Goal: Transaction & Acquisition: Purchase product/service

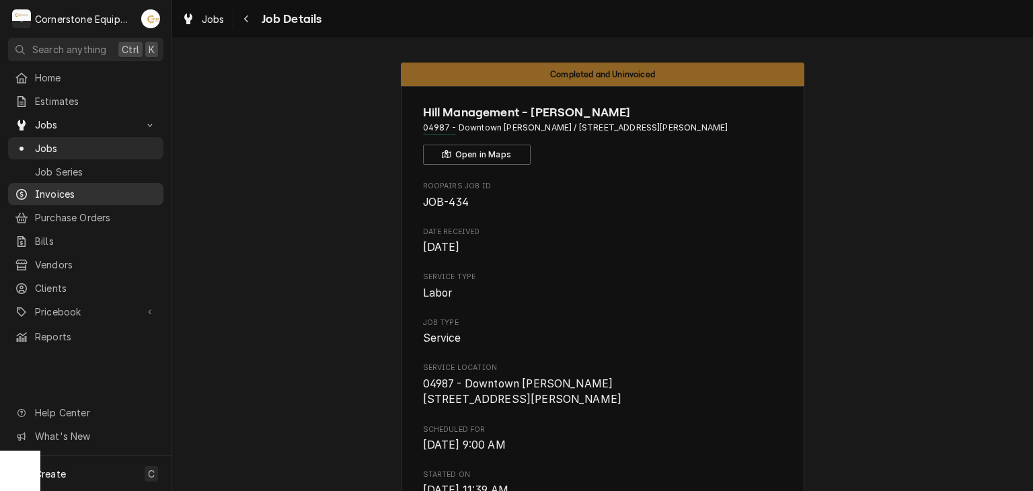
click at [52, 195] on span "Invoices" at bounding box center [96, 194] width 122 height 14
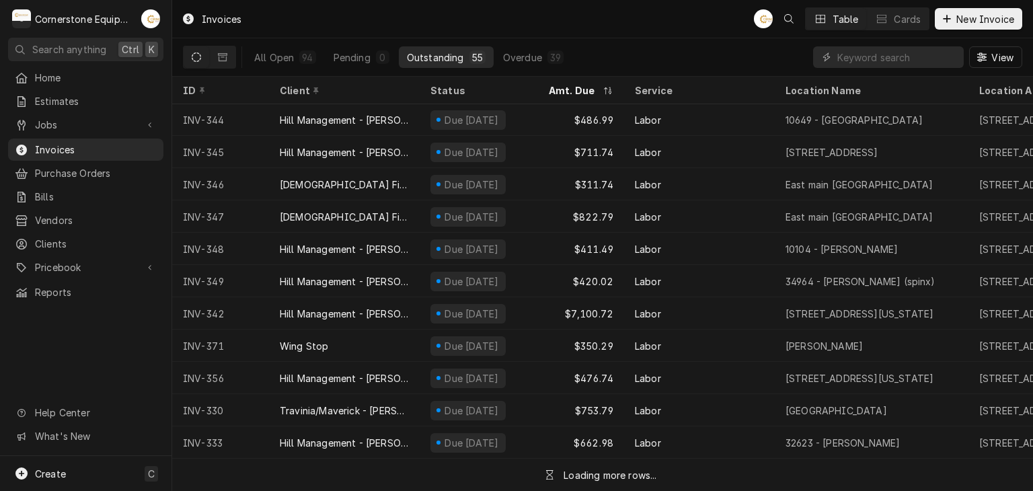
scroll to position [622, 0]
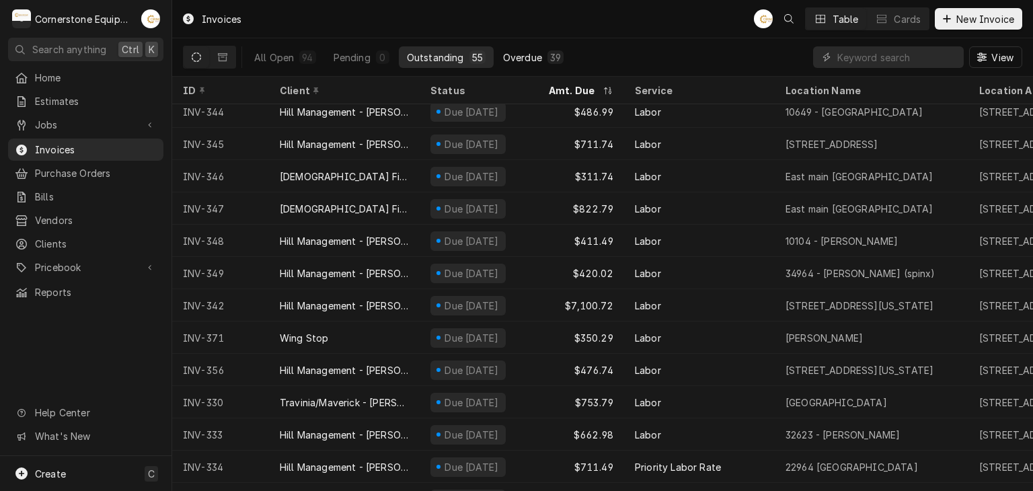
click at [522, 52] on div "Overdue" at bounding box center [522, 57] width 39 height 14
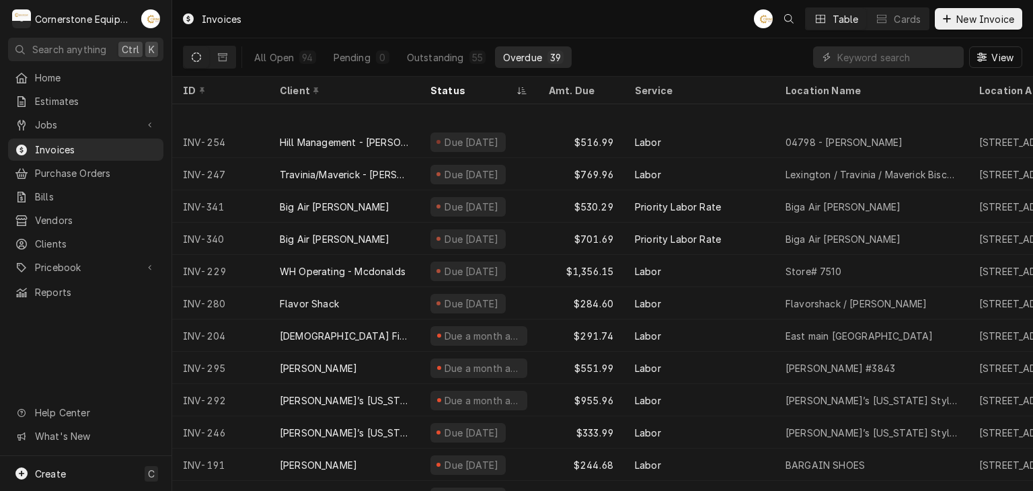
scroll to position [848, 0]
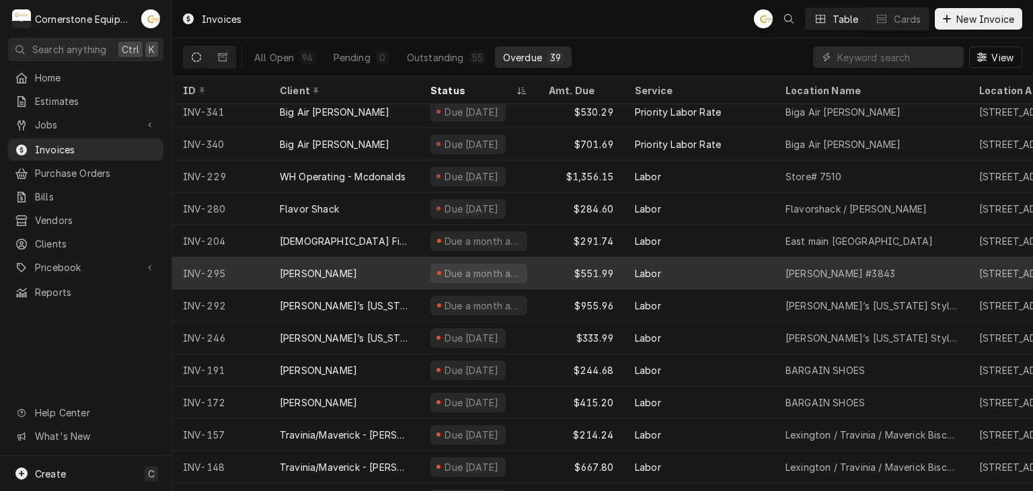
click at [356, 268] on div "[PERSON_NAME]" at bounding box center [344, 273] width 151 height 32
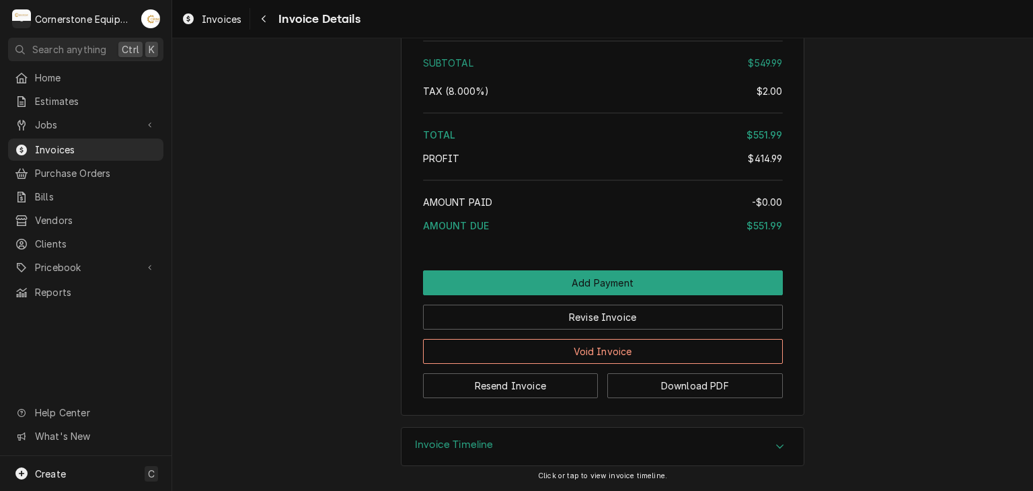
scroll to position [2129, 0]
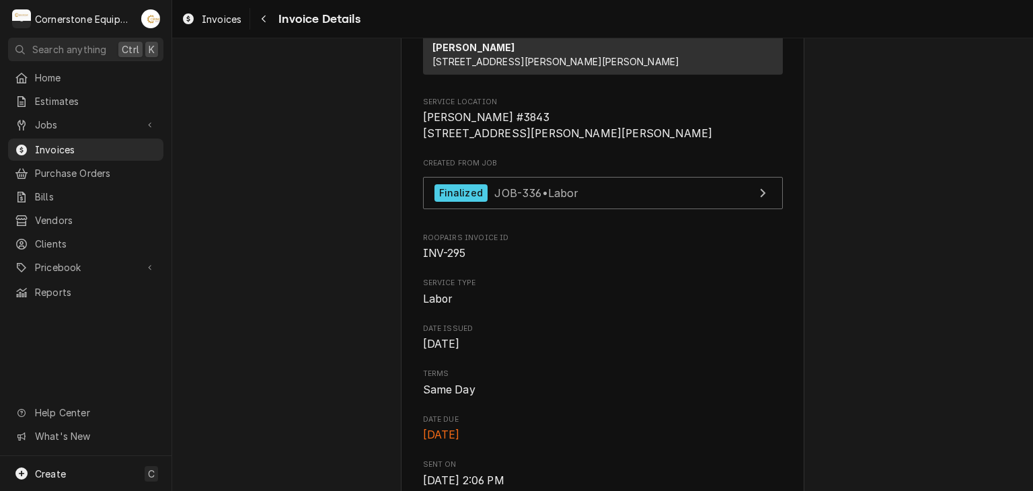
scroll to position [0, 0]
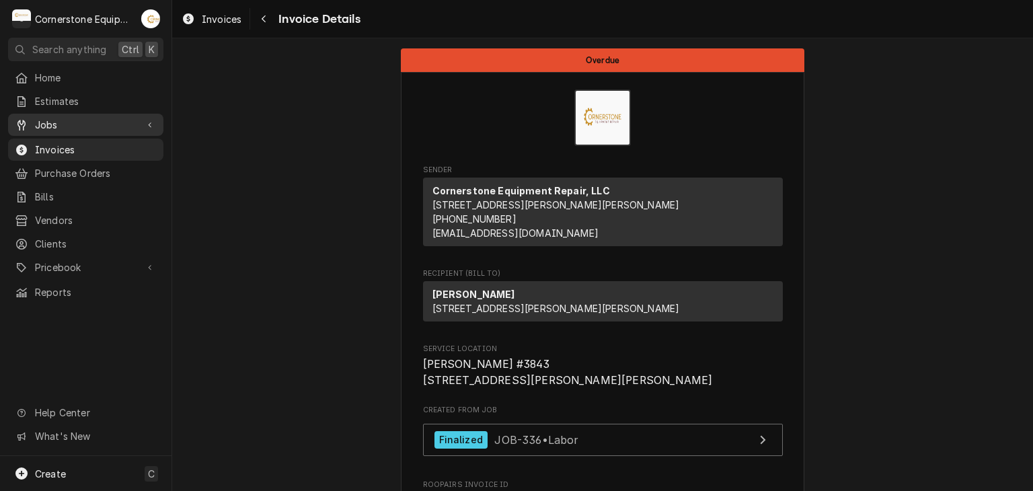
click at [122, 121] on span "Jobs" at bounding box center [86, 125] width 102 height 14
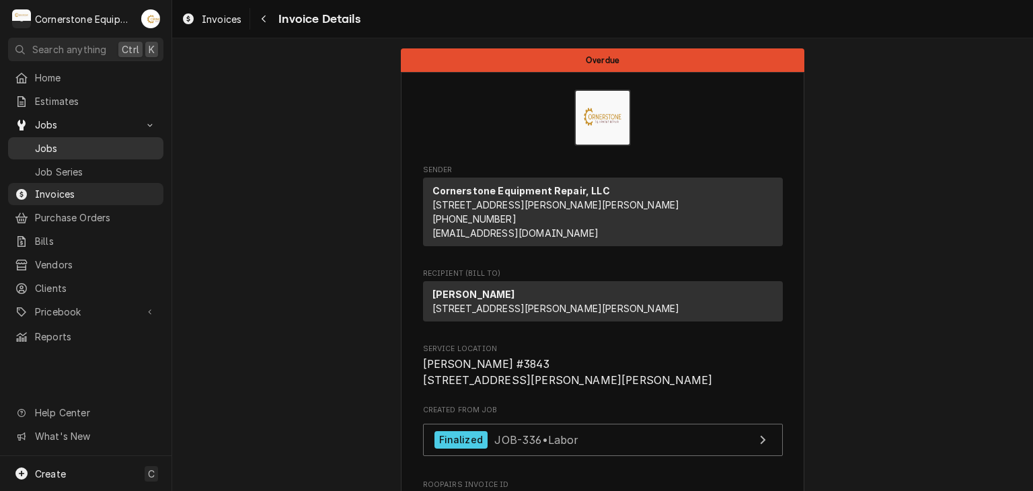
click at [89, 149] on span "Jobs" at bounding box center [96, 148] width 122 height 14
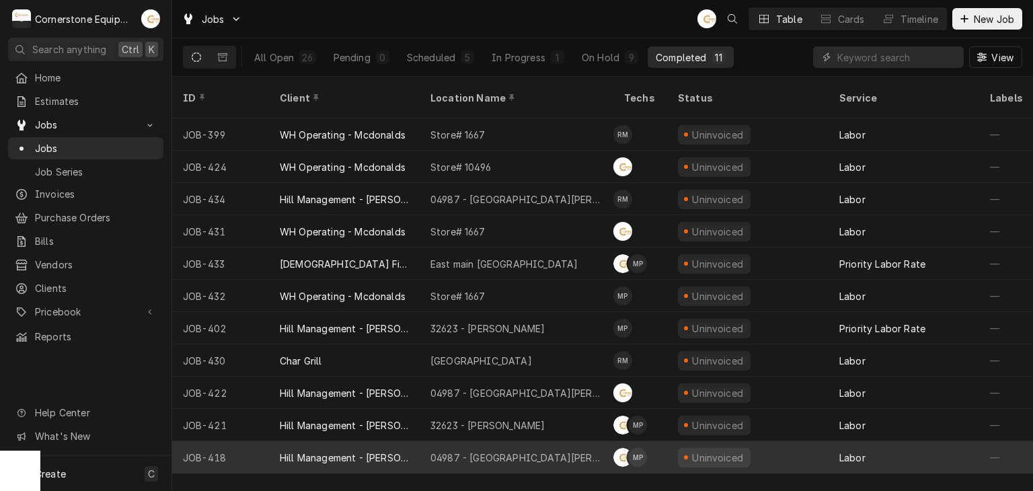
click at [310, 450] on div "Hill Management - [PERSON_NAME]" at bounding box center [344, 457] width 129 height 14
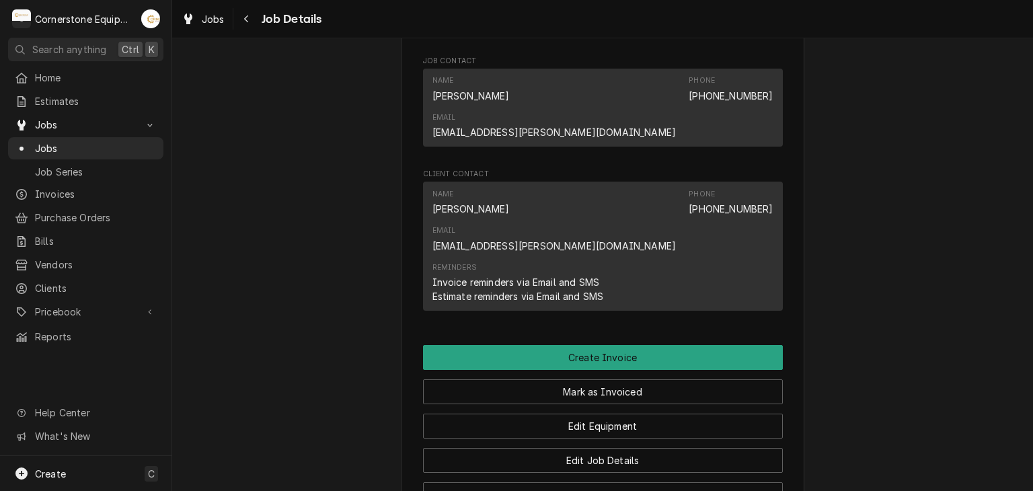
scroll to position [1209, 0]
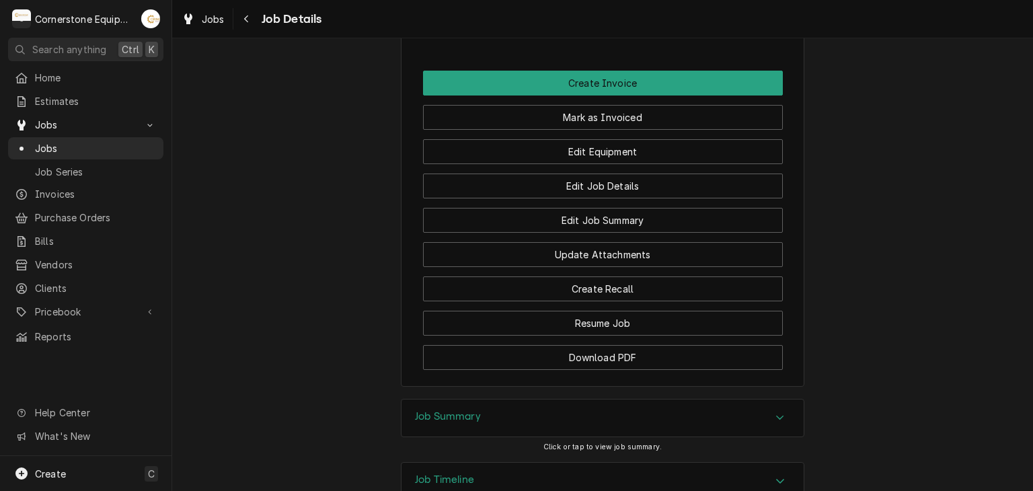
click at [454, 399] on div "Job Summary" at bounding box center [602, 418] width 402 height 38
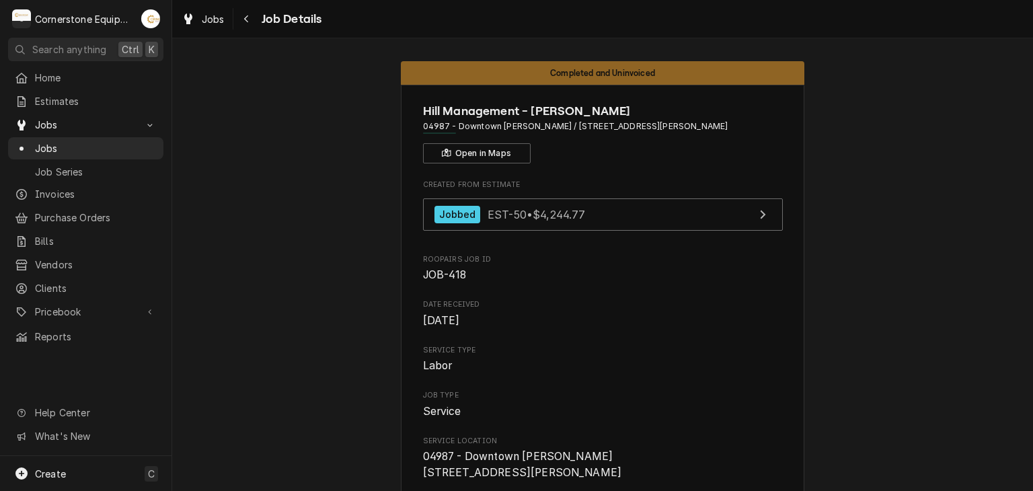
scroll to position [0, 0]
click at [101, 153] on link "Jobs" at bounding box center [85, 148] width 155 height 22
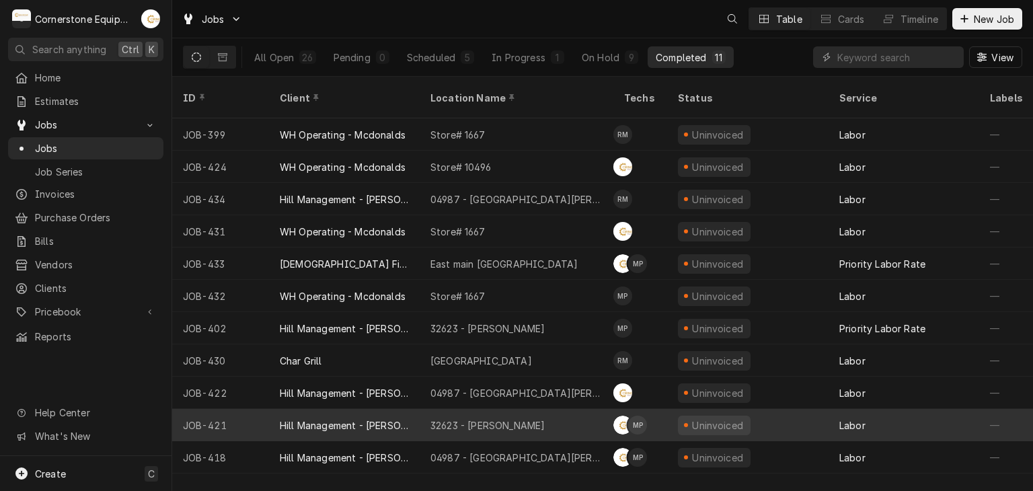
click at [316, 418] on div "Hill Management - [PERSON_NAME]" at bounding box center [344, 425] width 129 height 14
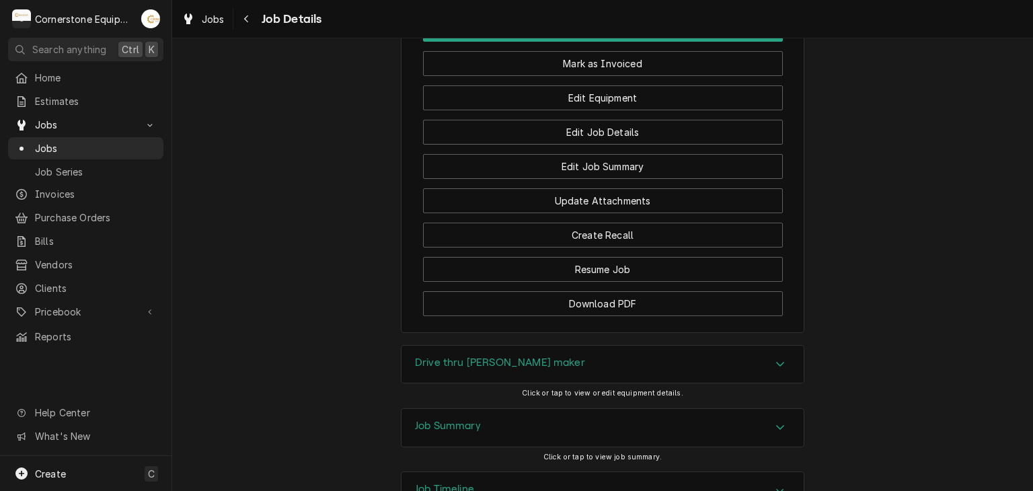
scroll to position [1244, 0]
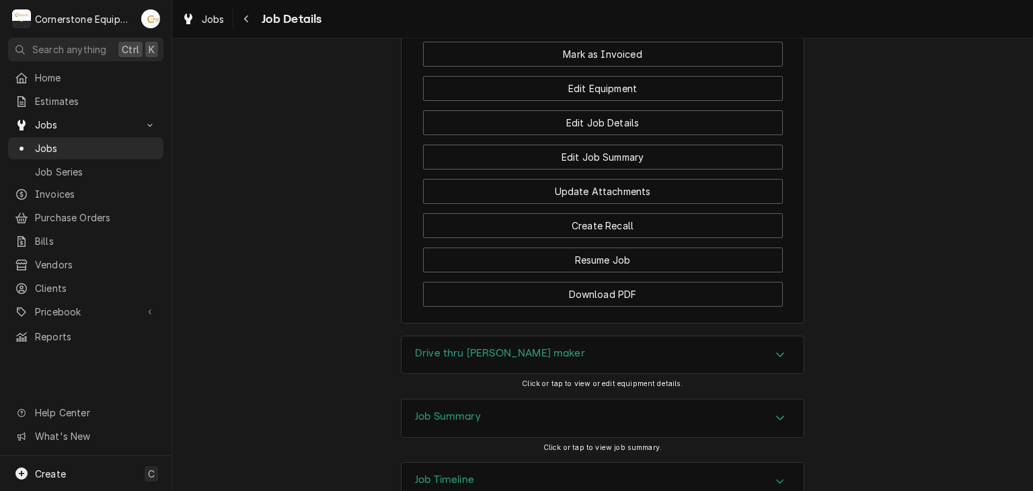
click at [469, 399] on div "Job Summary" at bounding box center [602, 418] width 402 height 38
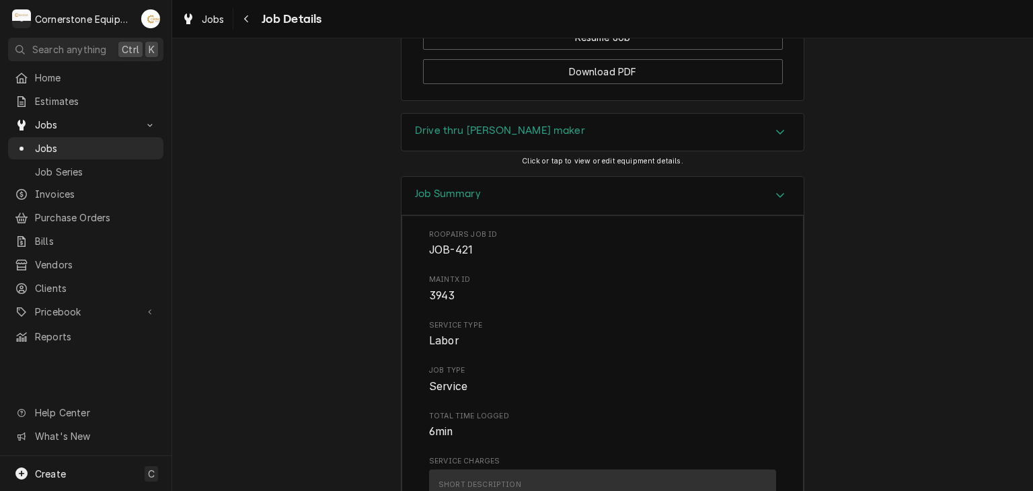
scroll to position [1197, 0]
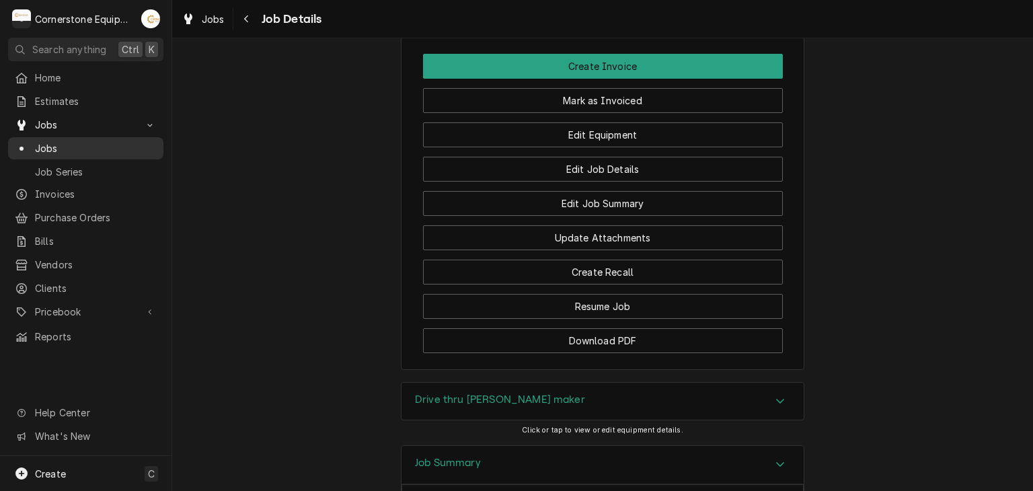
click at [91, 140] on div "Jobs" at bounding box center [86, 148] width 150 height 17
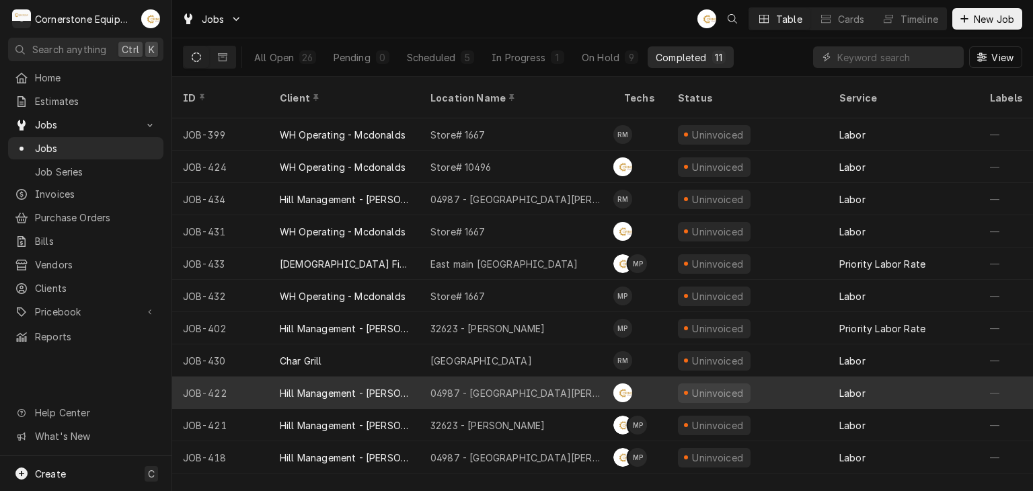
click at [413, 381] on div "Hill Management - [PERSON_NAME]" at bounding box center [344, 392] width 151 height 32
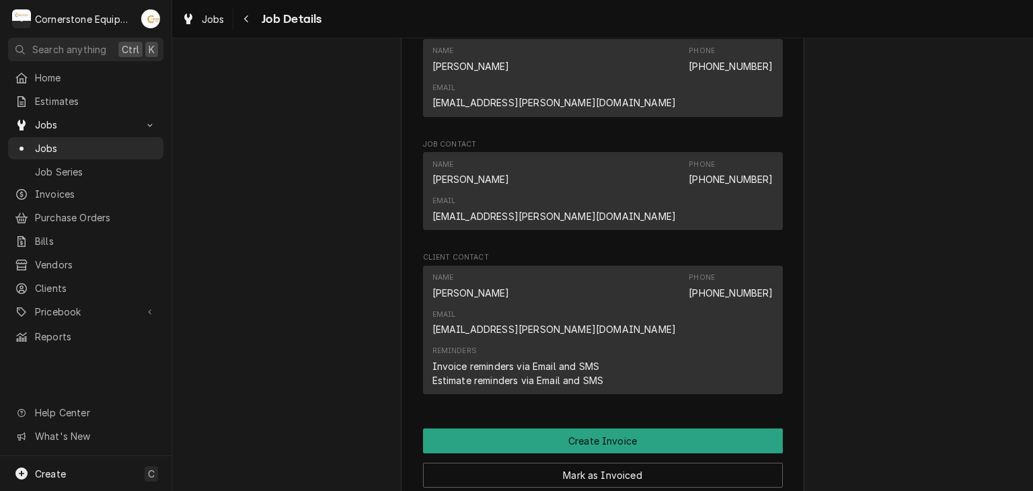
scroll to position [1076, 0]
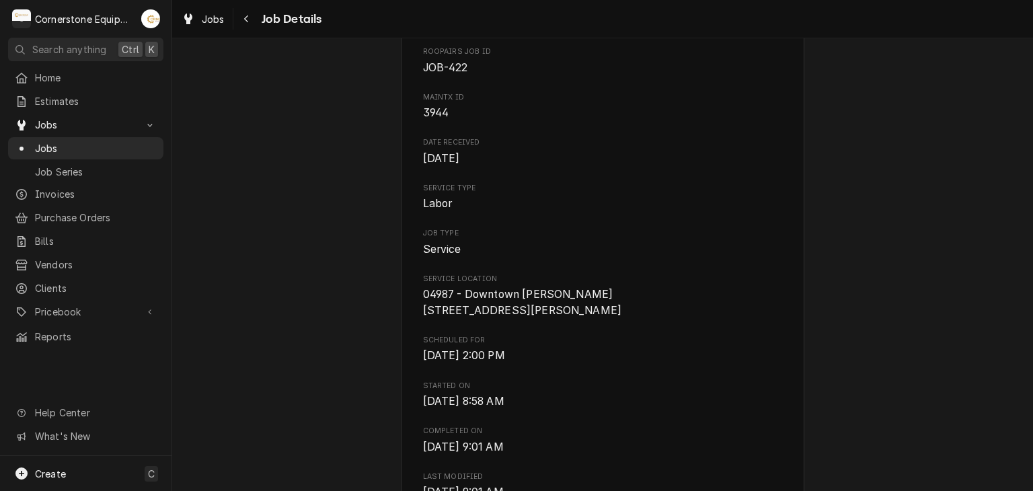
scroll to position [0, 0]
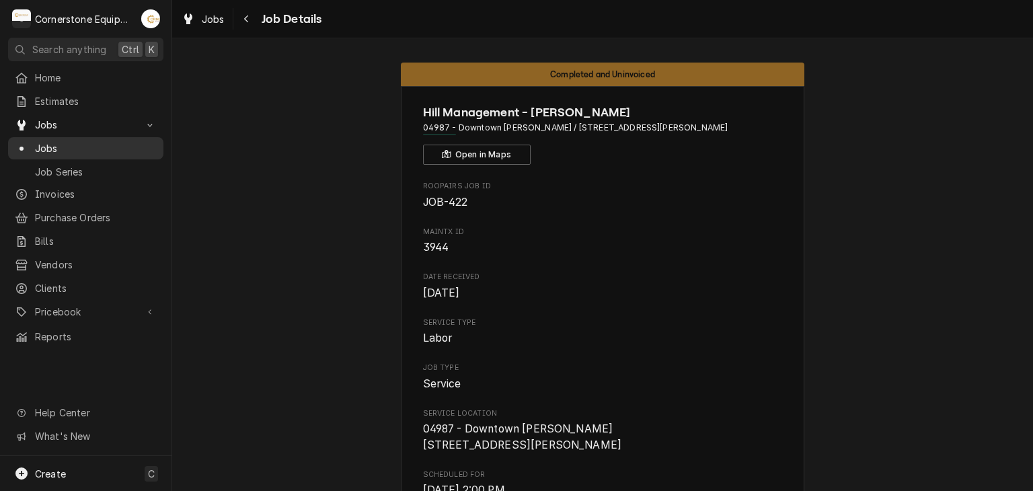
click at [37, 151] on div "Jobs" at bounding box center [86, 148] width 150 height 17
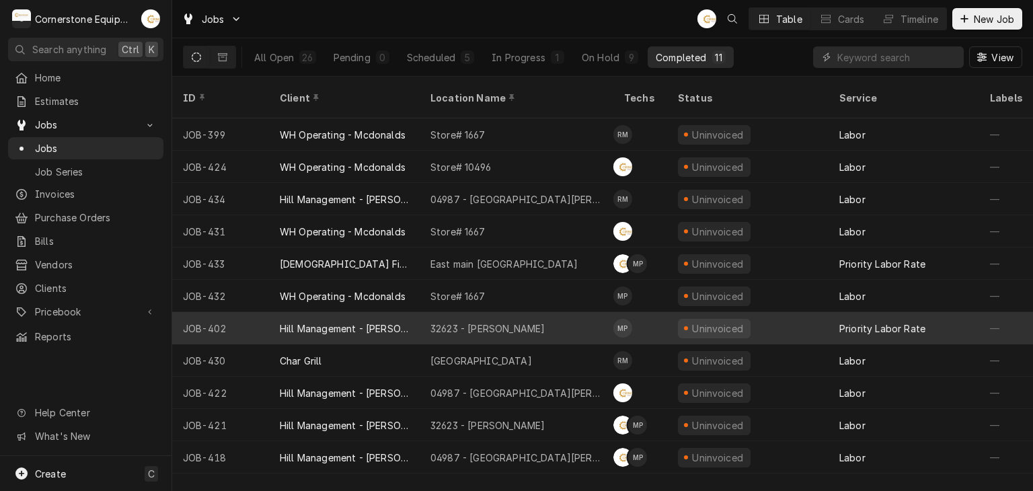
click at [417, 318] on div "Hill Management - [PERSON_NAME]" at bounding box center [344, 328] width 151 height 32
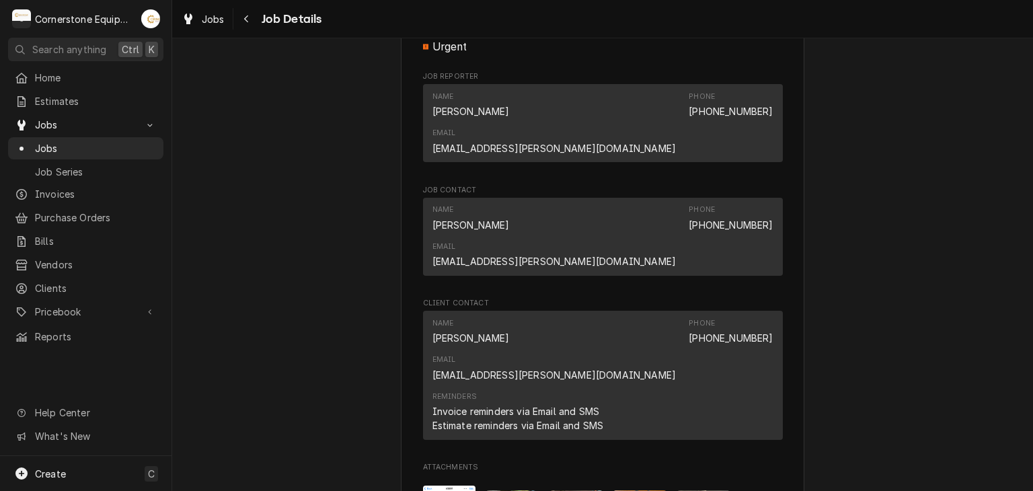
scroll to position [1076, 0]
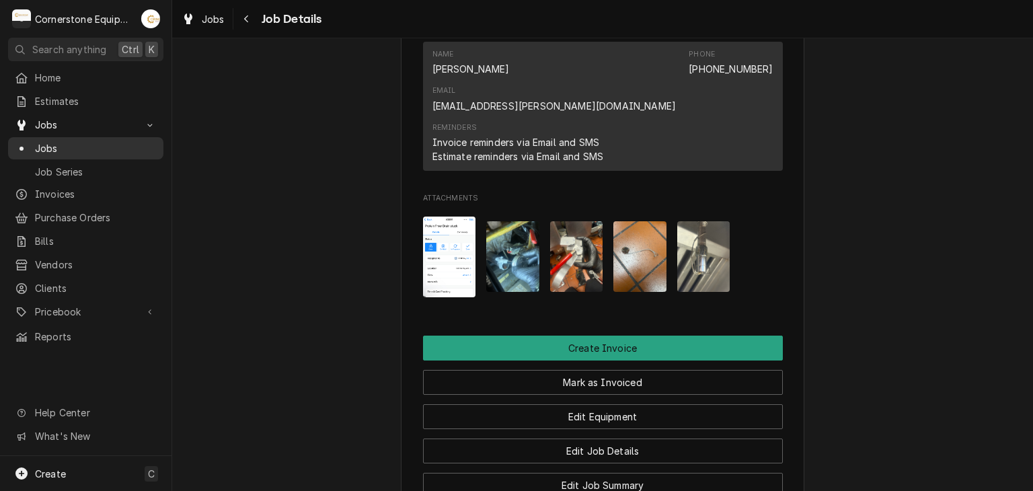
click at [71, 153] on link "Jobs" at bounding box center [85, 148] width 155 height 22
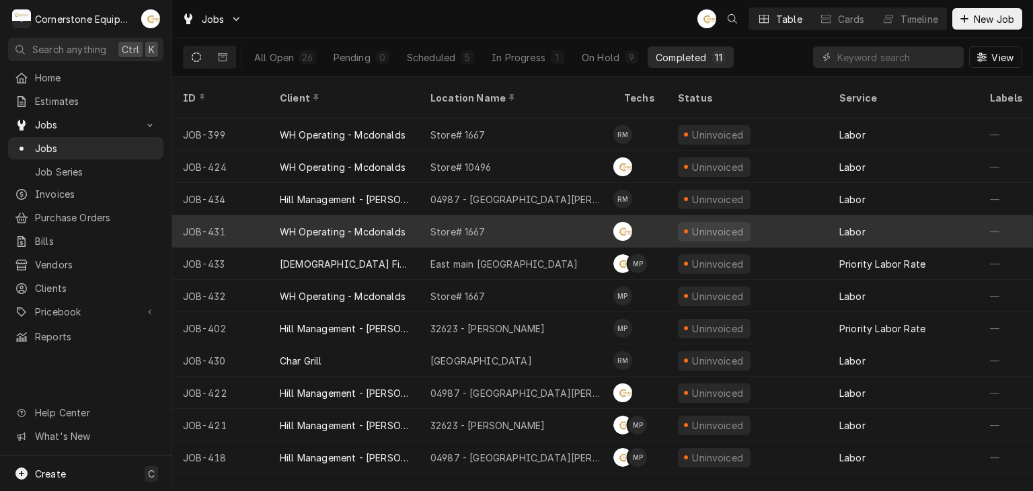
click at [514, 215] on div "Store# 1667" at bounding box center [516, 231] width 194 height 32
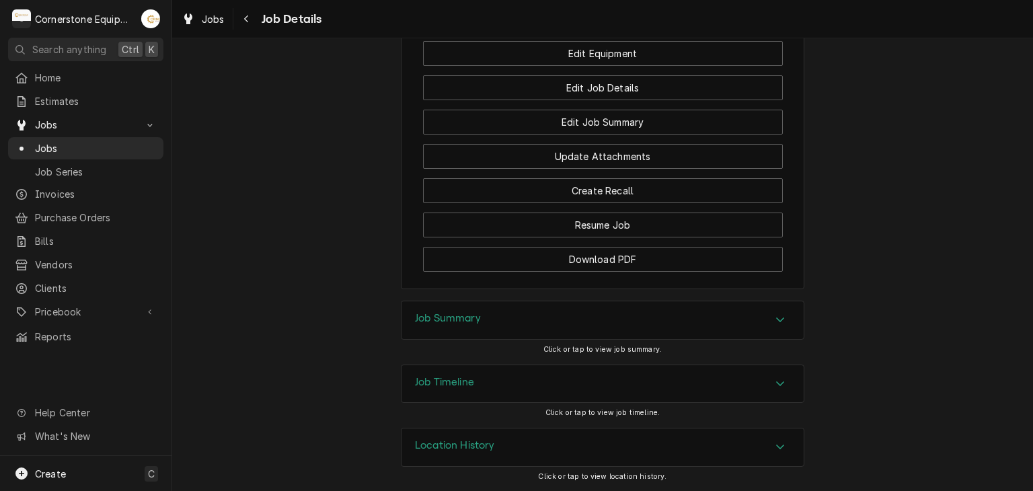
scroll to position [1254, 0]
click at [520, 326] on div "Job Summary" at bounding box center [602, 320] width 402 height 38
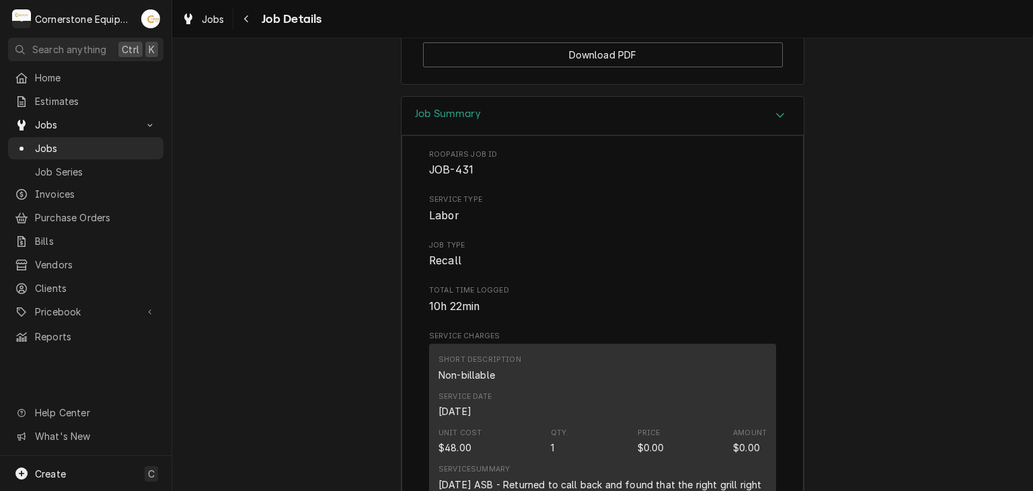
scroll to position [1446, 0]
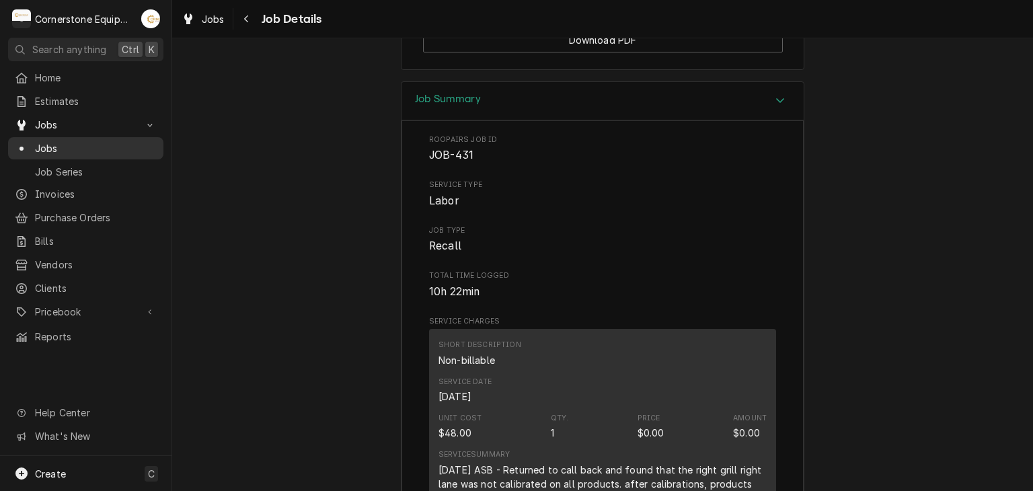
click at [106, 141] on span "Jobs" at bounding box center [96, 148] width 122 height 14
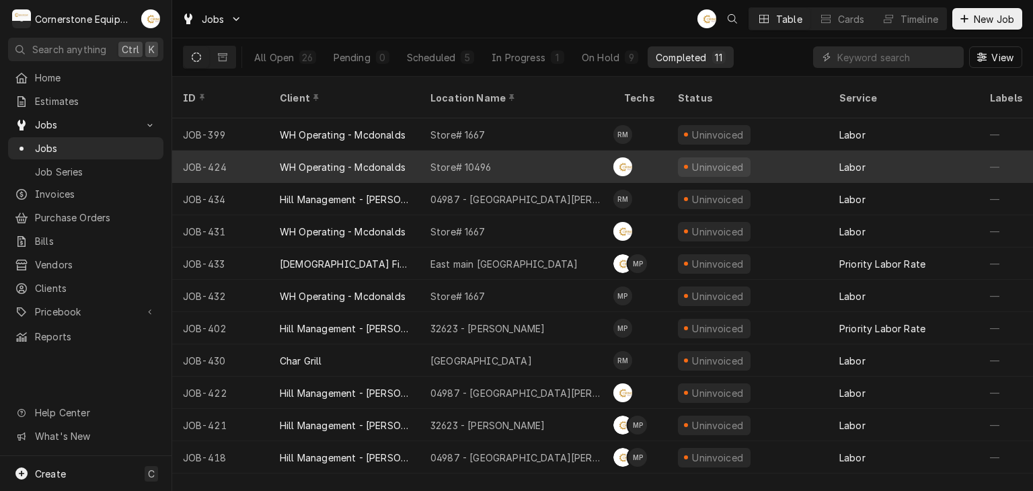
click at [447, 160] on div "Store# 10496" at bounding box center [460, 167] width 61 height 14
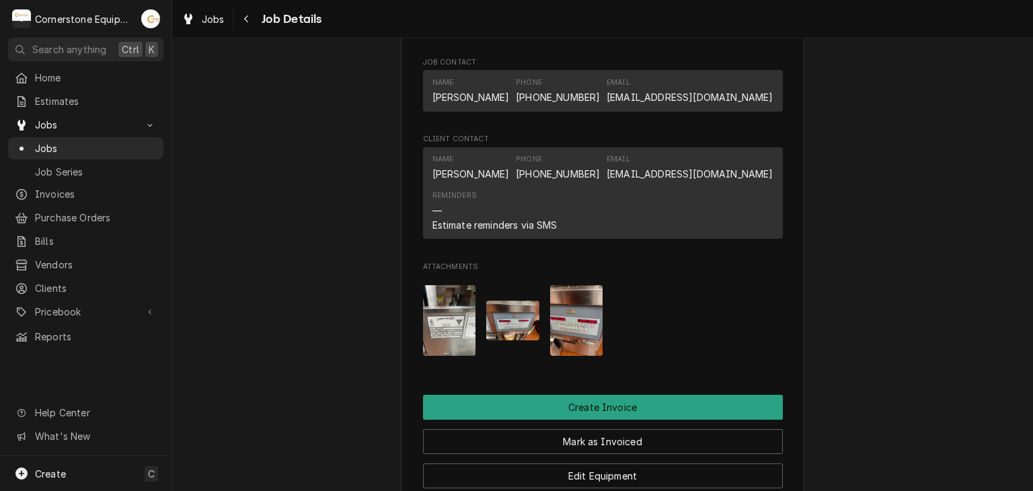
scroll to position [1304, 0]
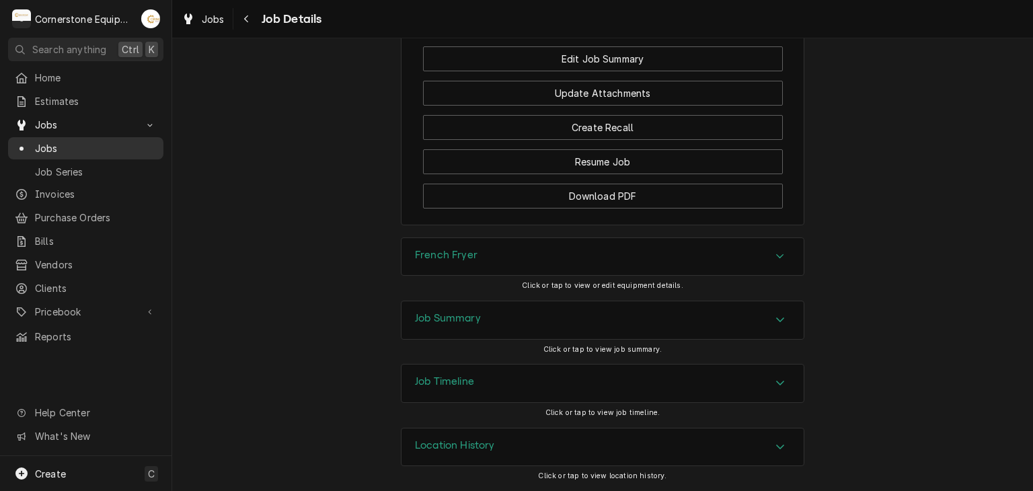
click at [40, 141] on span "Jobs" at bounding box center [96, 148] width 122 height 14
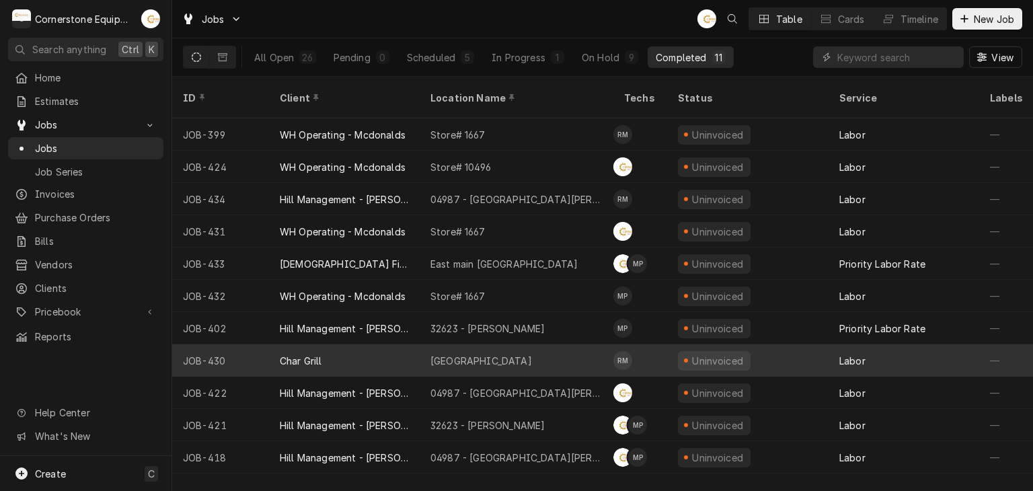
click at [473, 344] on div "[GEOGRAPHIC_DATA]" at bounding box center [516, 360] width 194 height 32
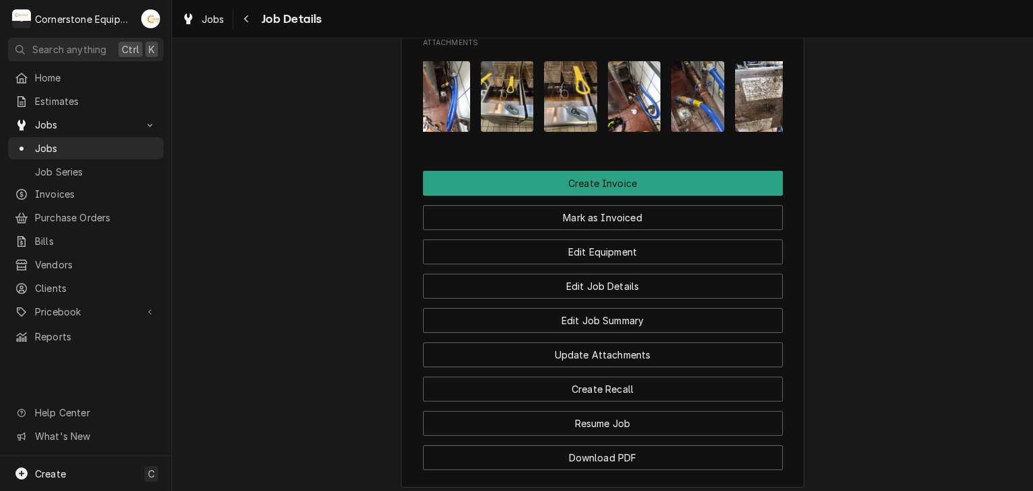
scroll to position [0, 85]
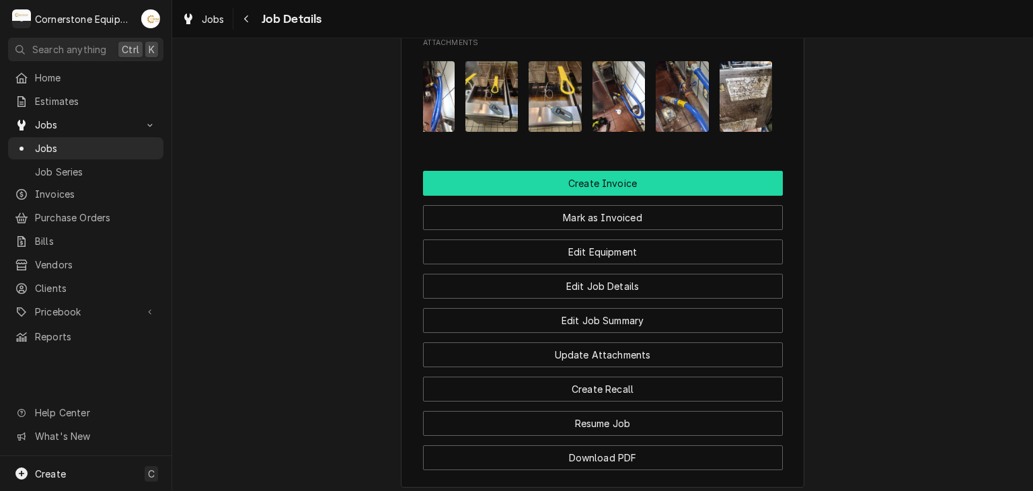
click at [598, 196] on button "Create Invoice" at bounding box center [603, 183] width 360 height 25
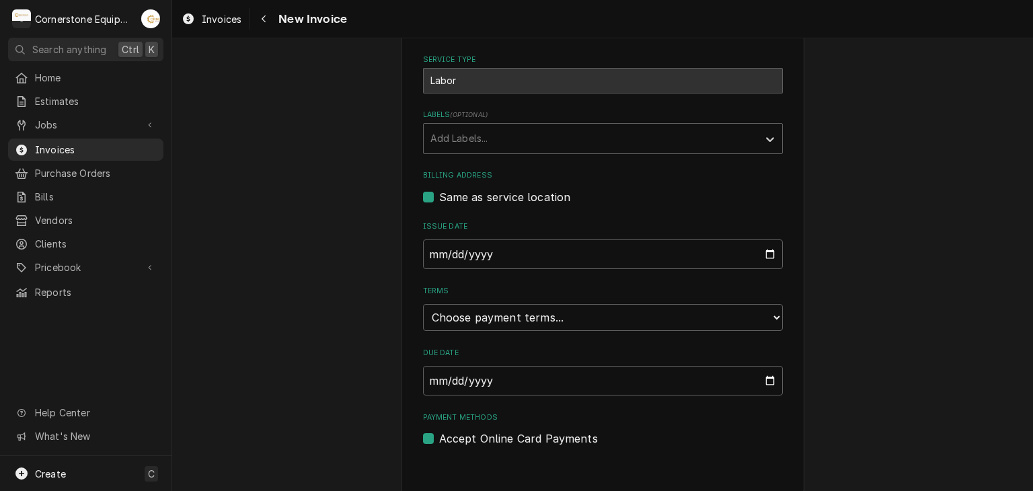
scroll to position [370, 0]
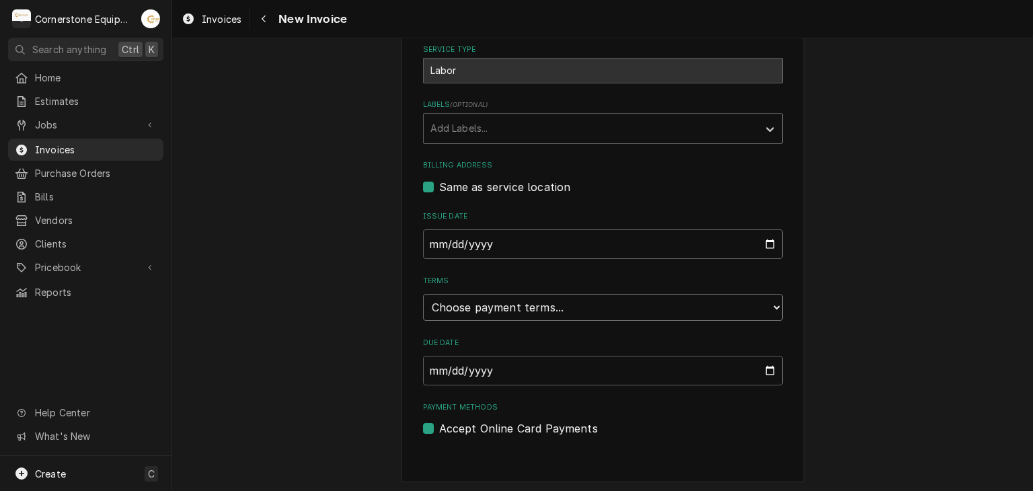
click at [458, 305] on select "Choose payment terms... Same Day Net 7 Net 14 Net 21 Net 30 Net 45 Net 60 Net 90" at bounding box center [603, 307] width 360 height 27
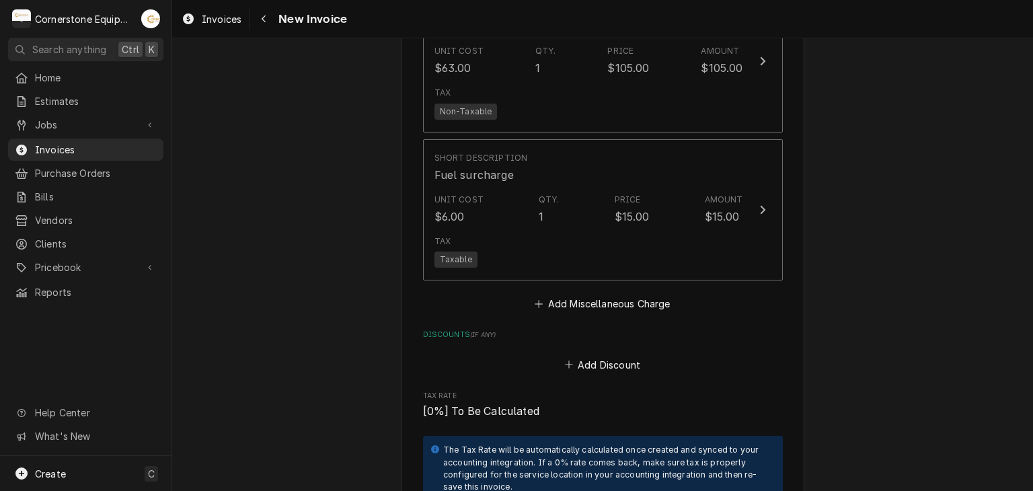
scroll to position [2253, 0]
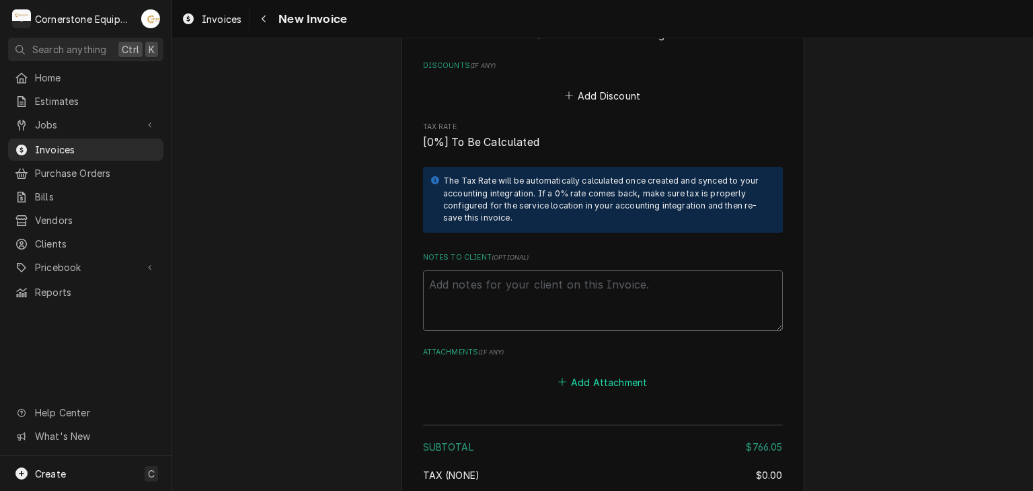
click at [586, 377] on button "Add Attachment" at bounding box center [602, 381] width 94 height 19
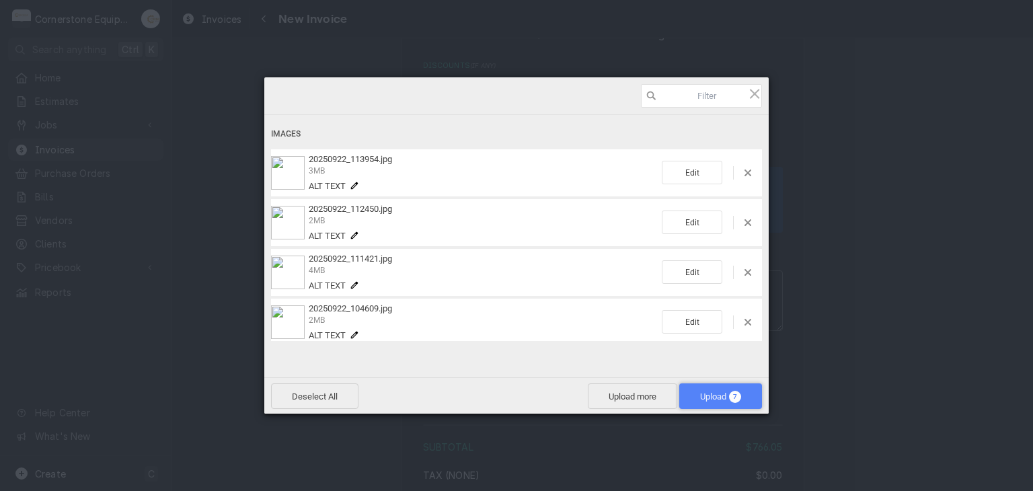
click at [715, 393] on span "Upload 7" at bounding box center [720, 396] width 41 height 10
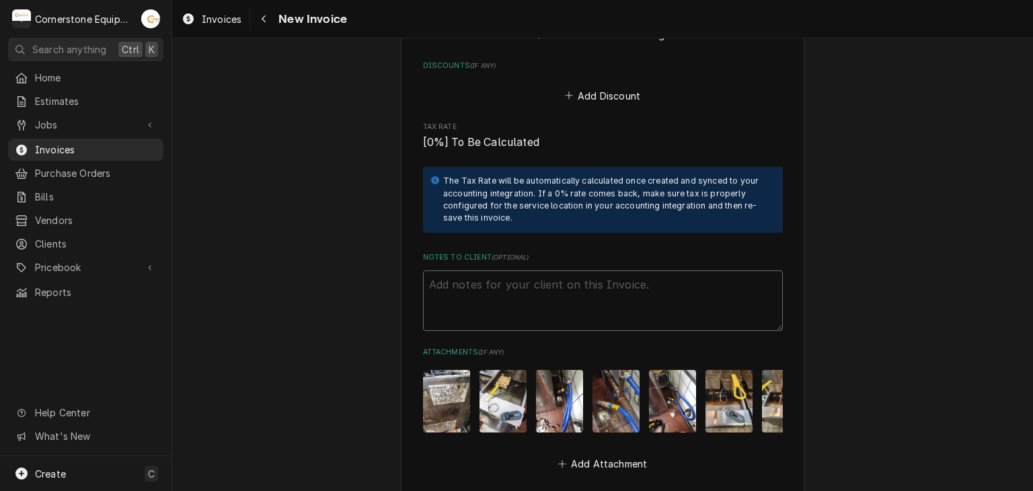
click at [595, 294] on textarea "Notes to Client ( optional )" at bounding box center [603, 300] width 360 height 61
paste textarea "INVOICE APPROVAL AND PAYMENT TERMS All invoices are due upon receipt unless oth…"
type textarea "x"
type textarea "INVOICE APPROVAL AND PAYMENT TERMS All invoices are due upon receipt unless oth…"
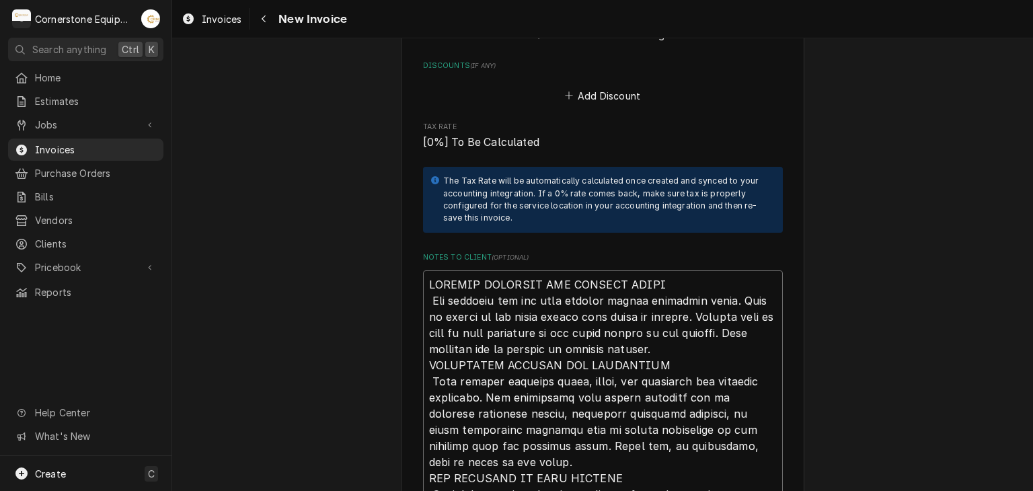
scroll to position [2701, 0]
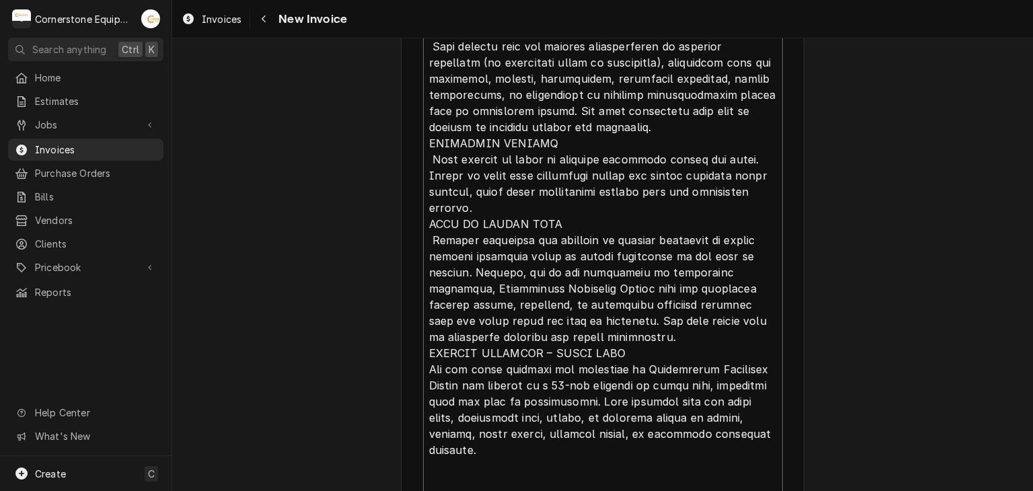
type textarea "x"
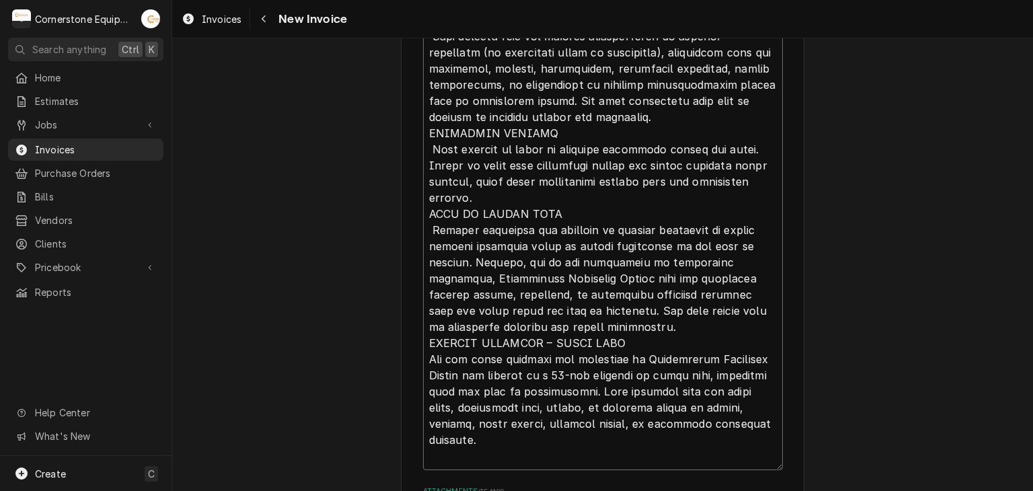
type textarea "INVOICE APPROVAL AND PAYMENT TERMS All invoices are due upon receipt unless oth…"
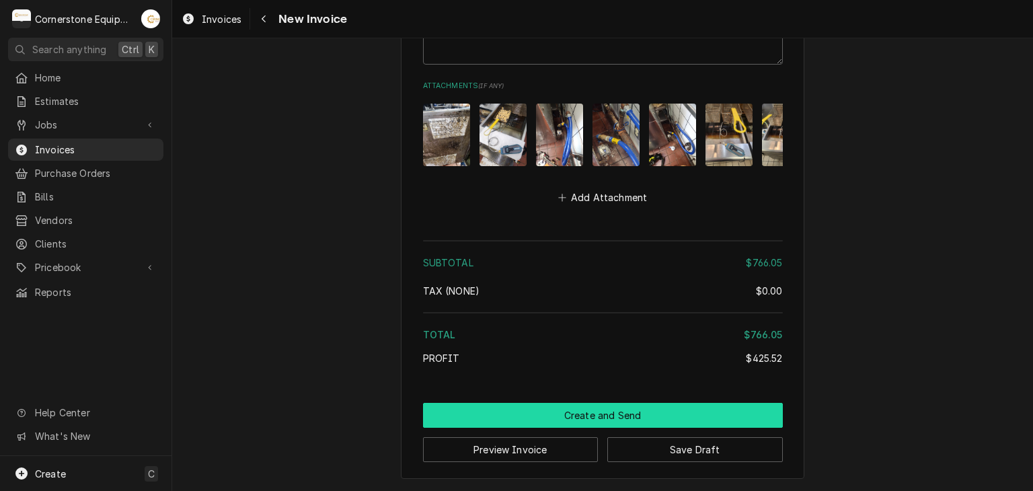
click at [606, 419] on button "Create and Send" at bounding box center [603, 415] width 360 height 25
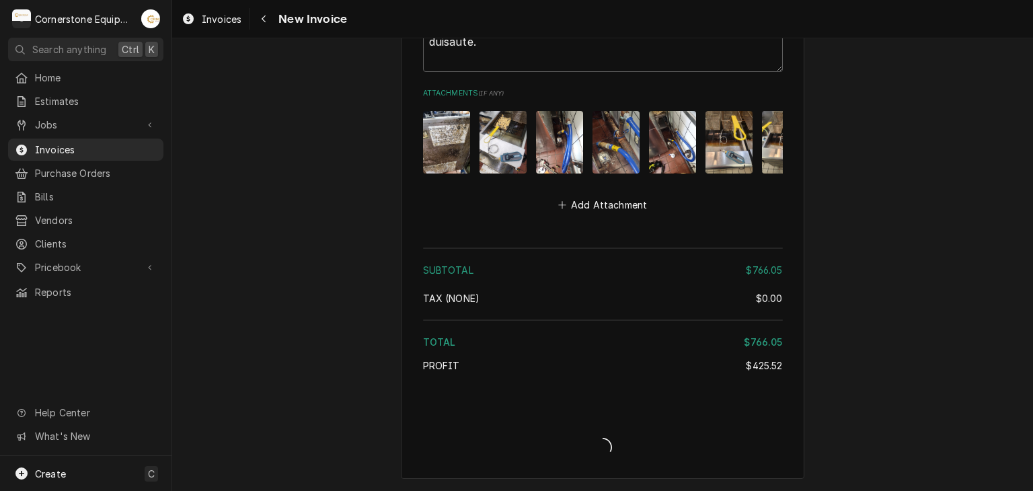
type textarea "x"
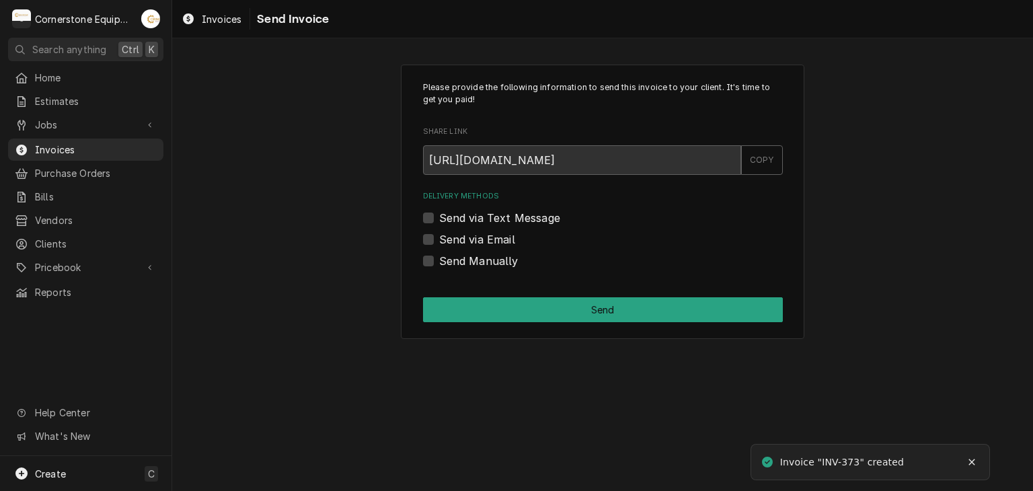
click at [458, 258] on label "Send Manually" at bounding box center [478, 261] width 79 height 16
click at [458, 258] on input "Send Manually" at bounding box center [619, 268] width 360 height 30
checkbox input "true"
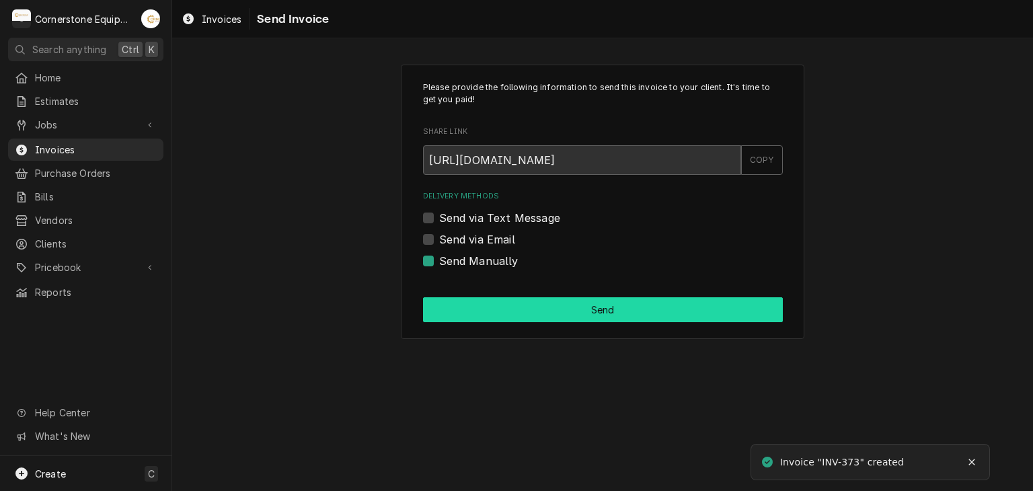
click at [509, 305] on button "Send" at bounding box center [603, 309] width 360 height 25
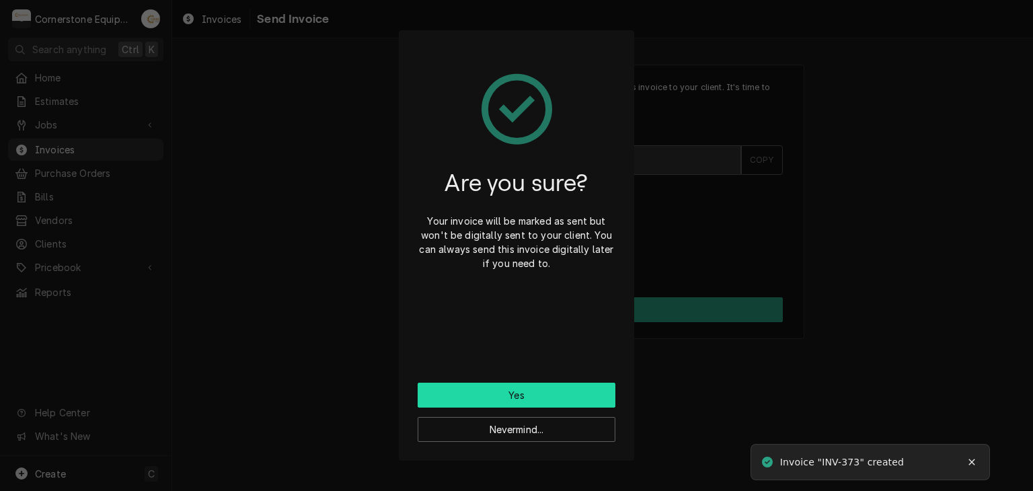
click at [513, 399] on button "Yes" at bounding box center [516, 395] width 198 height 25
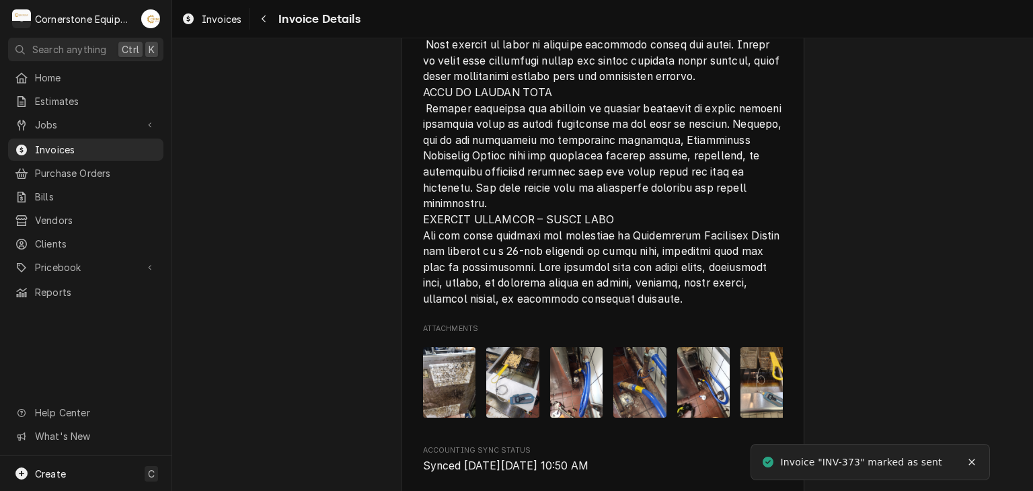
scroll to position [2860, 0]
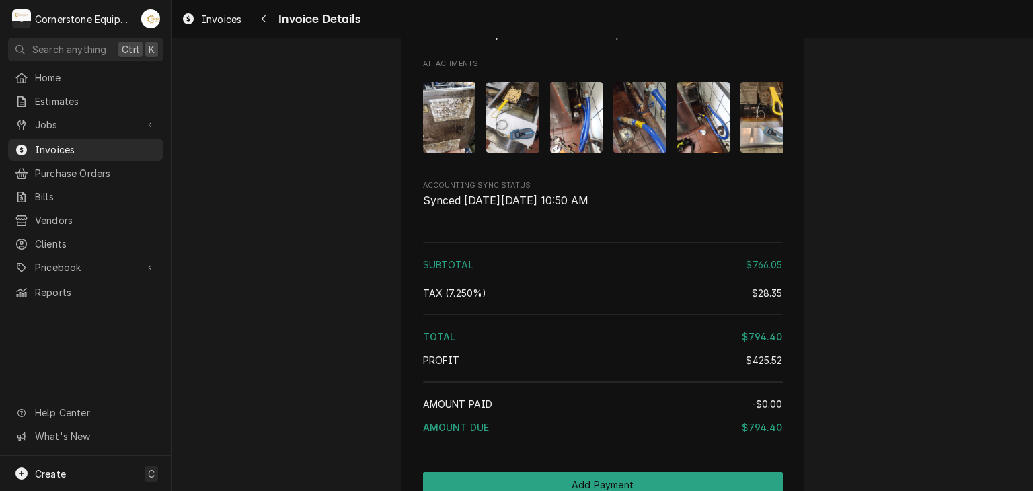
scroll to position [2860, 0]
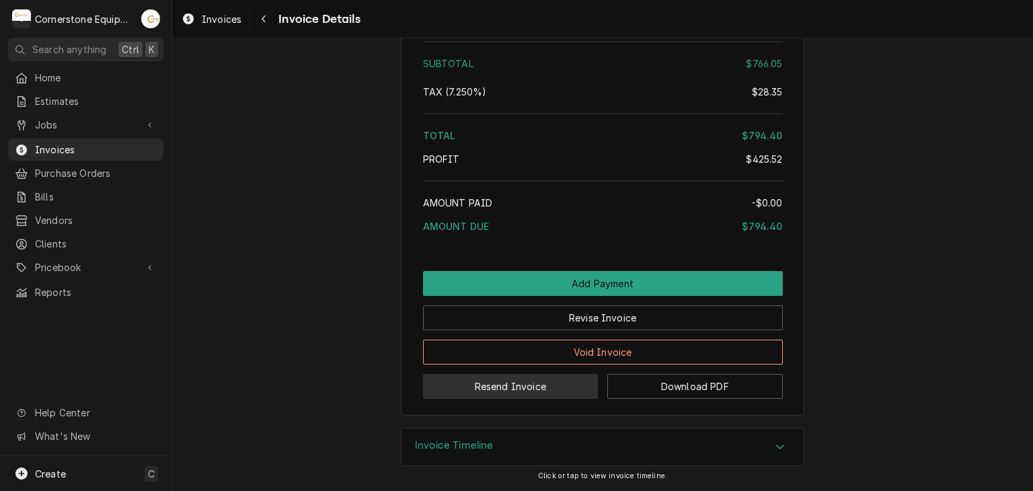
click at [487, 393] on button "Resend Invoice" at bounding box center [510, 386] width 175 height 25
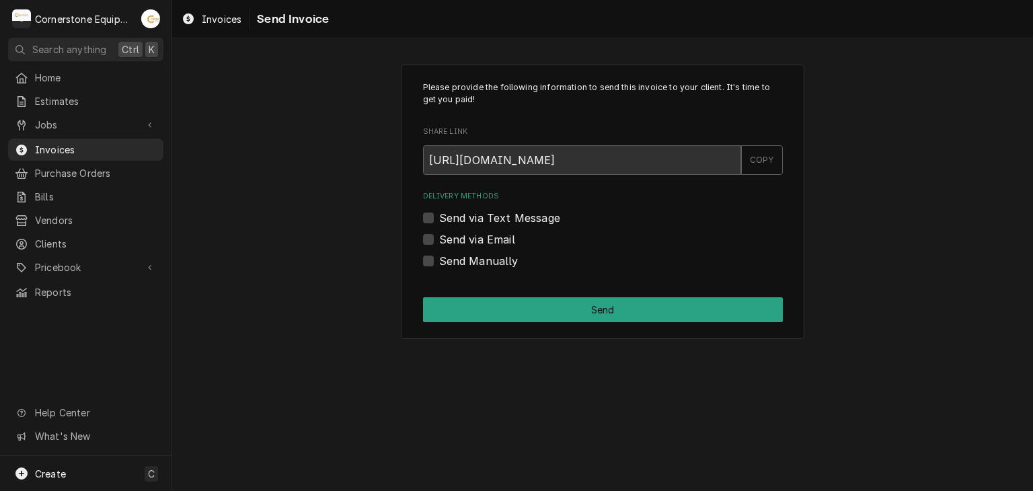
click at [465, 218] on label "Send via Text Message" at bounding box center [499, 218] width 121 height 16
click at [465, 218] on input "Send via Text Message" at bounding box center [619, 225] width 360 height 30
checkbox input "true"
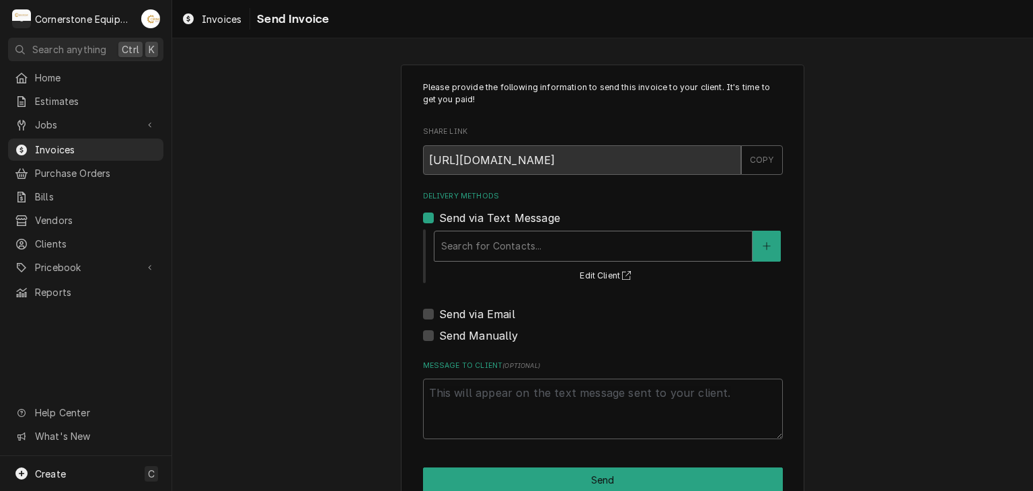
click at [461, 247] on div "Delivery Methods" at bounding box center [593, 246] width 304 height 24
click at [475, 284] on div "No Contacts Found. Click "+" to add one." at bounding box center [592, 283] width 317 height 39
click at [452, 318] on label "Send via Email" at bounding box center [477, 314] width 76 height 16
click at [452, 318] on input "Send via Email" at bounding box center [619, 321] width 360 height 30
checkbox input "true"
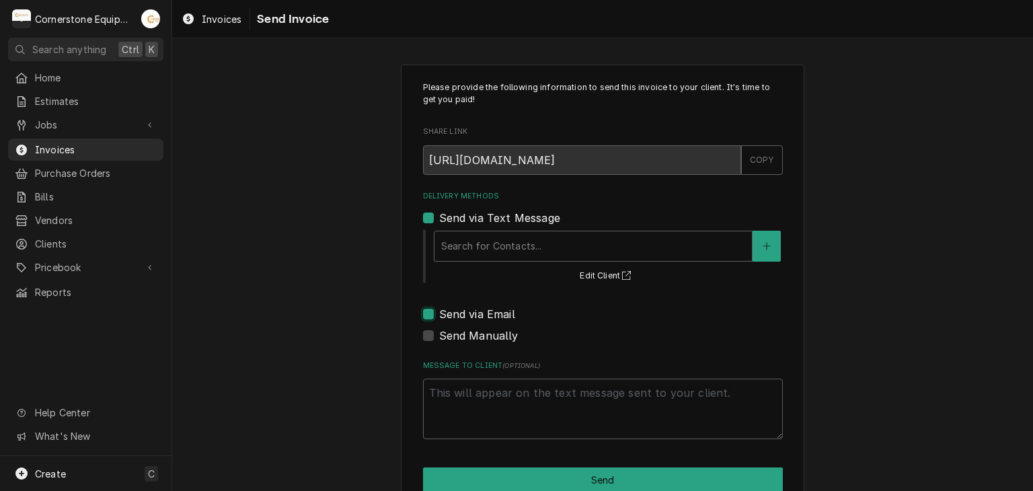
type textarea "x"
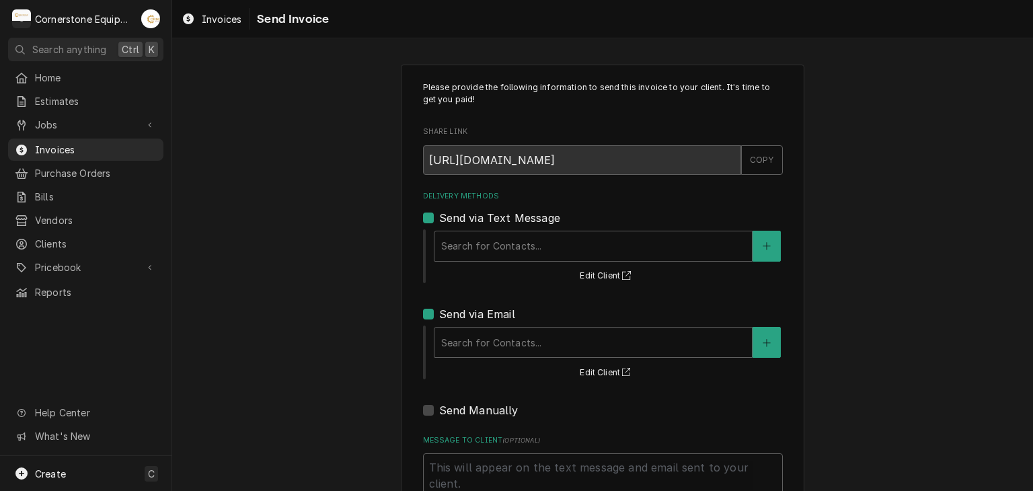
click at [452, 216] on label "Send via Text Message" at bounding box center [499, 218] width 121 height 16
click at [452, 216] on input "Send via Text Message" at bounding box center [619, 225] width 360 height 30
checkbox input "false"
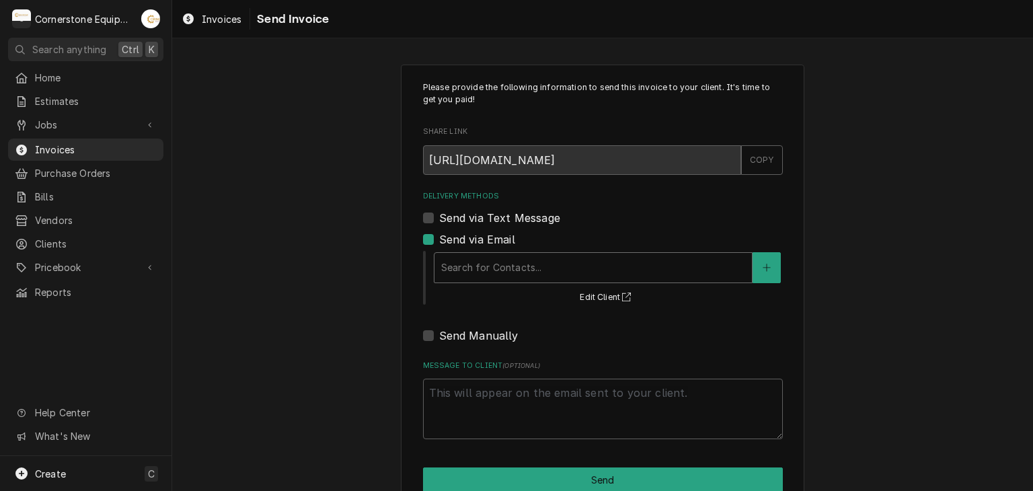
click at [463, 274] on div "Delivery Methods" at bounding box center [593, 267] width 304 height 24
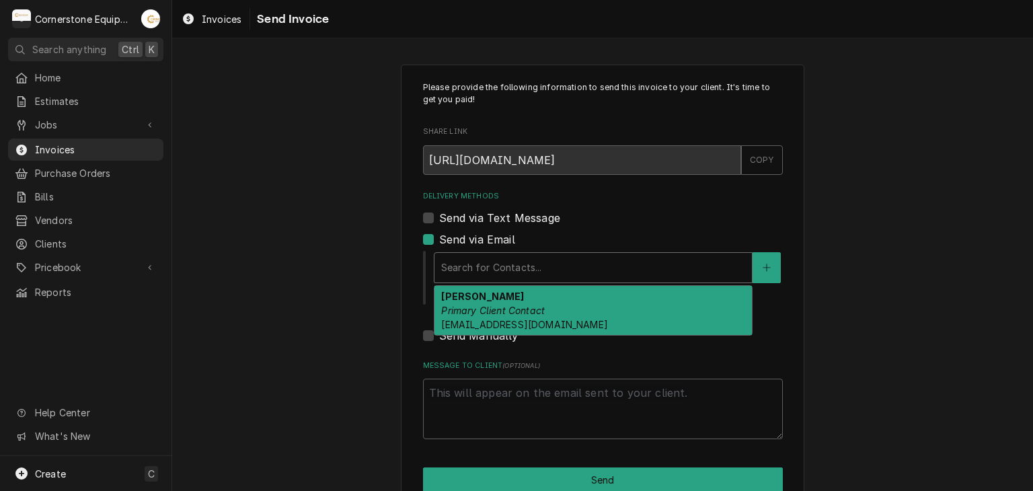
click at [470, 306] on em "Primary Client Contact" at bounding box center [493, 310] width 104 height 11
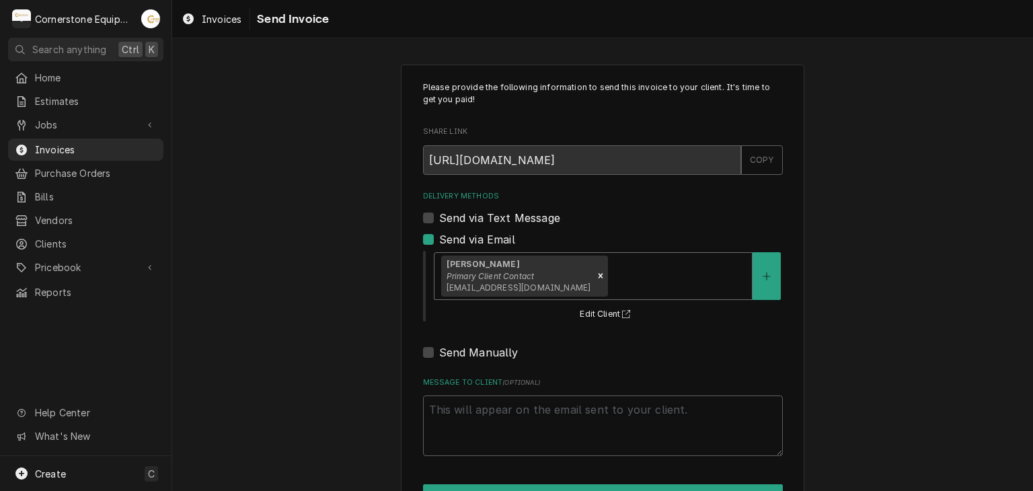
click at [280, 296] on div "Please provide the following information to send this invoice to your client. I…" at bounding box center [602, 294] width 861 height 485
click at [477, 415] on textarea "Message to Client ( optional )" at bounding box center [603, 425] width 360 height 61
type textarea "x"
type textarea "T"
type textarea "x"
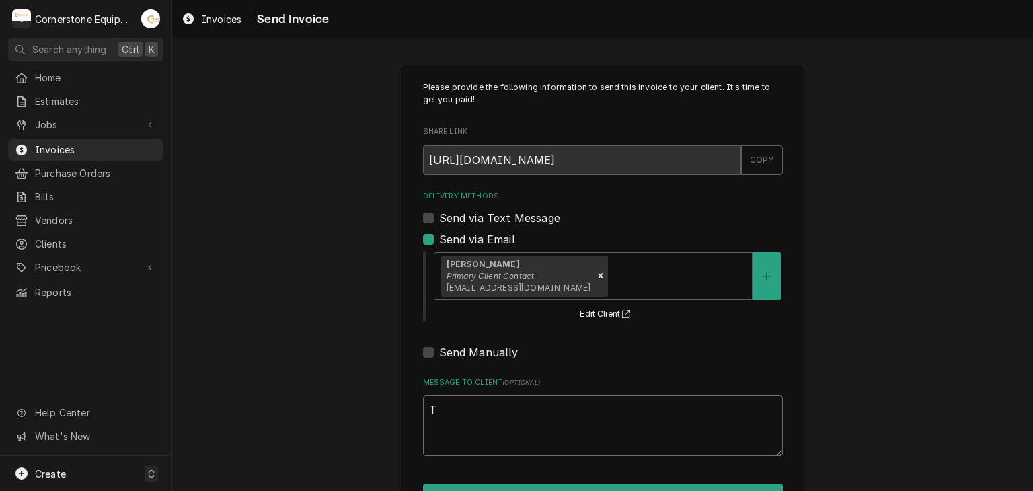
type textarea "Th"
type textarea "x"
type textarea "Tha"
type textarea "x"
type textarea "Than"
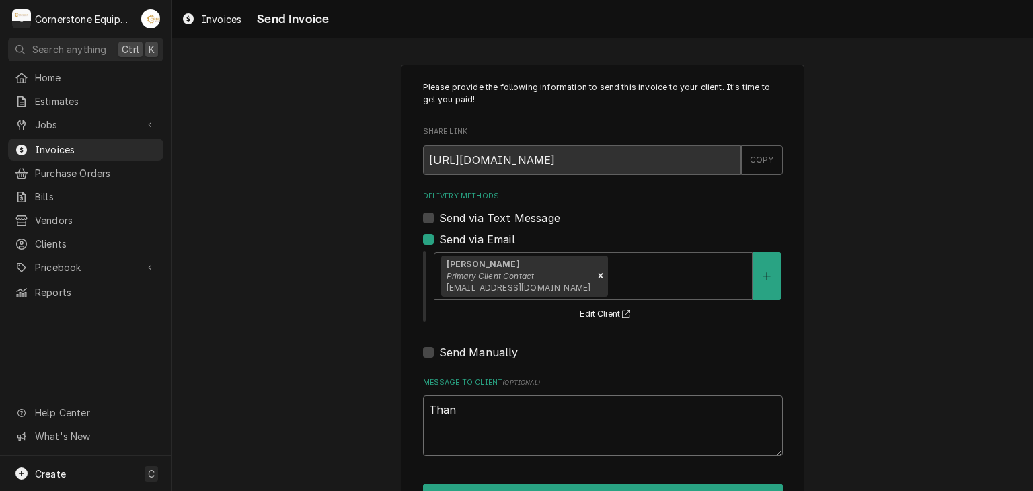
type textarea "x"
type textarea "Thank"
type textarea "x"
type textarea "Thank"
type textarea "x"
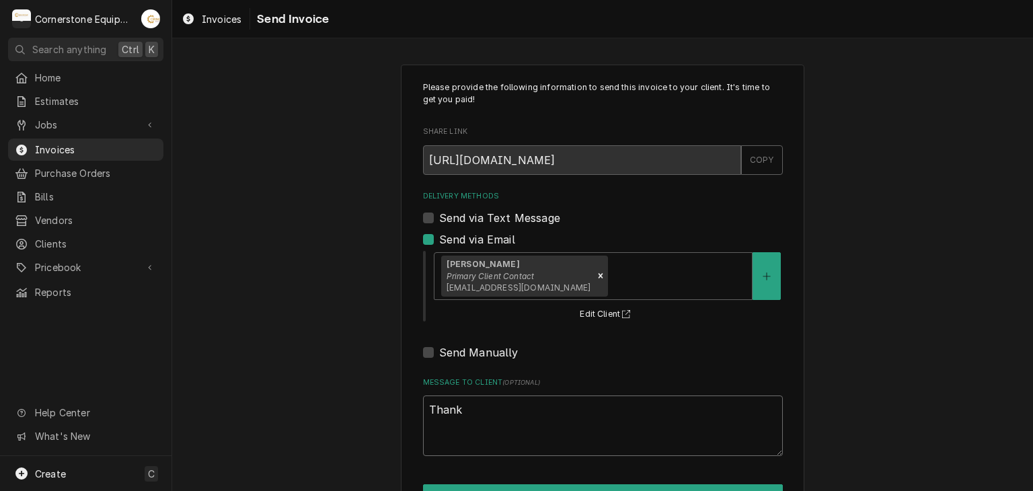
type textarea "Thank y"
type textarea "x"
type textarea "Thank yo"
type textarea "x"
type textarea "Thank you"
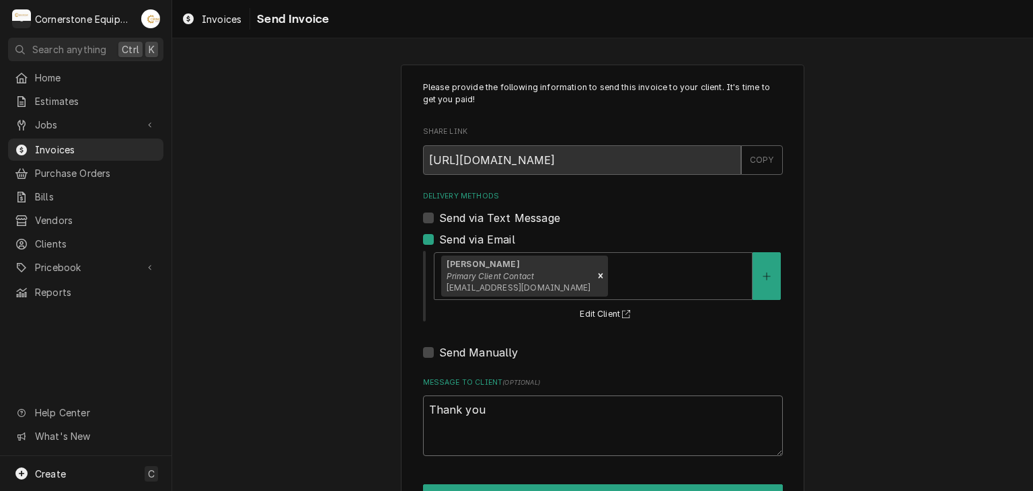
type textarea "x"
type textarea "Thank you"
type textarea "x"
type textarea "Thank you f"
type textarea "x"
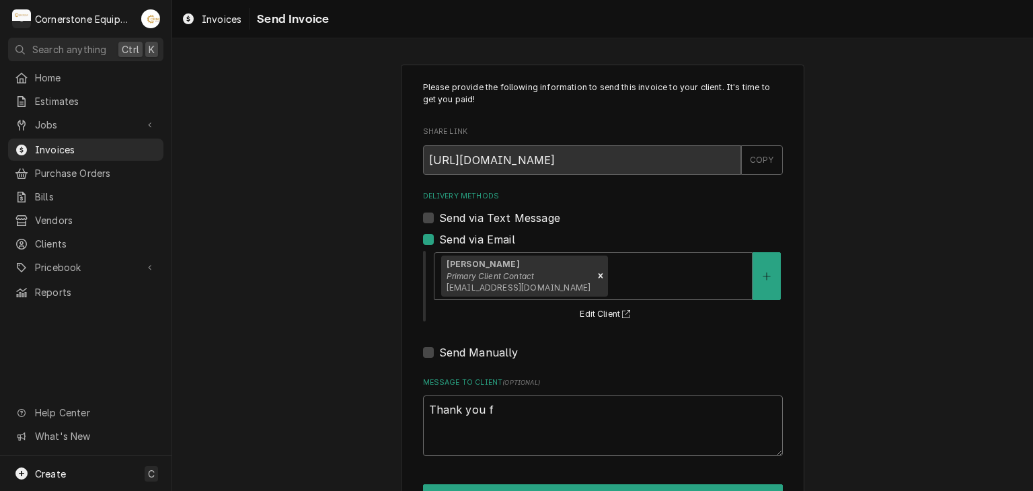
type textarea "Thank you fo"
type textarea "x"
type textarea "Thank you for"
type textarea "x"
type textarea "Thank you for"
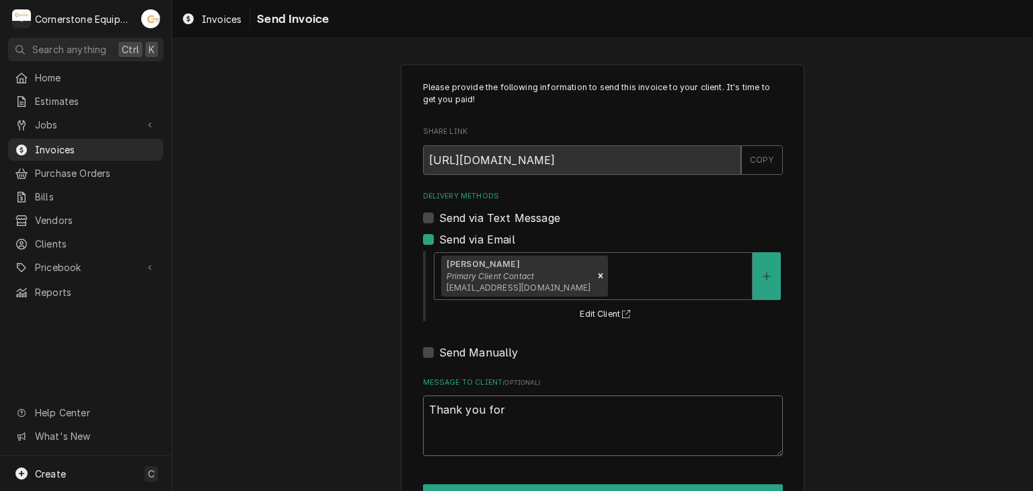
type textarea "x"
type textarea "Thank you for t"
type textarea "x"
type textarea "Thank you for th"
type textarea "x"
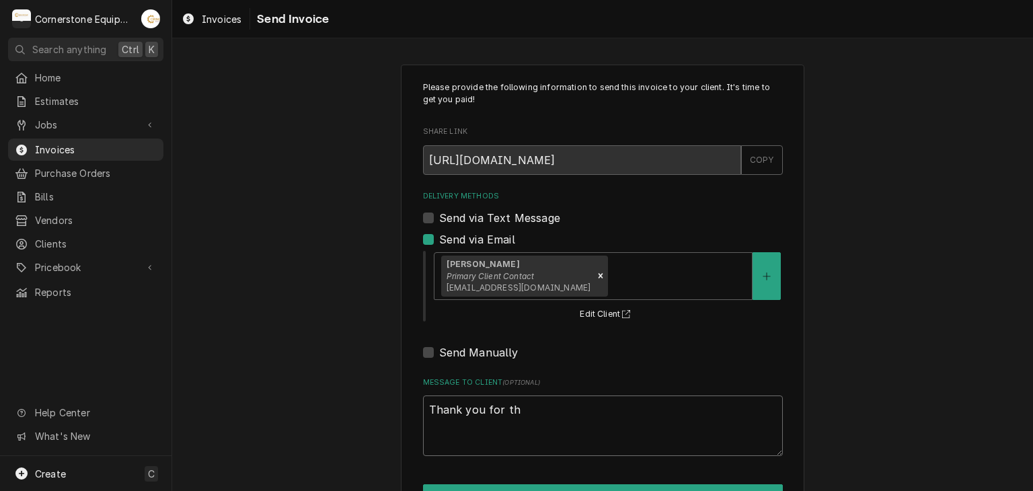
type textarea "Thank you for the"
type textarea "x"
type textarea "Thank you for the"
type textarea "x"
type textarea "Thank you for the o"
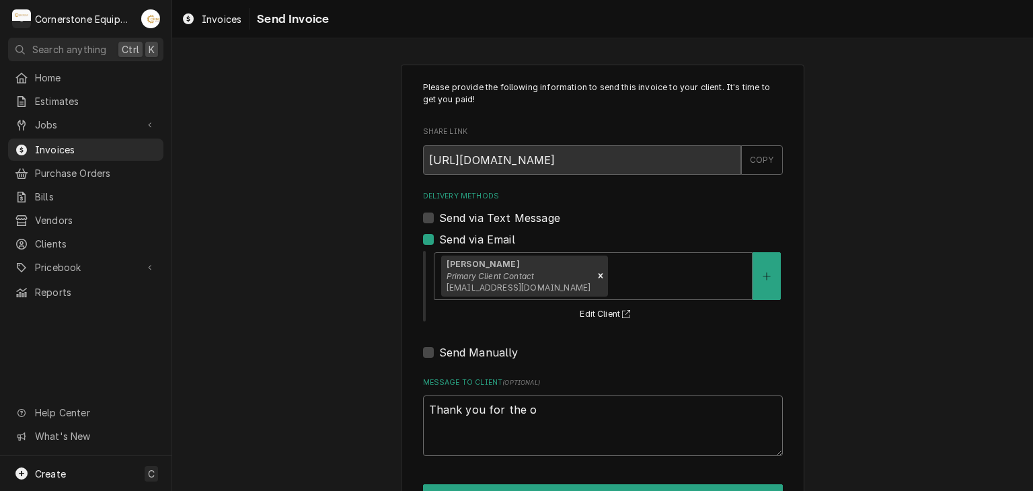
type textarea "x"
type textarea "Thank you for the op"
type textarea "x"
type textarea "Thank you for the opp"
type textarea "x"
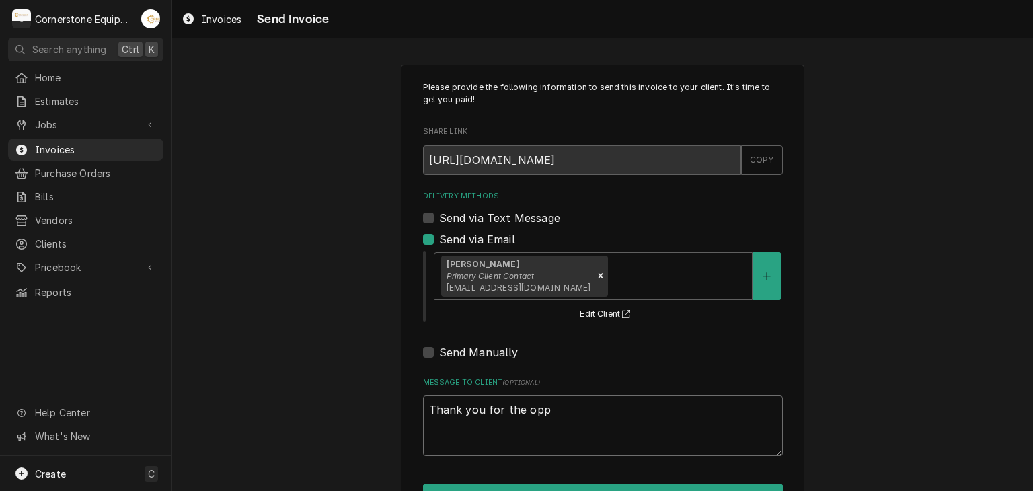
type textarea "Thank you for the oppo"
type textarea "x"
type textarea "Thank you for the oppor"
type textarea "x"
type textarea "Thank you for the opport"
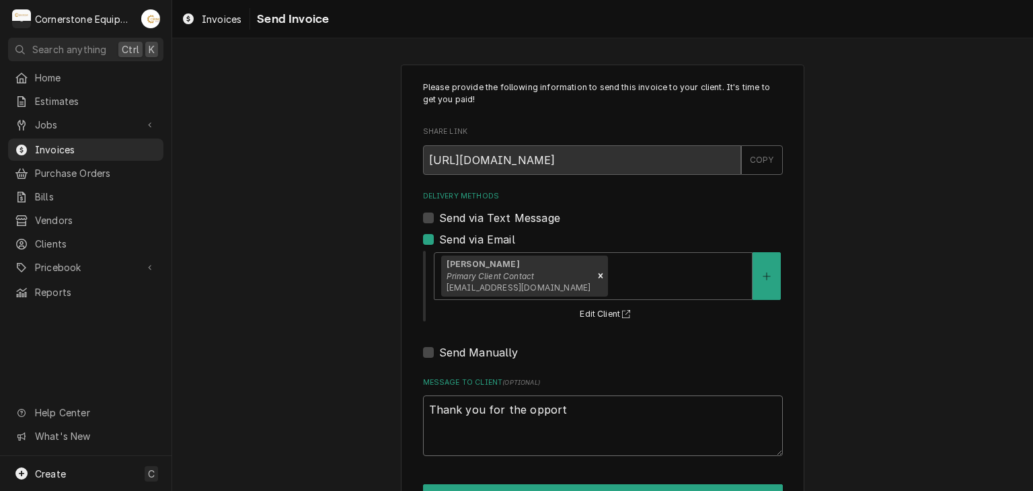
type textarea "x"
type textarea "Thank you for the opportu"
type textarea "x"
type textarea "Thank you for the opportun"
type textarea "x"
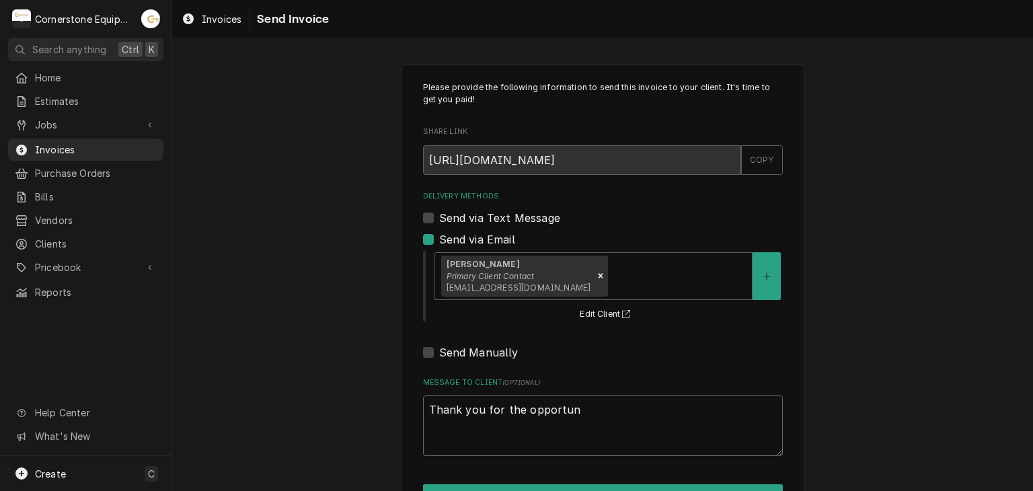
type textarea "Thank you for the opportuni"
type textarea "x"
type textarea "Thank you for the opportunit"
type textarea "x"
type textarea "Thank you for the opportunity"
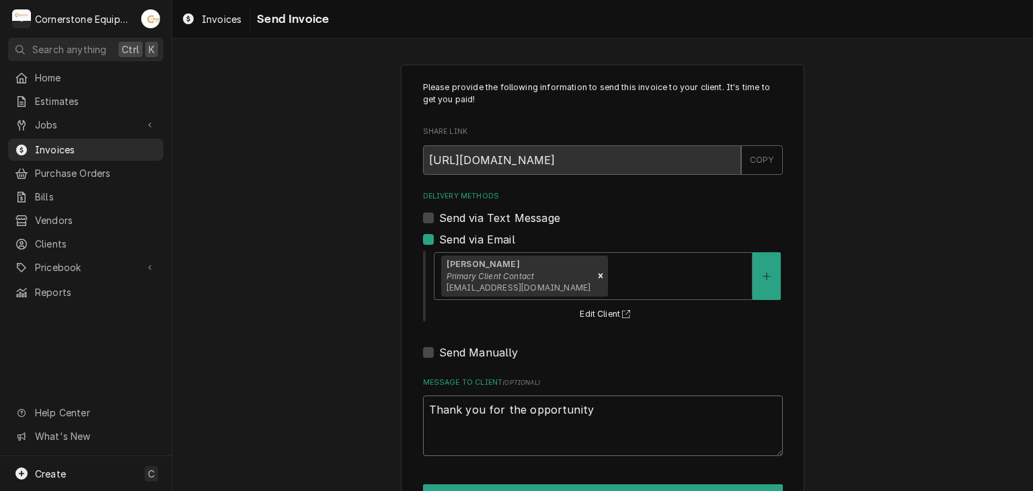
type textarea "x"
type textarea "Thank you for the opportunity"
type textarea "x"
type textarea "Thank you for the opportunity t"
type textarea "x"
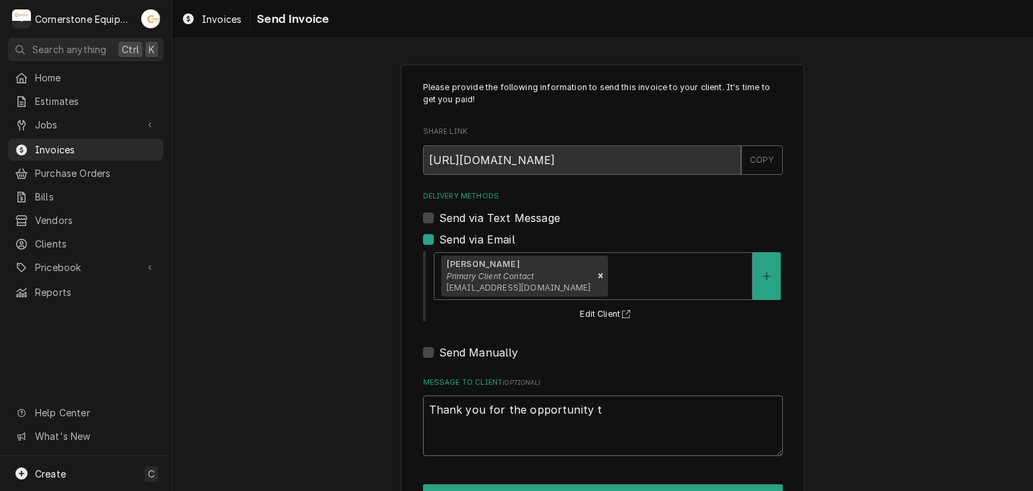
type textarea "Thank you for the opportunity to"
type textarea "x"
type textarea "Thank you for the opportunity to"
type textarea "x"
type textarea "Thank you for the opportunity to b"
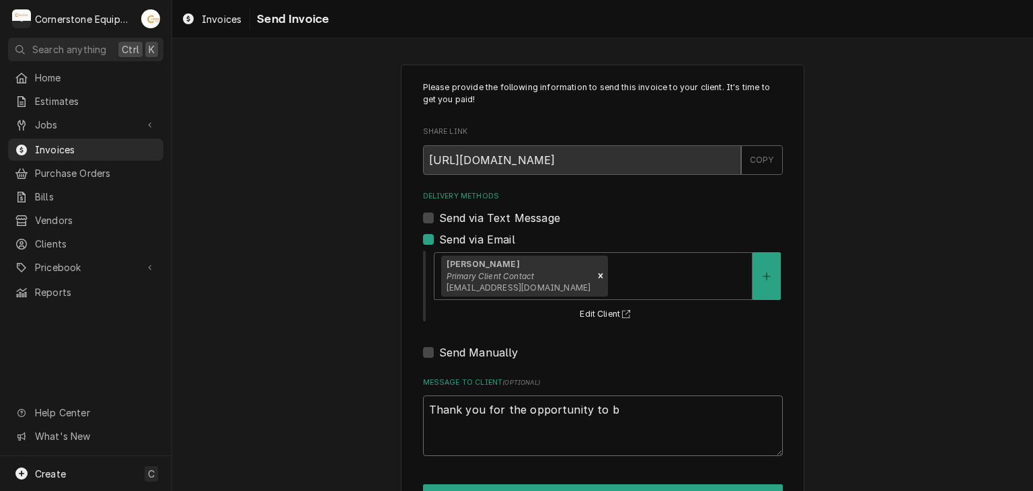
type textarea "x"
type textarea "Thank you for the opportunity to be"
type textarea "x"
type textarea "Thank you for the opportunity to be"
type textarea "x"
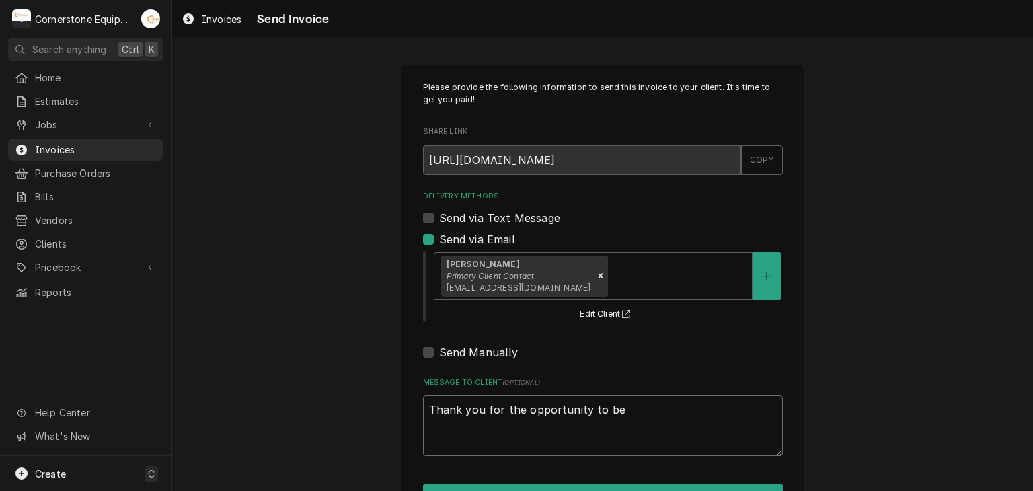
type textarea "Thank you for the opportunity to be o"
type textarea "x"
type textarea "Thank you for the opportunity to be of"
type textarea "x"
type textarea "Thank you for the opportunity to be of"
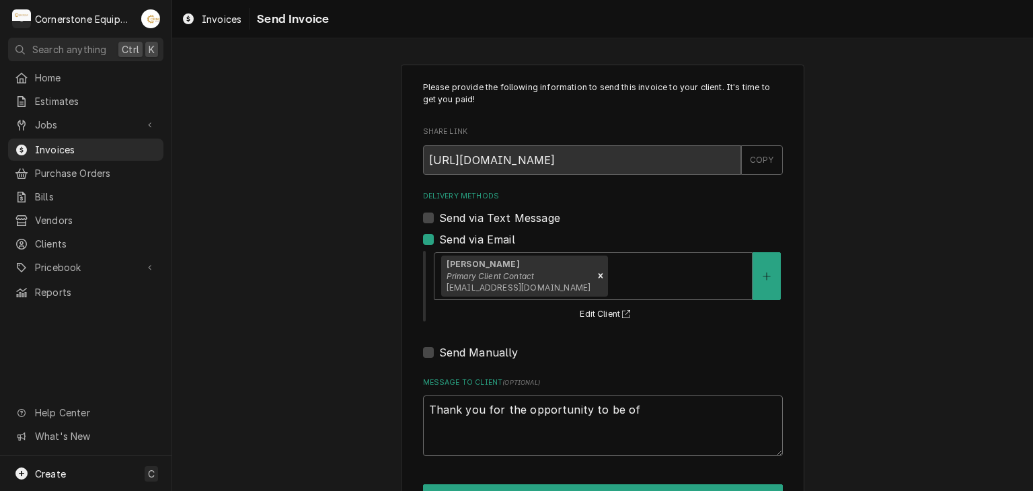
type textarea "x"
type textarea "Thank you for the opportunity to be of s"
type textarea "x"
type textarea "Thank you for the opportunity to be of se"
type textarea "x"
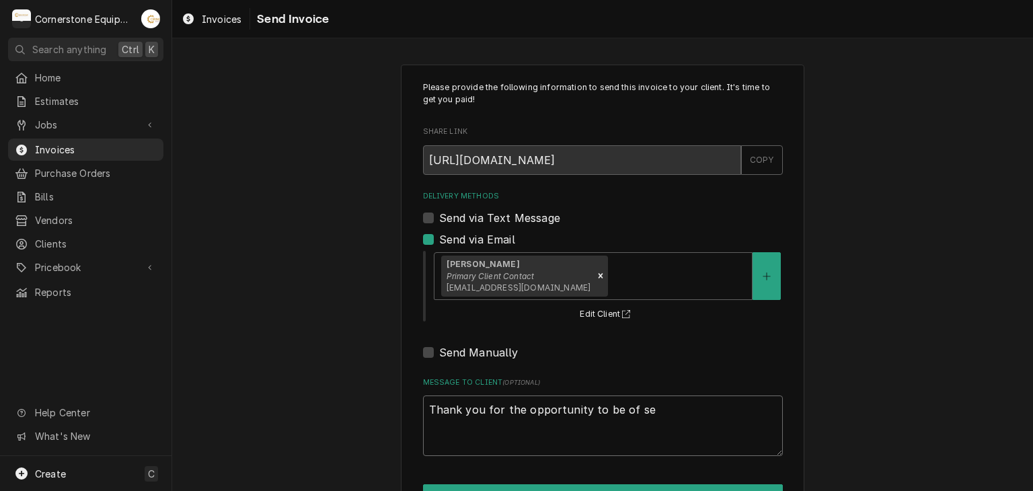
type textarea "Thank you for the opportunity to be of ser"
type textarea "x"
type textarea "Thank you for the opportunity to be of serv"
type textarea "x"
type textarea "Thank you for the opportunity to be of servi"
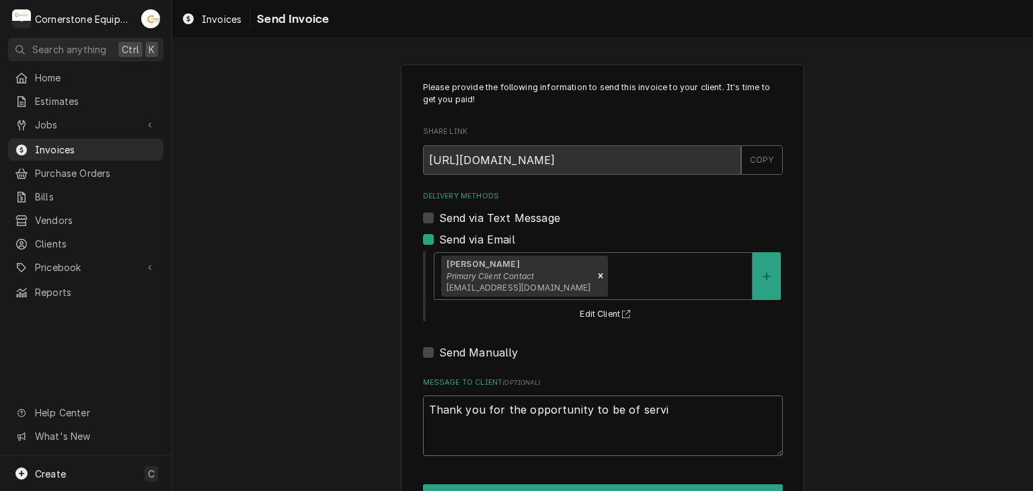
type textarea "x"
type textarea "Thank you for the opportunity to be of servic"
type textarea "x"
type textarea "Thank you for the opportunity to be of service"
type textarea "x"
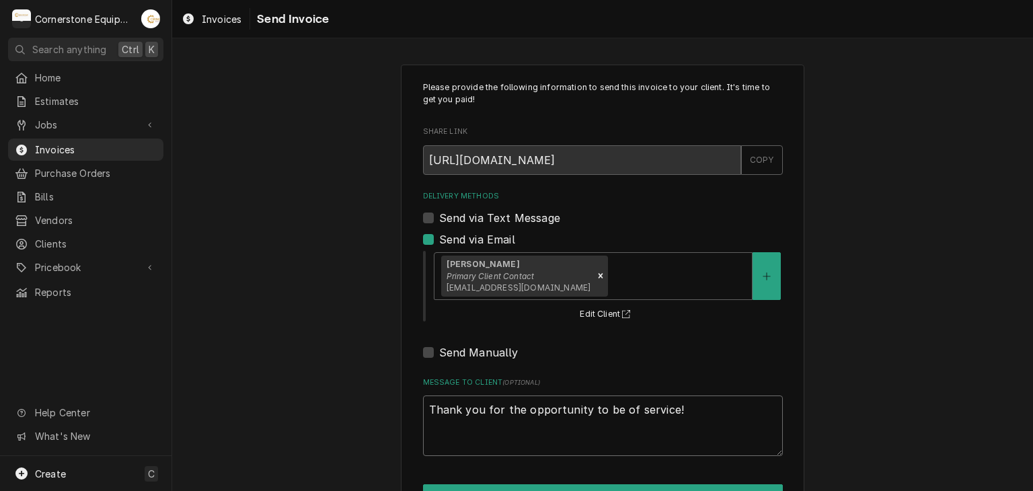
click at [477, 413] on textarea "Thank you for the opportunity to be of service!" at bounding box center [603, 425] width 360 height 61
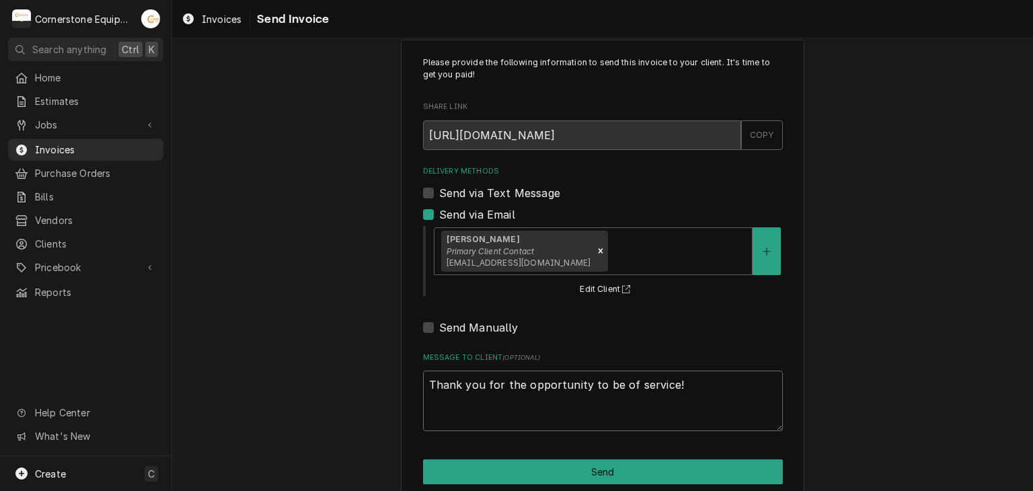
scroll to position [46, 0]
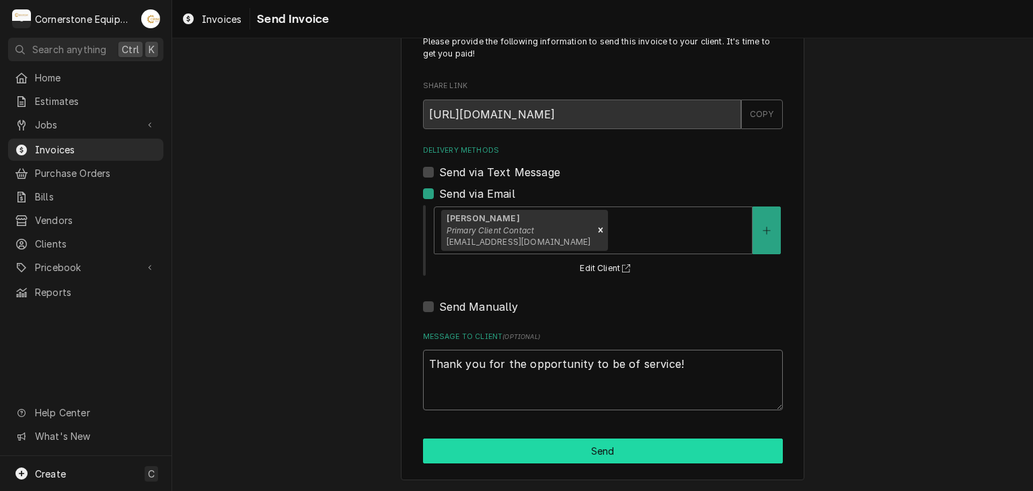
type textarea "Thank you for the opportunity to be of service!"
click at [590, 448] on button "Send" at bounding box center [603, 450] width 360 height 25
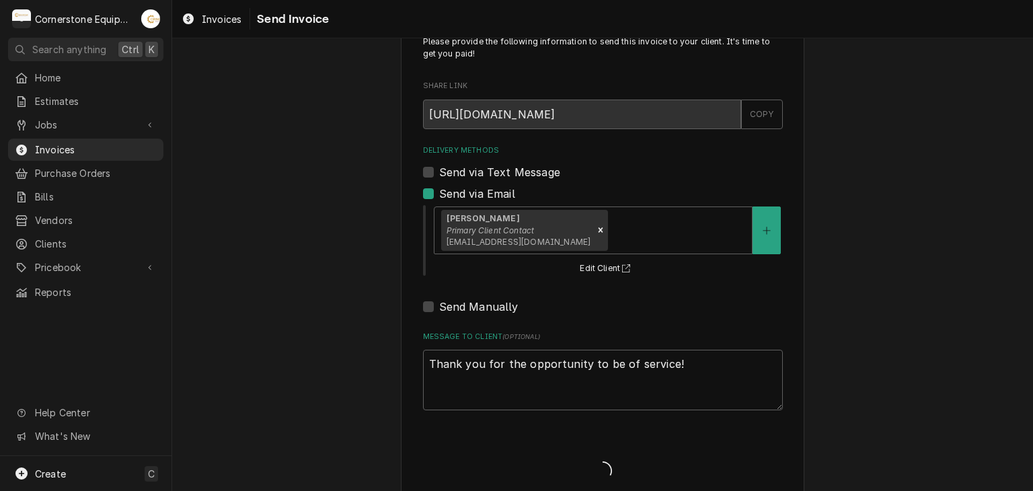
type textarea "x"
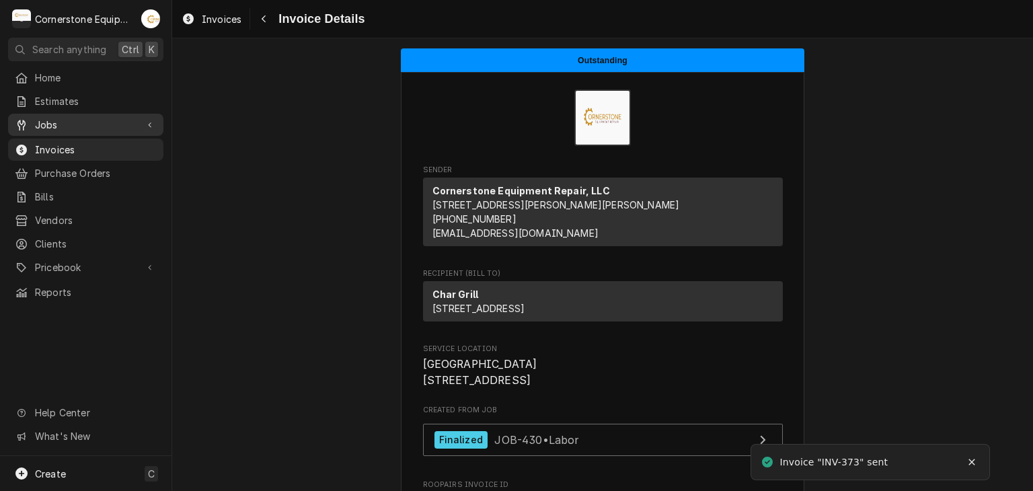
click at [54, 125] on span "Jobs" at bounding box center [86, 125] width 102 height 14
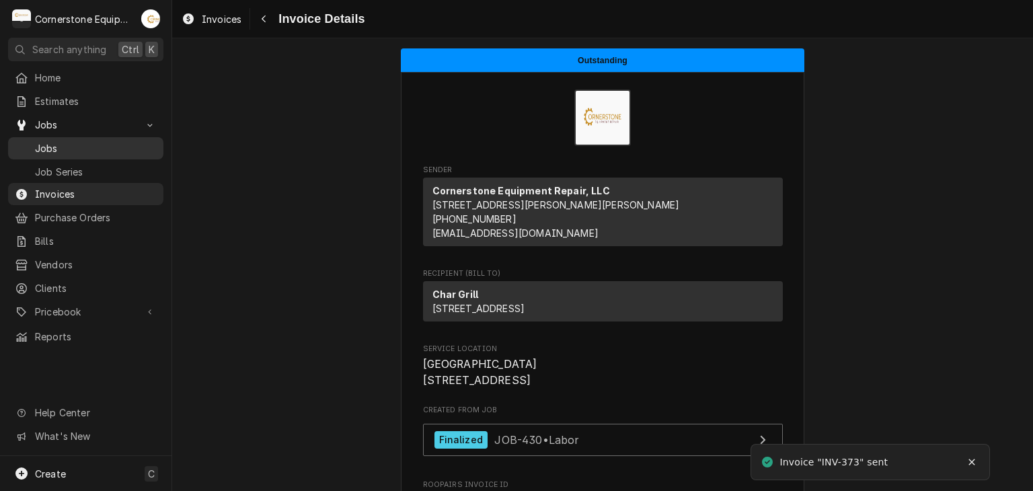
click at [54, 144] on span "Jobs" at bounding box center [96, 148] width 122 height 14
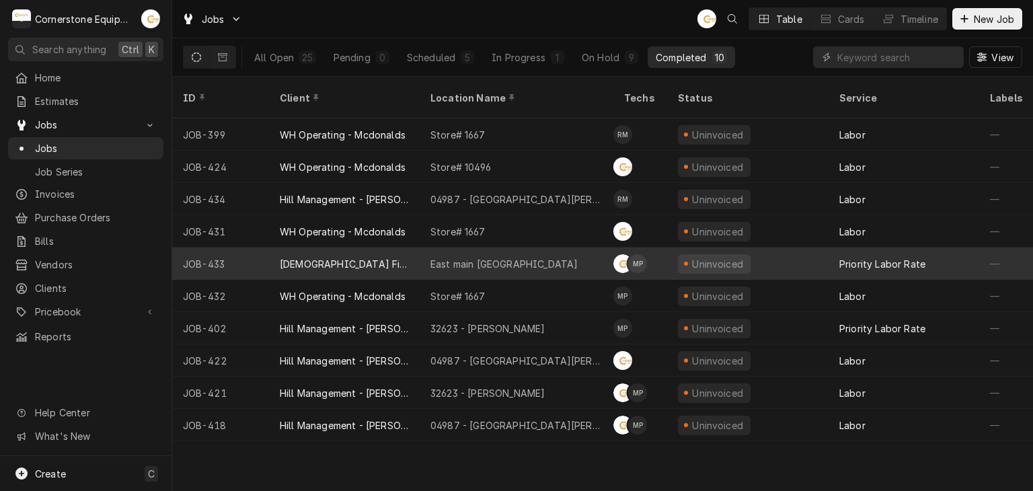
click at [469, 257] on div "East main [GEOGRAPHIC_DATA]" at bounding box center [503, 264] width 147 height 14
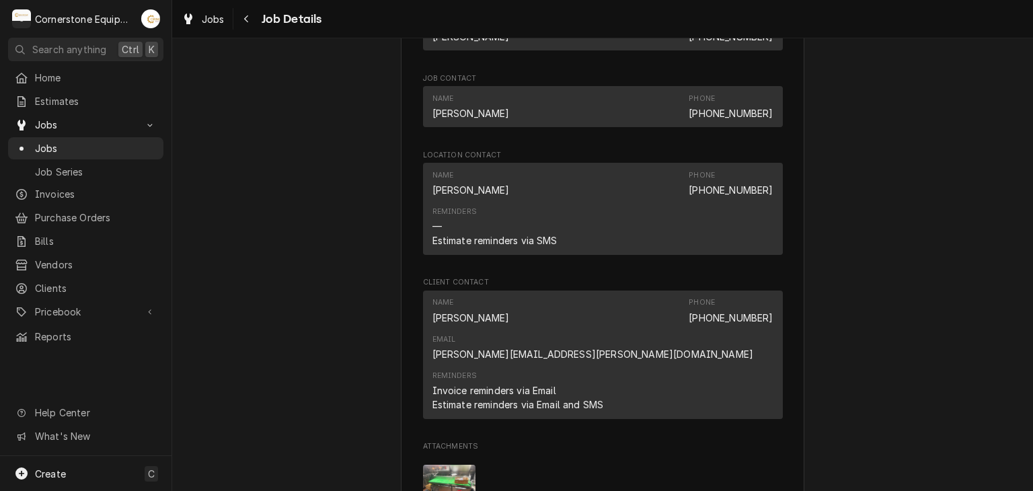
scroll to position [1076, 0]
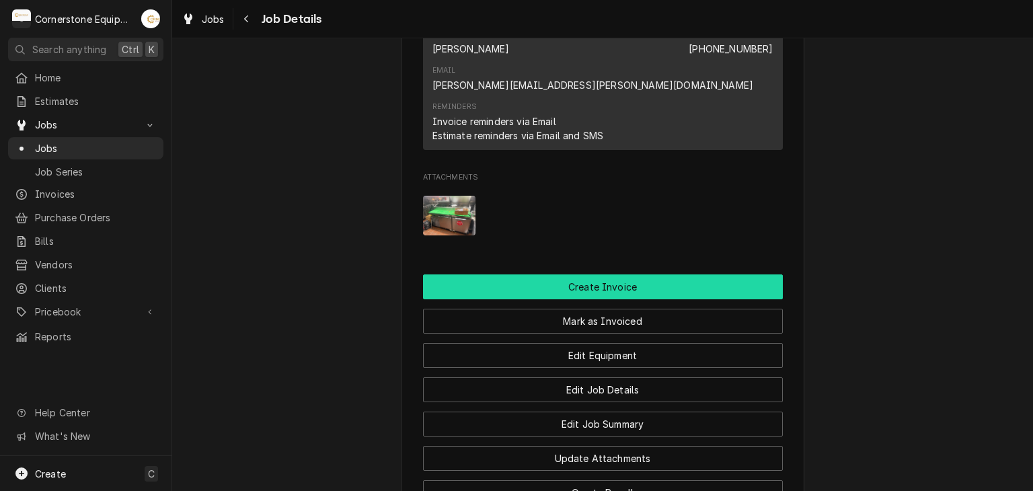
click at [520, 274] on button "Create Invoice" at bounding box center [603, 286] width 360 height 25
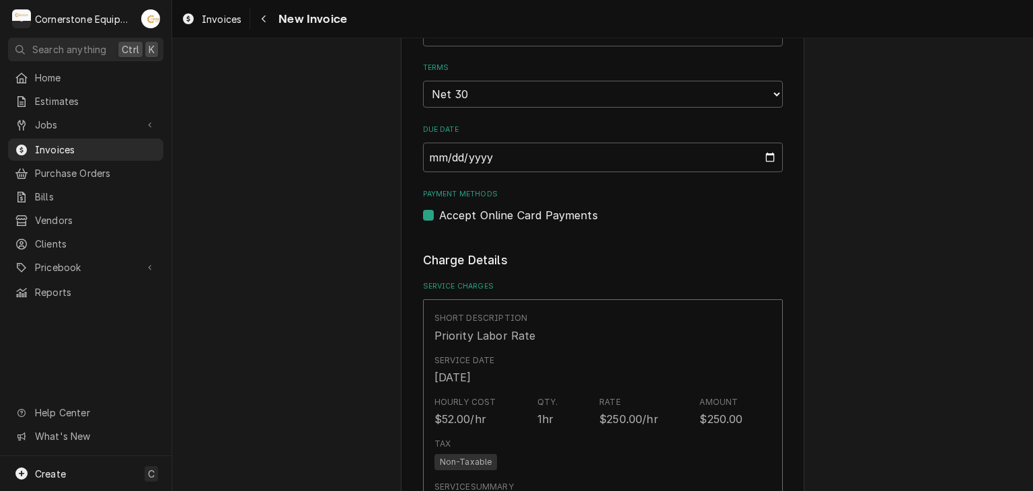
scroll to position [807, 0]
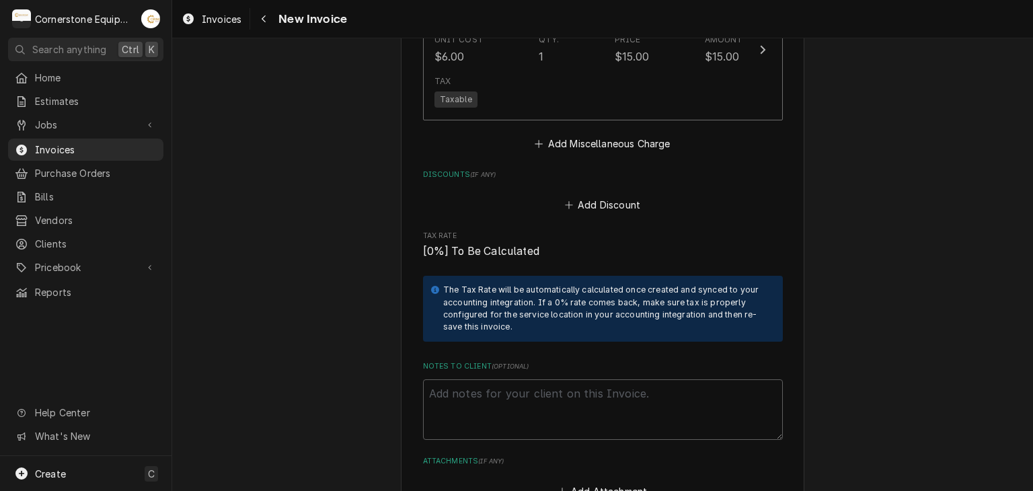
scroll to position [2151, 0]
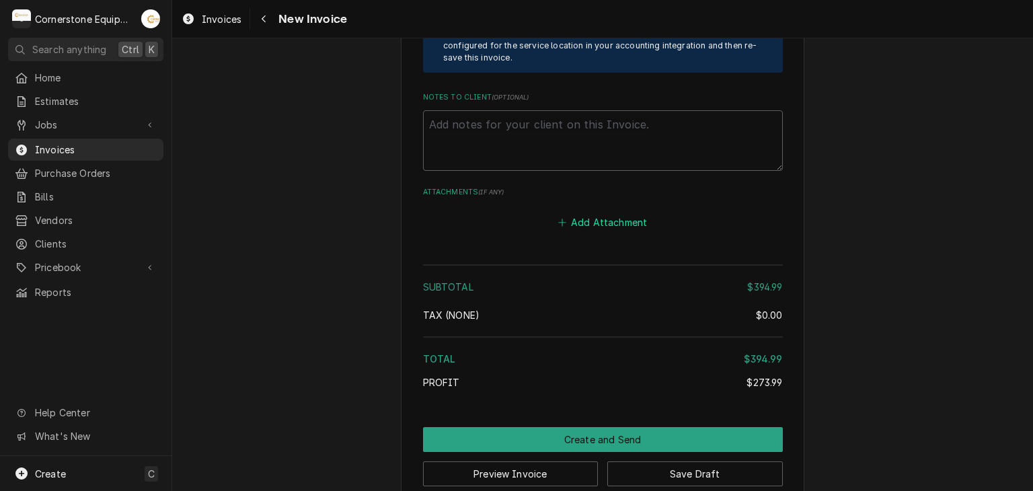
click at [590, 218] on button "Add Attachment" at bounding box center [602, 221] width 94 height 19
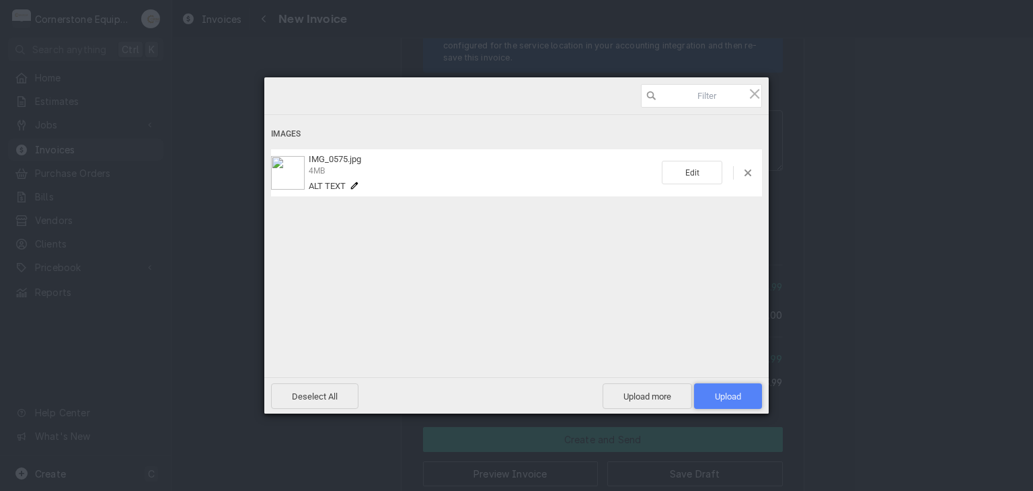
click at [707, 389] on span "Upload 1" at bounding box center [728, 396] width 68 height 26
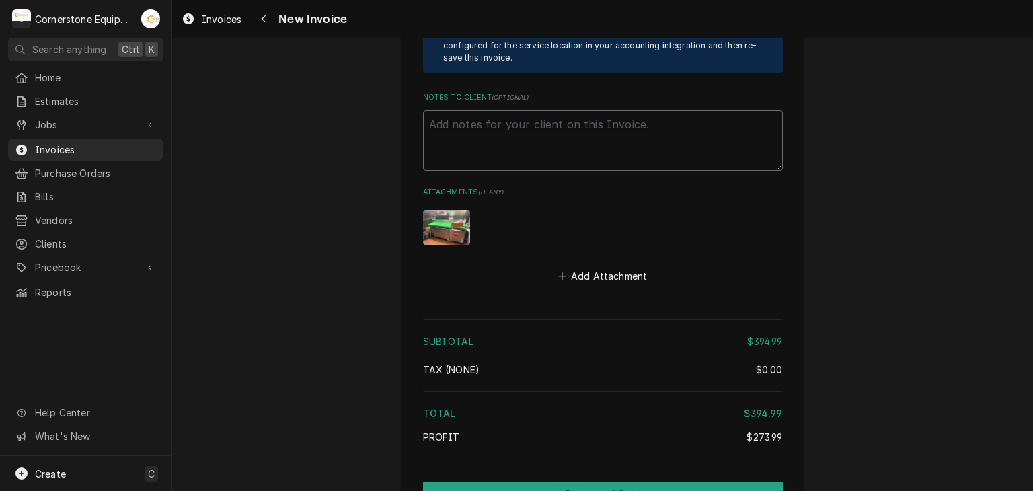
click at [569, 118] on textarea "Notes to Client ( optional )" at bounding box center [603, 140] width 360 height 61
paste textarea "INVOICE APPROVAL AND PAYMENT TERMS All invoices are due upon receipt unless oth…"
type textarea "x"
type textarea "INVOICE APPROVAL AND PAYMENT TERMS All invoices are due upon receipt unless oth…"
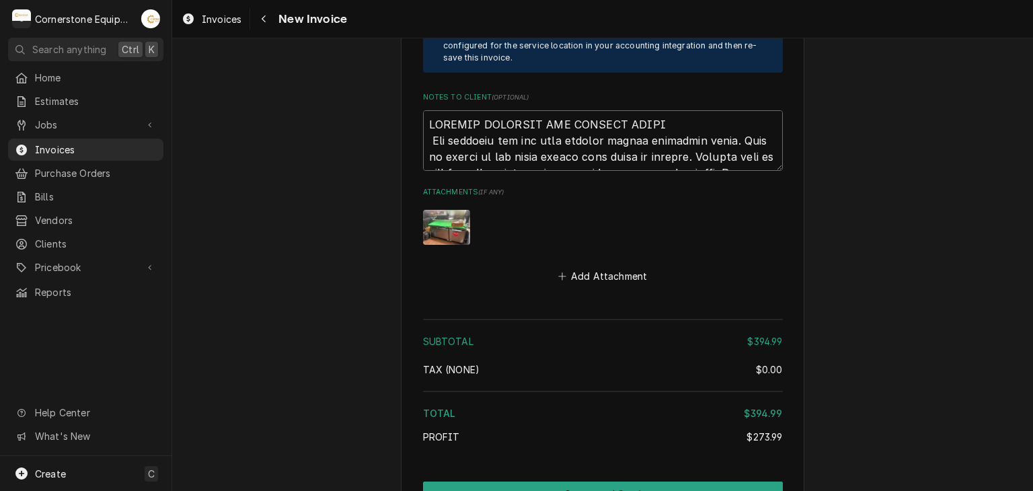
scroll to position [2440, 0]
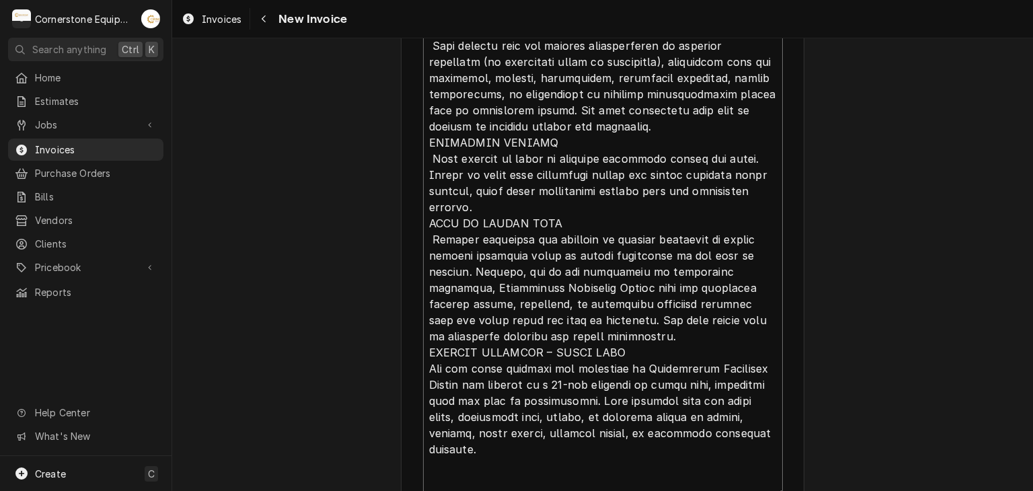
type textarea "x"
type textarea "INVOICE APPROVAL AND PAYMENT TERMS All invoices are due upon receipt unless oth…"
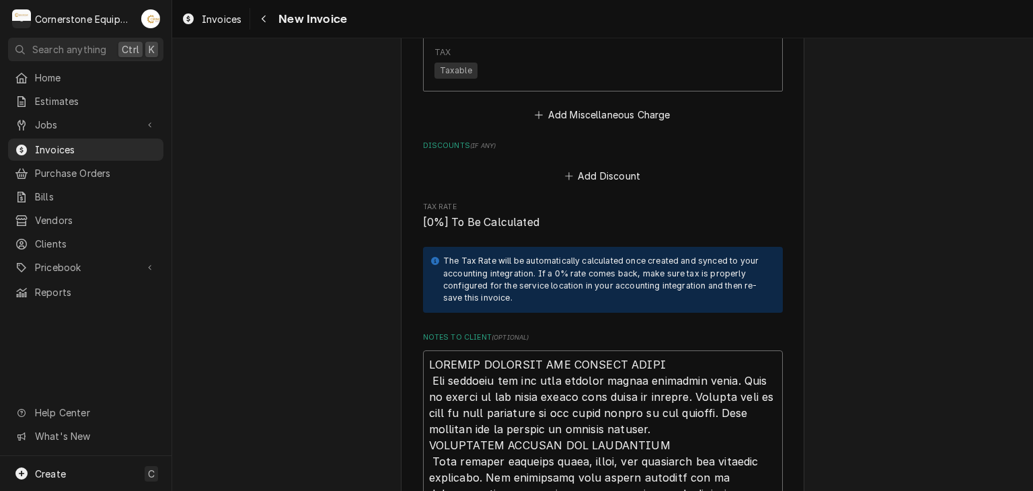
scroll to position [2180, 0]
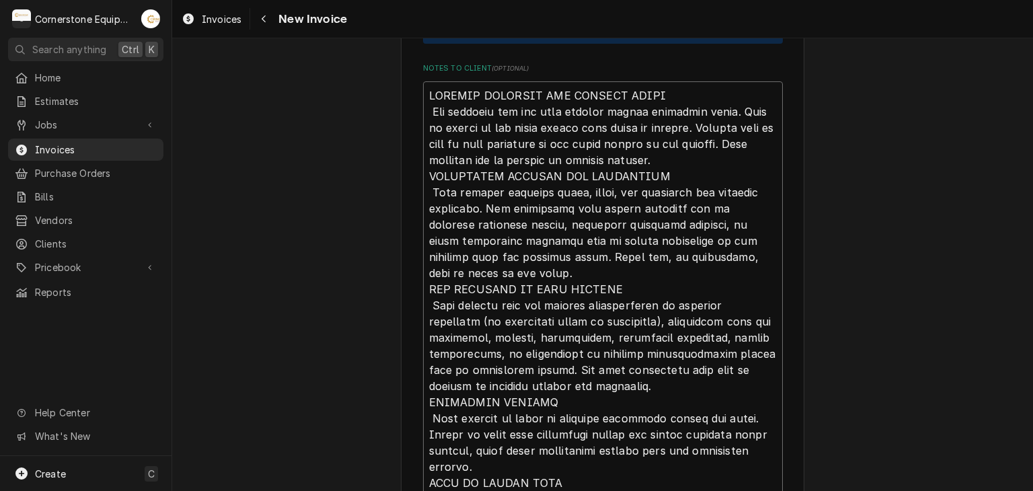
click at [573, 96] on textarea "Notes to Client ( optional )" at bounding box center [603, 409] width 360 height 657
click at [423, 123] on textarea "Notes to Client ( optional )" at bounding box center [603, 409] width 360 height 657
type textarea "x"
type textarea "INVOICE APPROVAL AND PAYMENT TERMS All invoices are due upon receipt unless oth…"
type textarea "x"
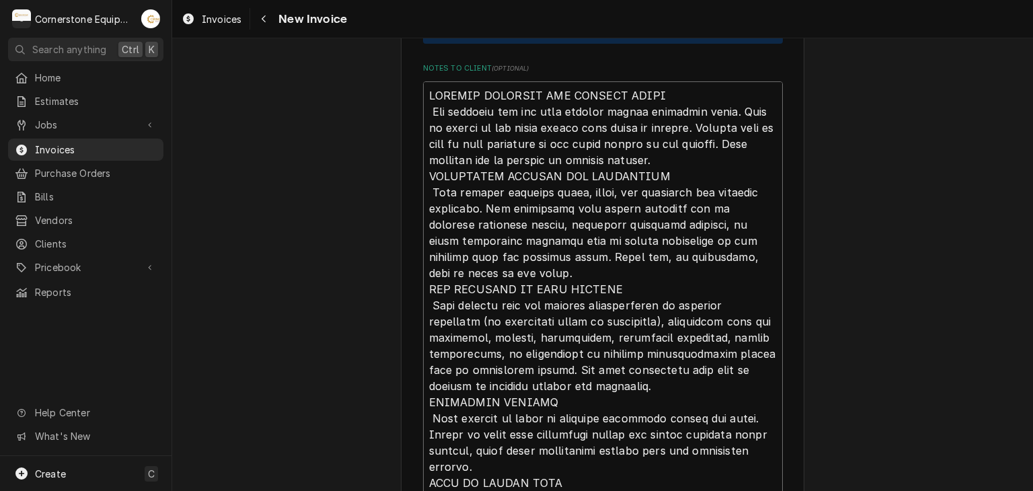
type textarea "INVOICE APPROVAL AND PAYMENT TERMS All invoices are due upon receipt unless oth…"
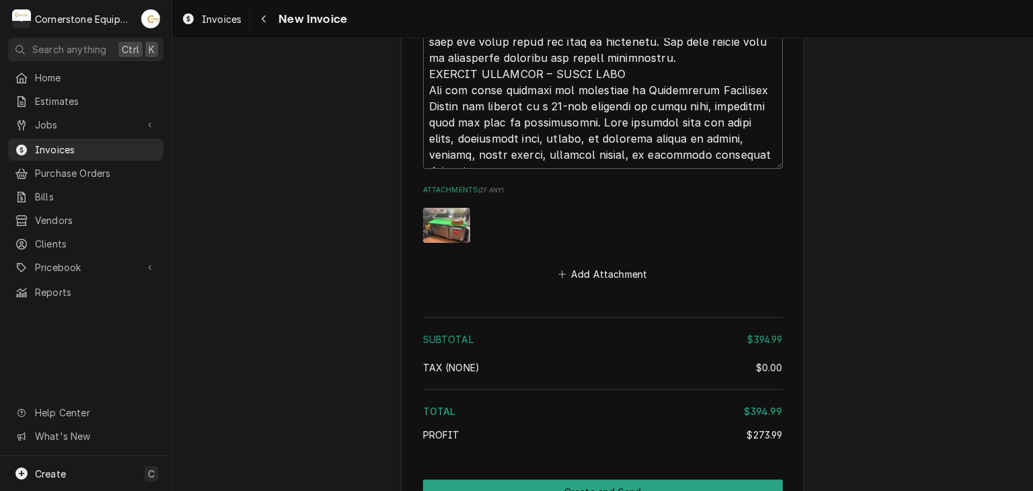
scroll to position [2790, 0]
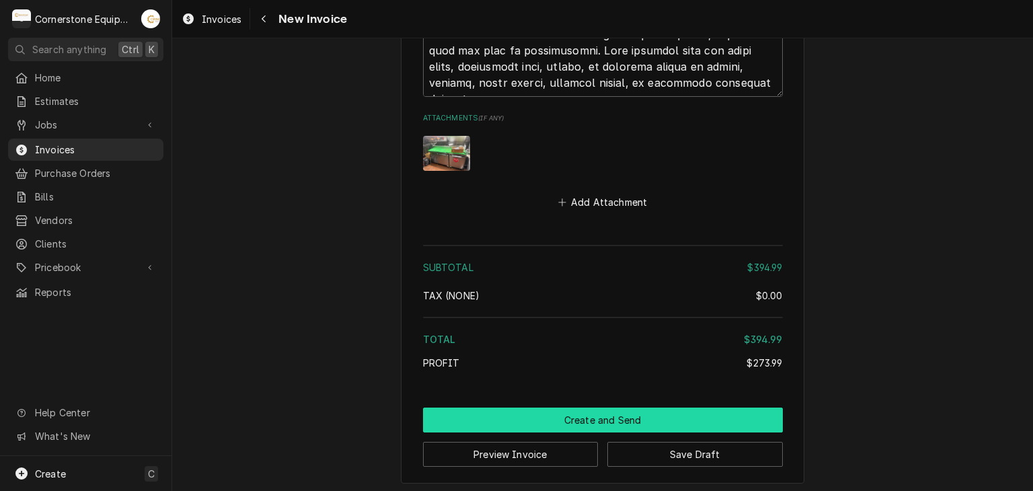
click at [570, 415] on button "Create and Send" at bounding box center [603, 419] width 360 height 25
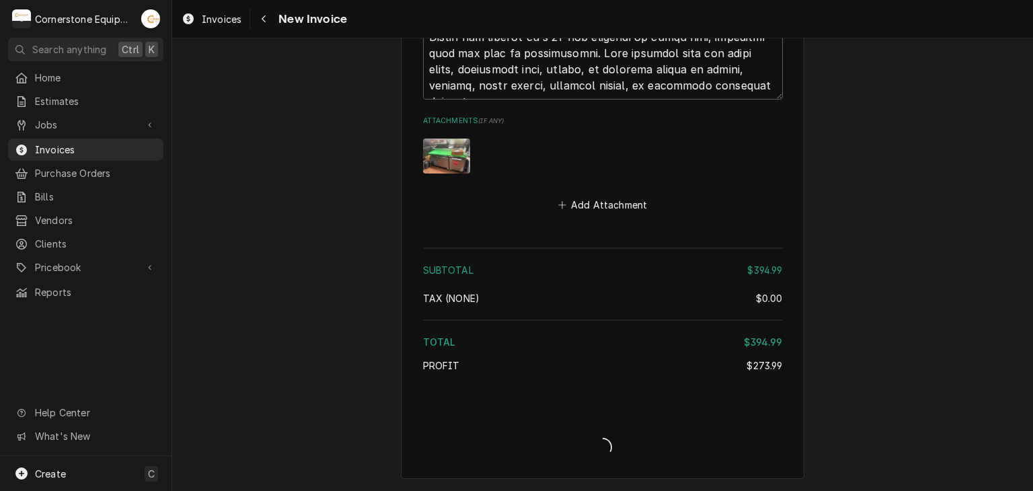
scroll to position [2783, 0]
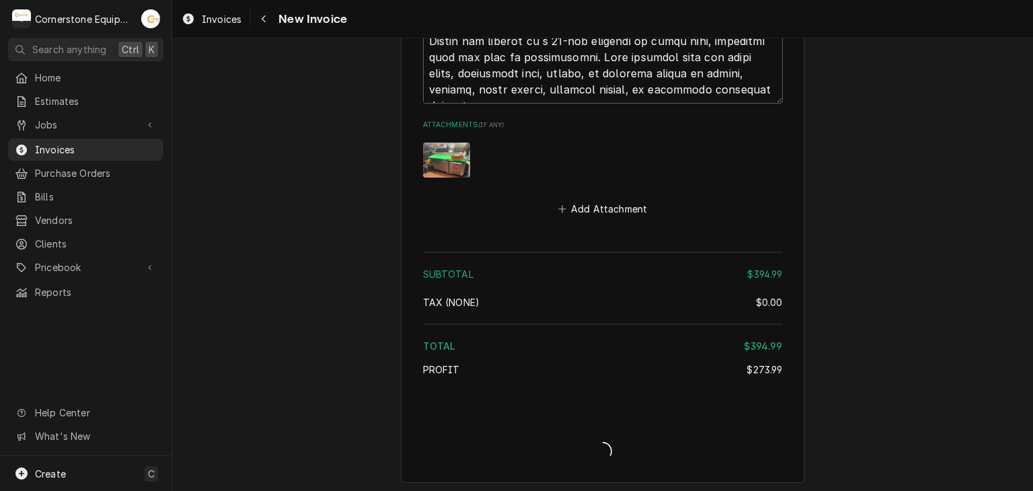
type textarea "x"
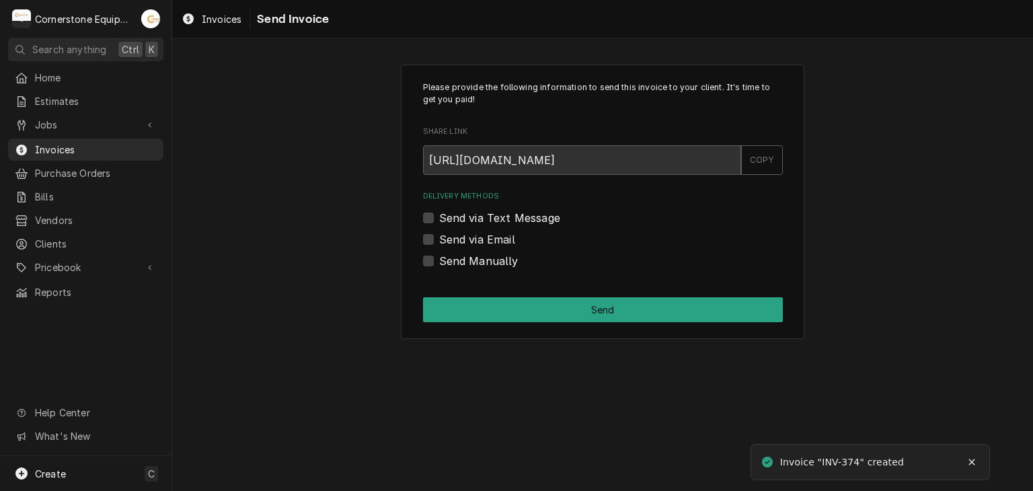
click at [454, 260] on label "Send Manually" at bounding box center [478, 261] width 79 height 16
click at [454, 260] on input "Send Manually" at bounding box center [619, 268] width 360 height 30
checkbox input "true"
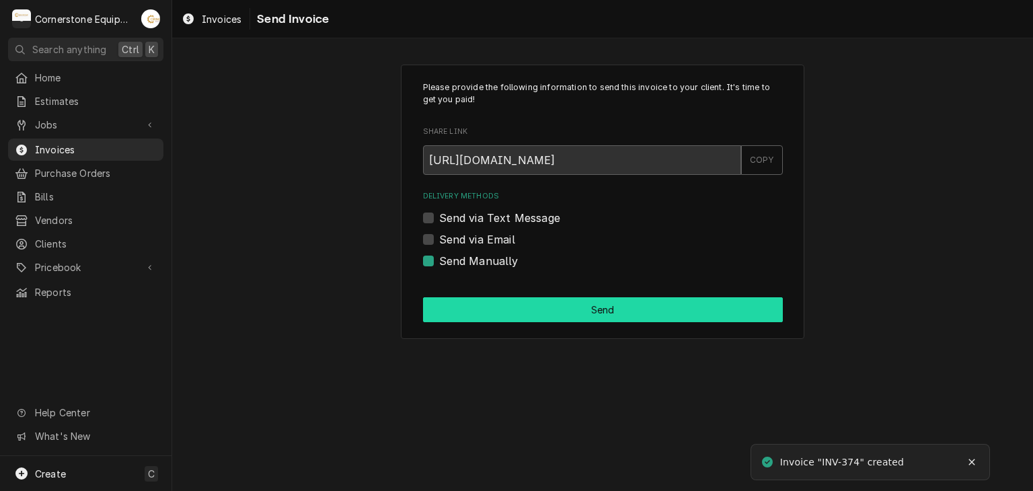
click at [511, 313] on button "Send" at bounding box center [603, 309] width 360 height 25
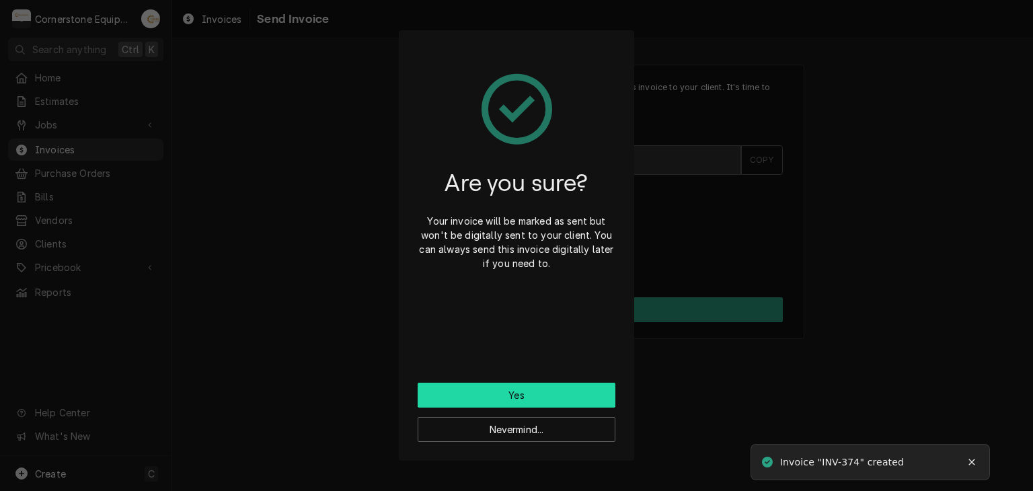
click at [503, 401] on button "Yes" at bounding box center [516, 395] width 198 height 25
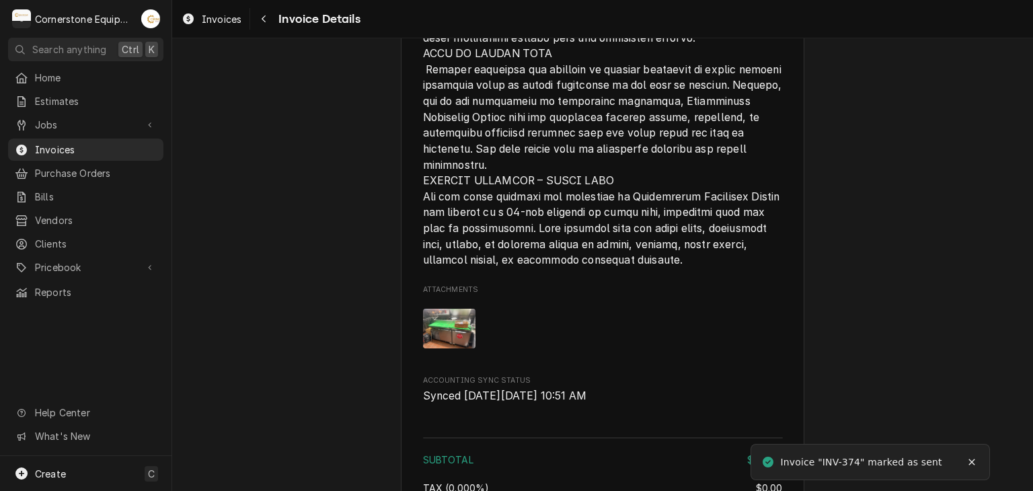
scroll to position [2631, 0]
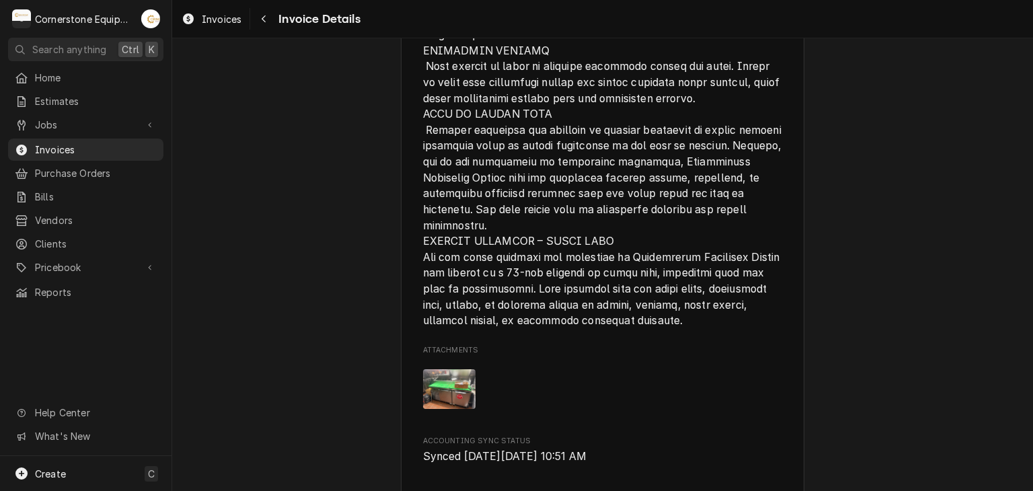
scroll to position [2631, 0]
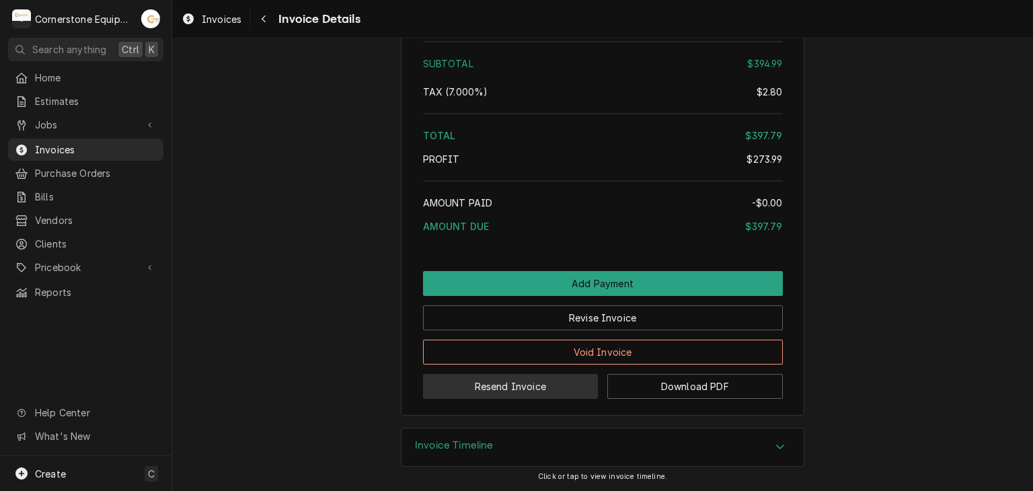
click at [541, 387] on button "Resend Invoice" at bounding box center [510, 386] width 175 height 25
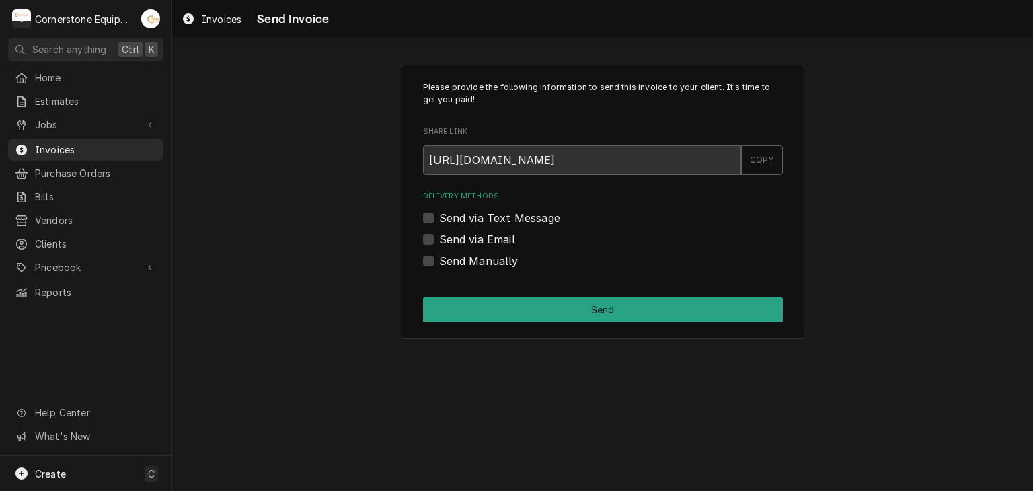
click at [465, 216] on label "Send via Text Message" at bounding box center [499, 218] width 121 height 16
click at [465, 216] on input "Send via Text Message" at bounding box center [619, 225] width 360 height 30
checkbox input "true"
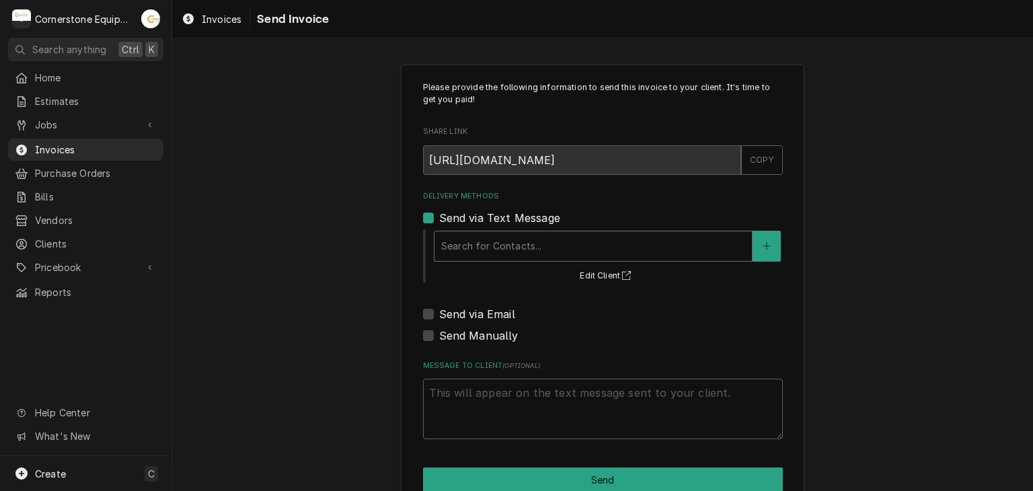
click at [465, 247] on div "Delivery Methods" at bounding box center [593, 246] width 304 height 24
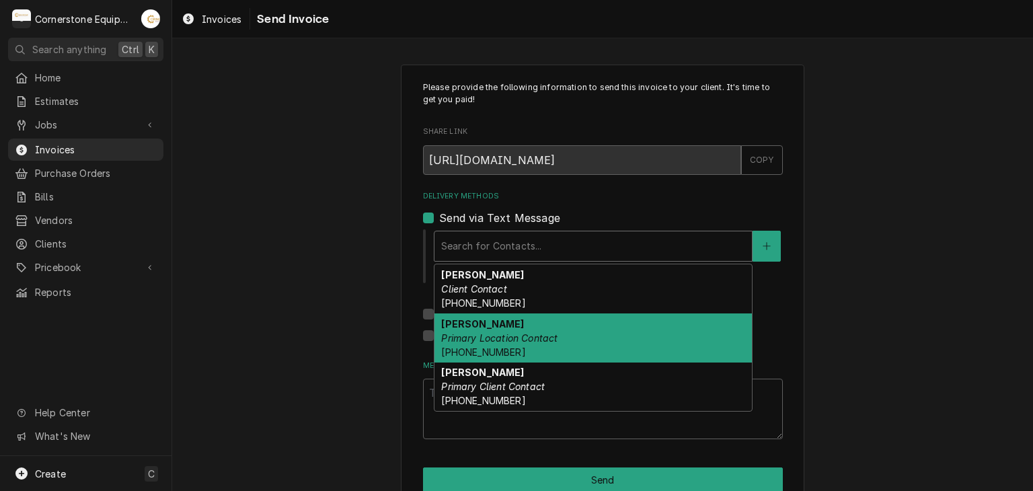
click at [471, 318] on strong "[PERSON_NAME]" at bounding box center [482, 323] width 83 height 11
type textarea "x"
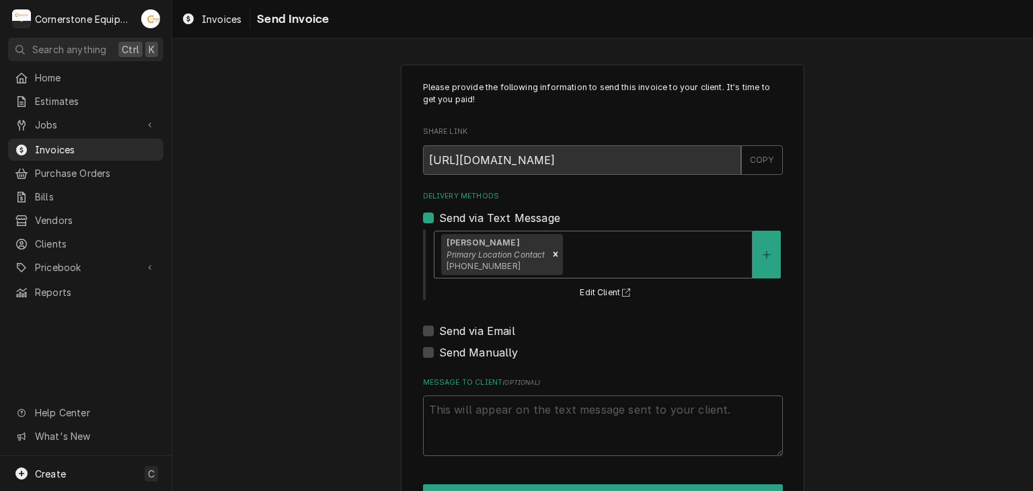
click at [471, 331] on label "Send via Email" at bounding box center [477, 331] width 76 height 16
click at [471, 331] on input "Send via Email" at bounding box center [619, 338] width 360 height 30
checkbox input "true"
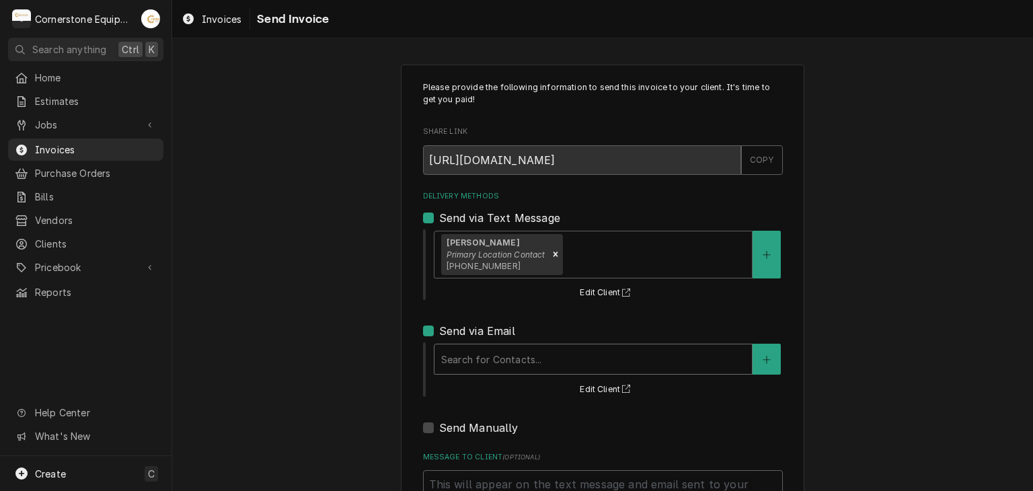
click at [471, 350] on div "Delivery Methods" at bounding box center [593, 359] width 304 height 24
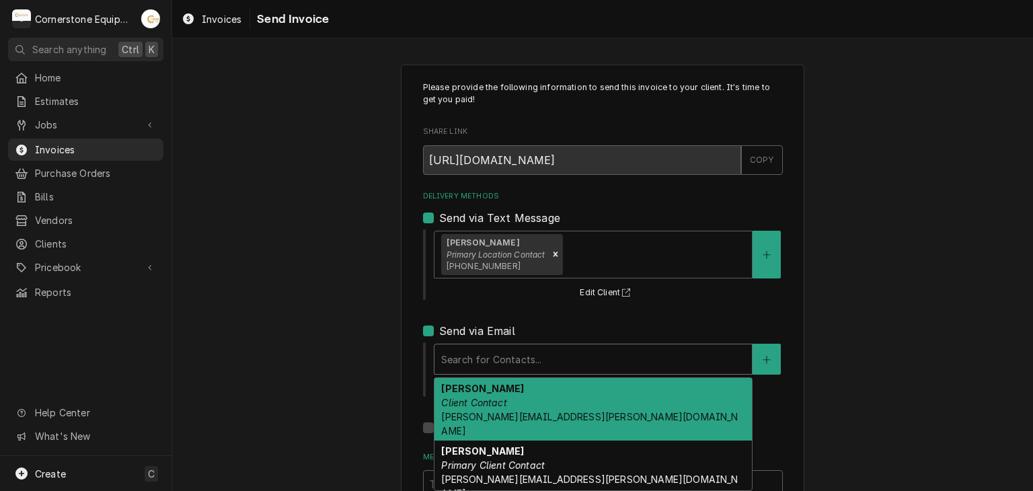
click at [470, 389] on strong "Laurie Campbell" at bounding box center [482, 388] width 83 height 11
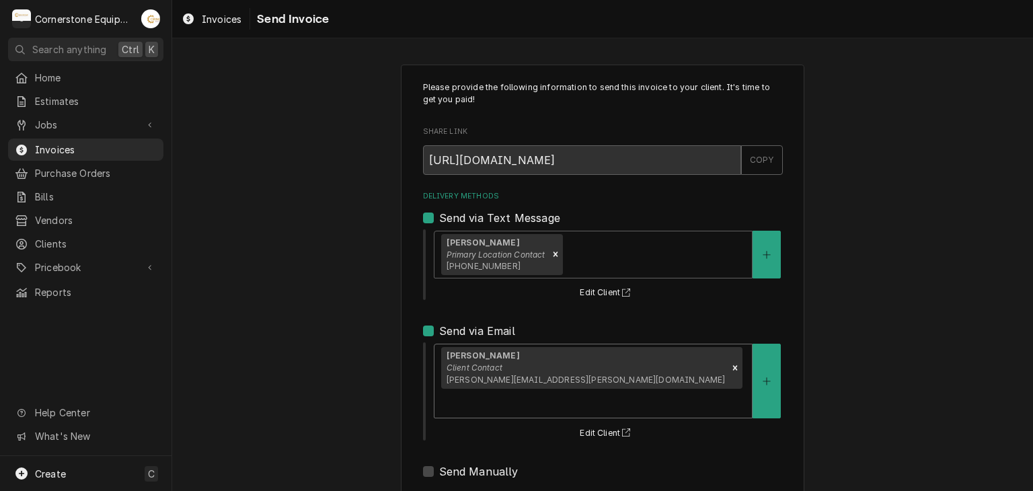
click at [363, 345] on div "Please provide the following information to send this invoice to your client. I…" at bounding box center [602, 354] width 861 height 604
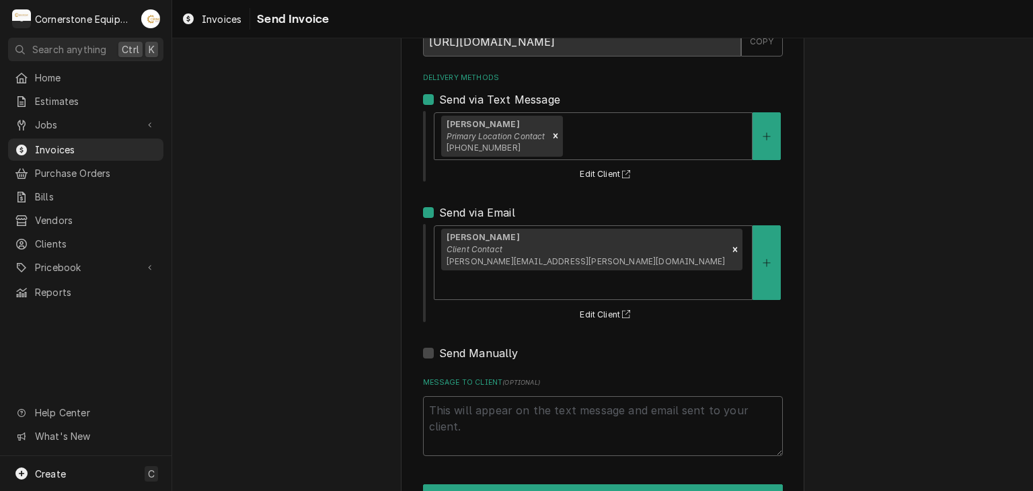
scroll to position [137, 0]
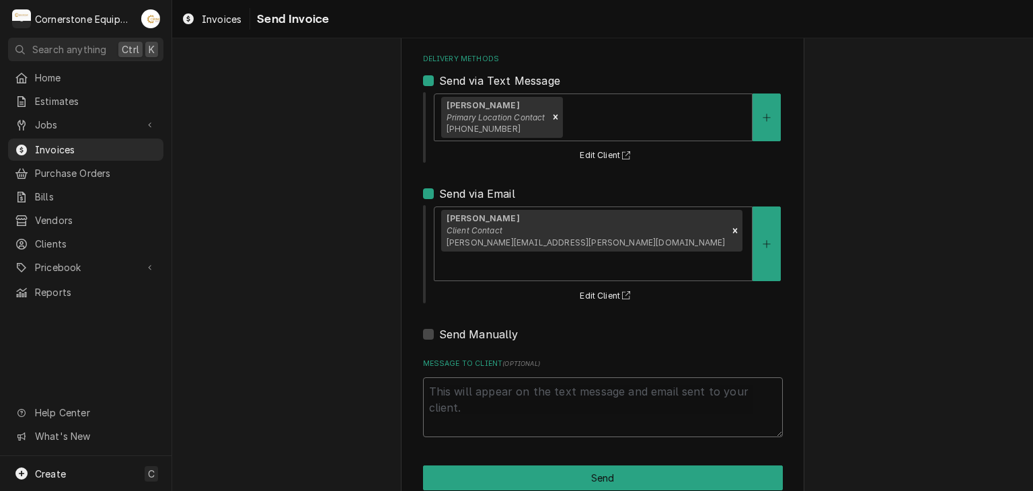
click at [469, 377] on textarea "Message to Client ( optional )" at bounding box center [603, 407] width 360 height 61
type textarea "x"
type textarea "T"
type textarea "x"
type textarea "Th"
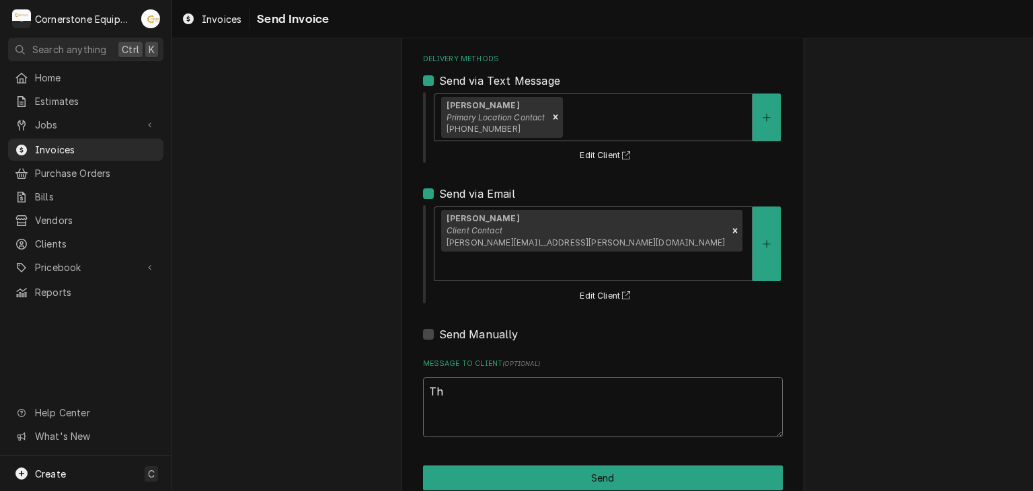
type textarea "x"
type textarea "Tha"
type textarea "x"
type textarea "Than"
type textarea "x"
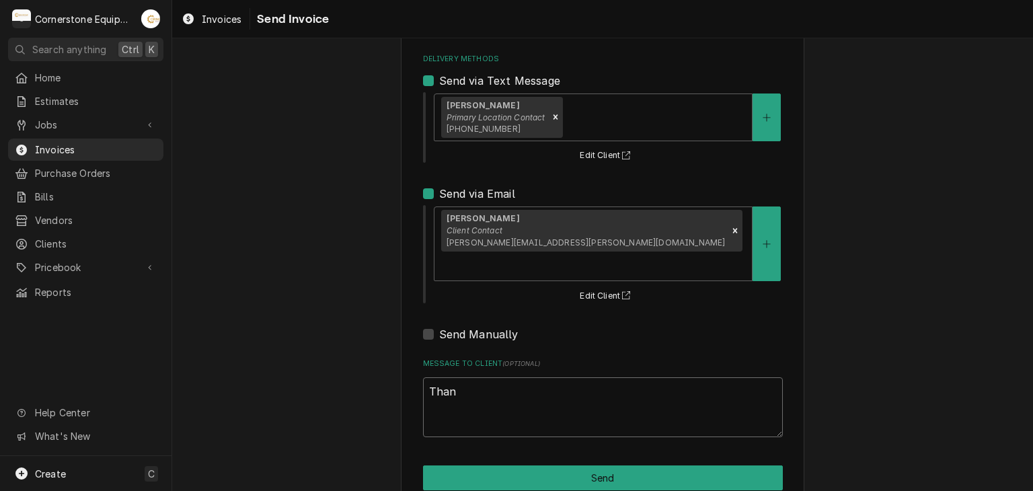
type textarea "Thank"
type textarea "x"
type textarea "Thank"
type textarea "x"
type textarea "Thank y"
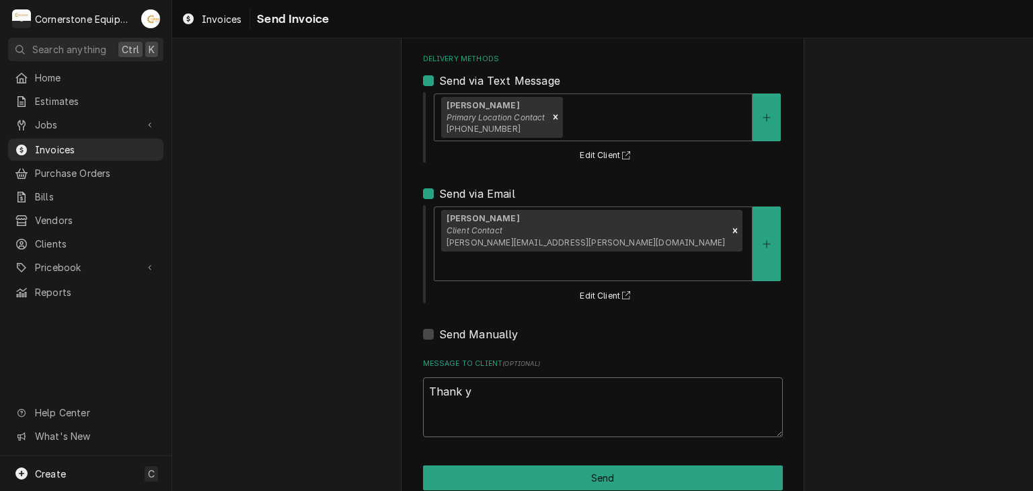
type textarea "x"
type textarea "Thank yo"
type textarea "x"
type textarea "Thank you"
type textarea "x"
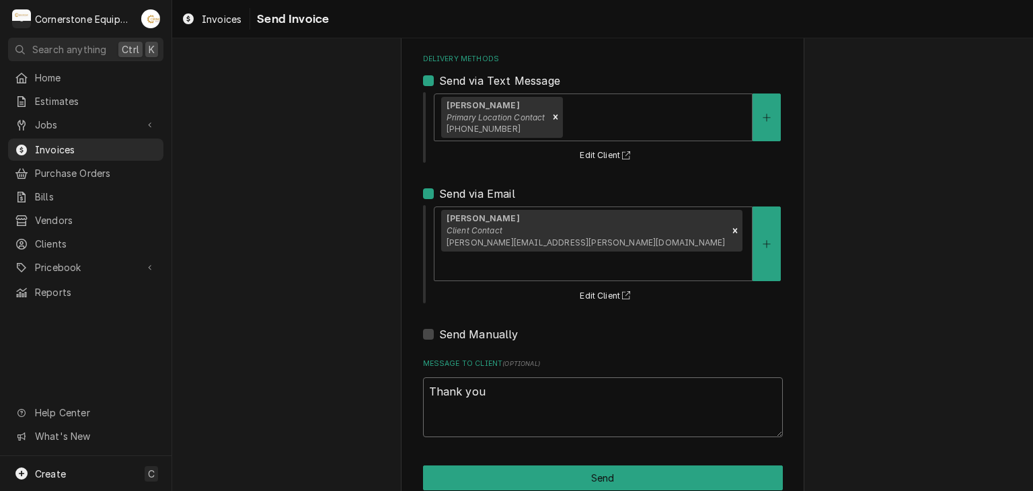
type textarea "Thank you"
type textarea "x"
type textarea "Thank you f"
type textarea "x"
type textarea "Thank you fo"
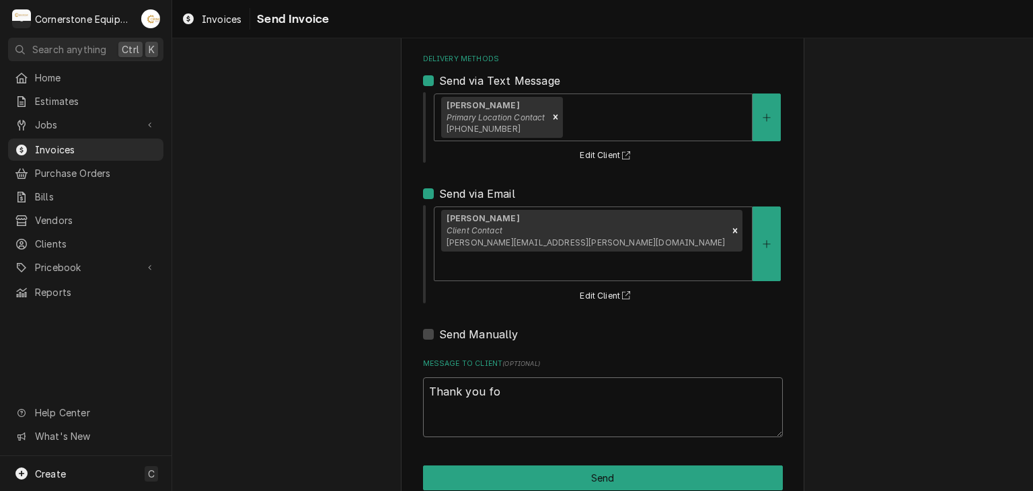
type textarea "x"
type textarea "Thank you for"
type textarea "x"
type textarea "Thank you for"
type textarea "x"
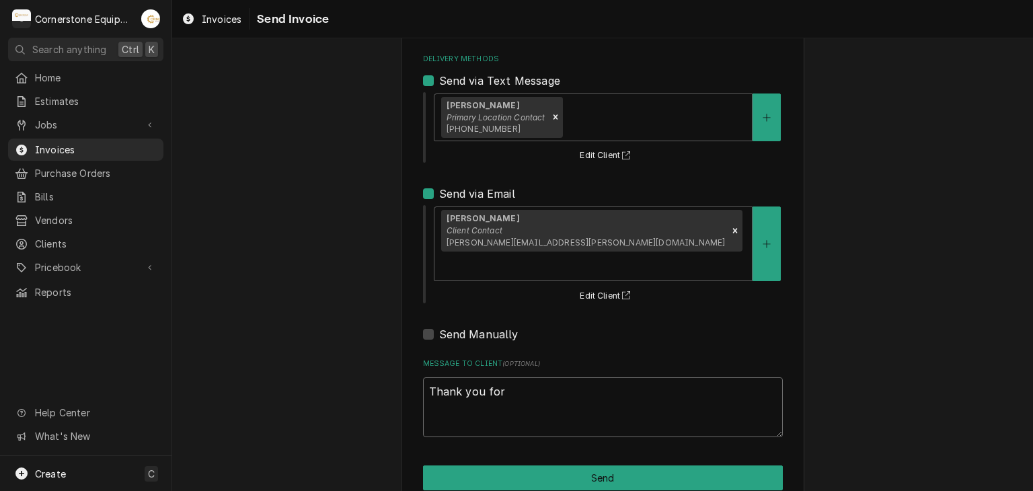
type textarea "Thank you for t"
type textarea "x"
type textarea "Thank you for th"
type textarea "x"
type textarea "Thank you for the"
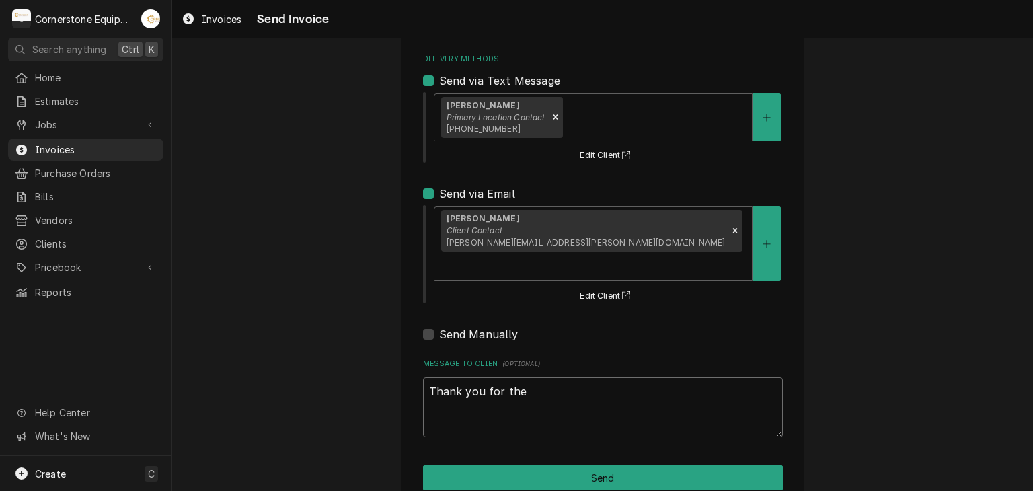
type textarea "x"
type textarea "Thank you for the"
type textarea "x"
type textarea "Thank you for the o"
type textarea "x"
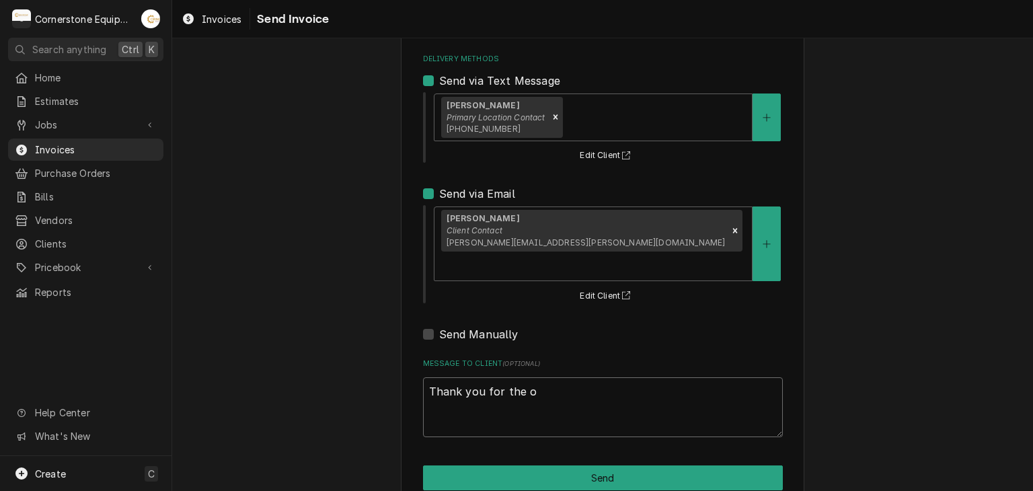
type textarea "Thank you for the op"
type textarea "x"
type textarea "Thank you for the oppo"
type textarea "x"
type textarea "Thank you for the oppor"
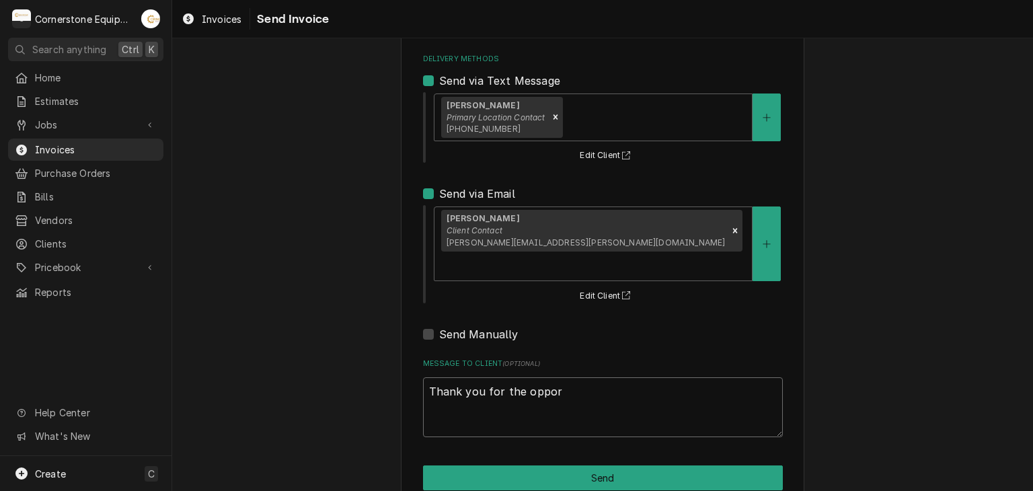
type textarea "x"
type textarea "Thank you for the opport"
type textarea "x"
type textarea "Thank you for the opportu"
type textarea "x"
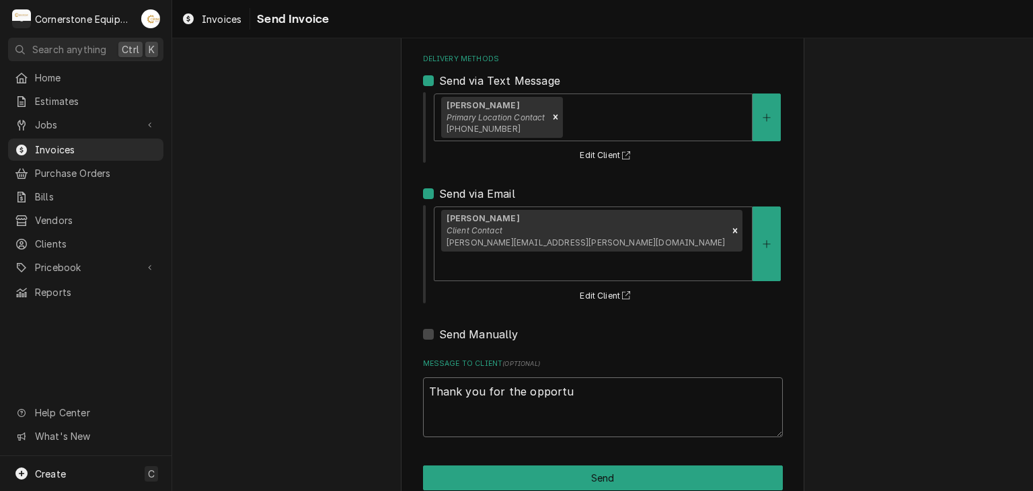
type textarea "Thank you for the opportui"
type textarea "x"
type textarea "Thank you for the opportuit"
type textarea "x"
type textarea "Thank you for the opportuity"
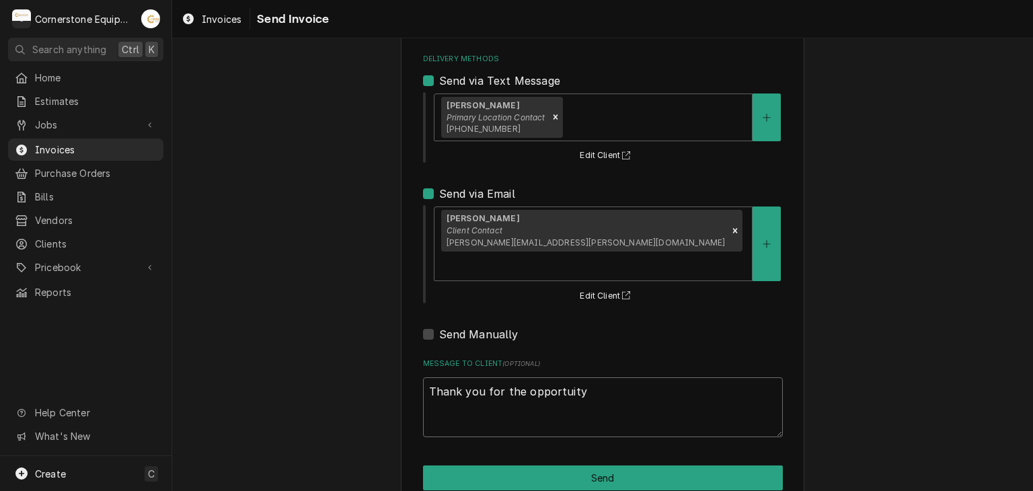
type textarea "x"
type textarea "Thank you for the opportuity"
type textarea "x"
type textarea "Thank you for the opportuity t"
type textarea "x"
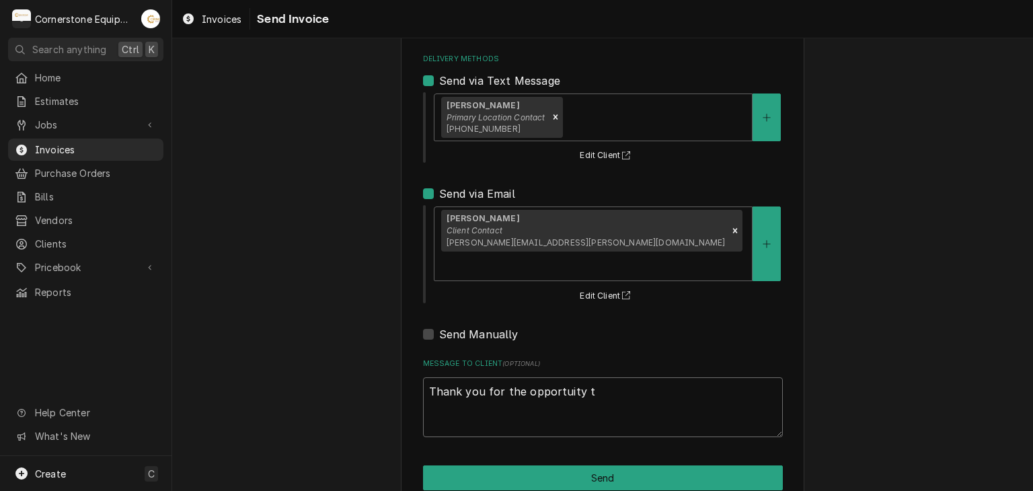
type textarea "Thank you for the opportuity to"
type textarea "x"
type textarea "Thank you for the opportuity to"
type textarea "x"
type textarea "Thank you for the opportuity to b"
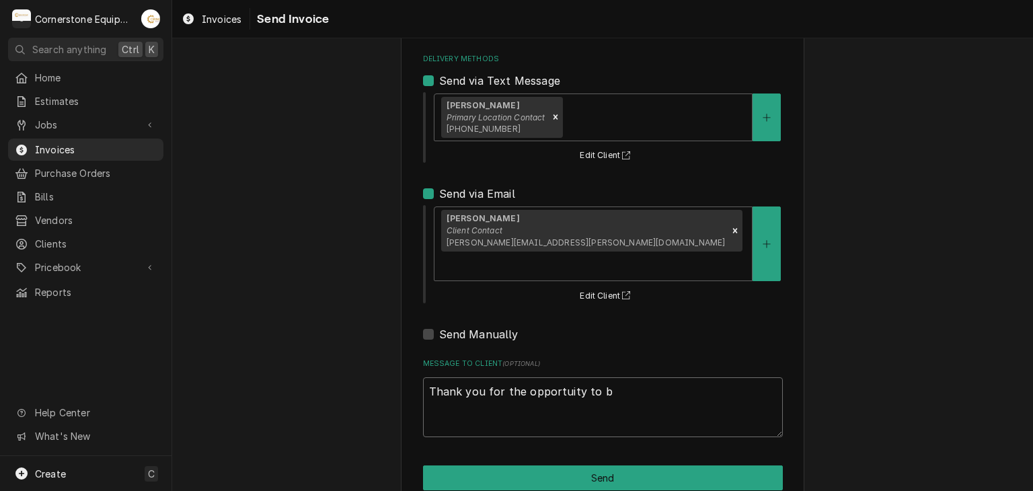
type textarea "x"
type textarea "Thank you for the opportuity to be"
type textarea "x"
type textarea "Thank you for the opportuity to be"
type textarea "x"
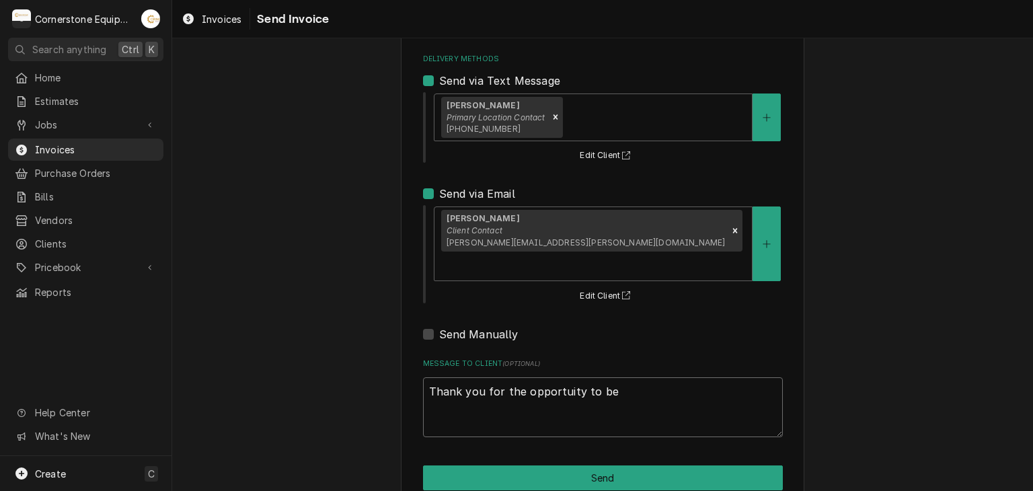
type textarea "Thank you for the opportuity to be o"
type textarea "x"
type textarea "Thank you for the opportuity to be of"
type textarea "x"
type textarea "Thank you for the opportuity to be of"
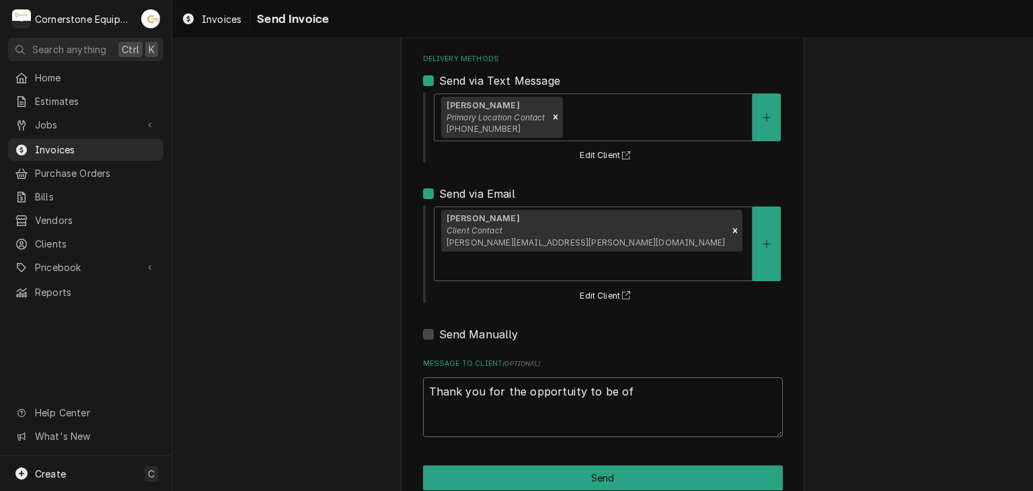
type textarea "x"
type textarea "Thank you for the opportuity to be of s"
type textarea "x"
type textarea "Thank you for the opportuity to be of se"
type textarea "x"
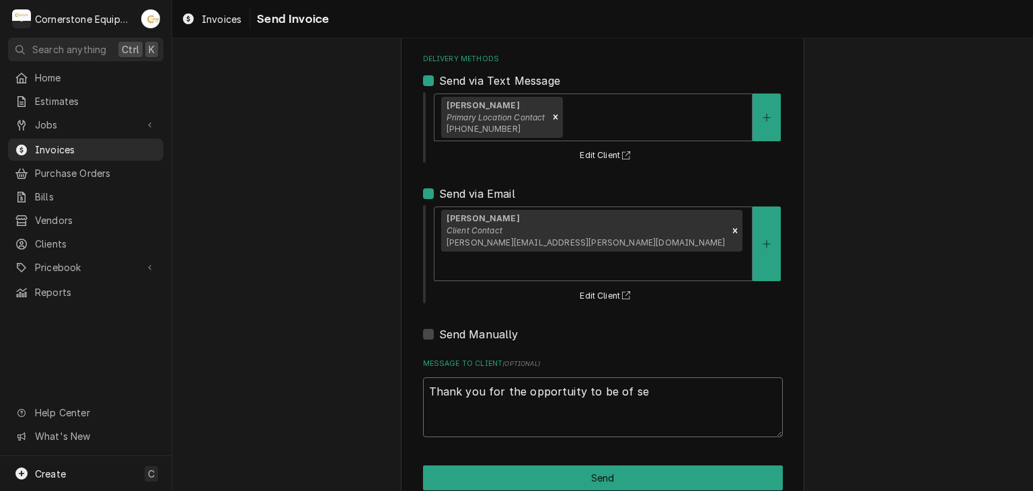
type textarea "Thank you for the opportuity to be of ser"
type textarea "x"
type textarea "Thank you for the opportuity to be of serv"
type textarea "x"
type textarea "Thank you for the opportuity to be of servi"
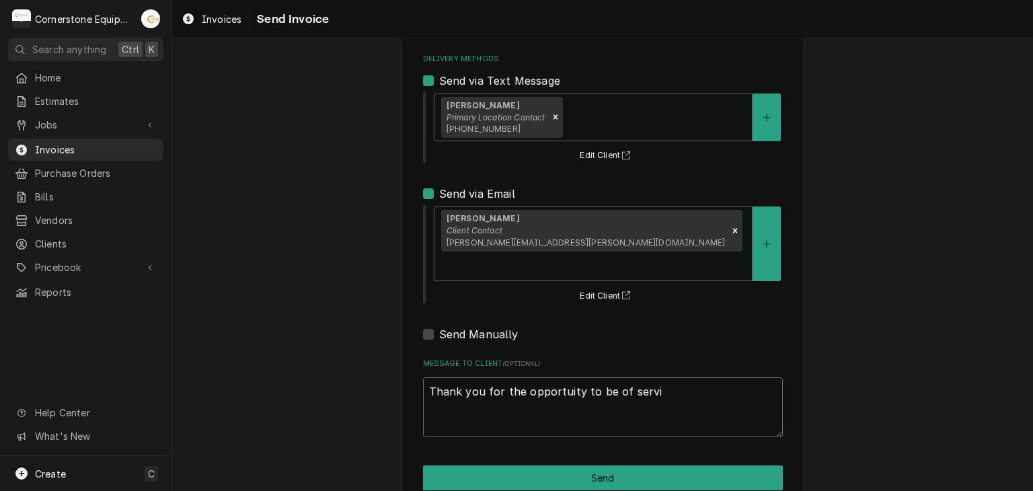
type textarea "x"
type textarea "Thank you for the opportuity to be of servic"
type textarea "x"
type textarea "Thank you for the opportuity to be of service"
type textarea "x"
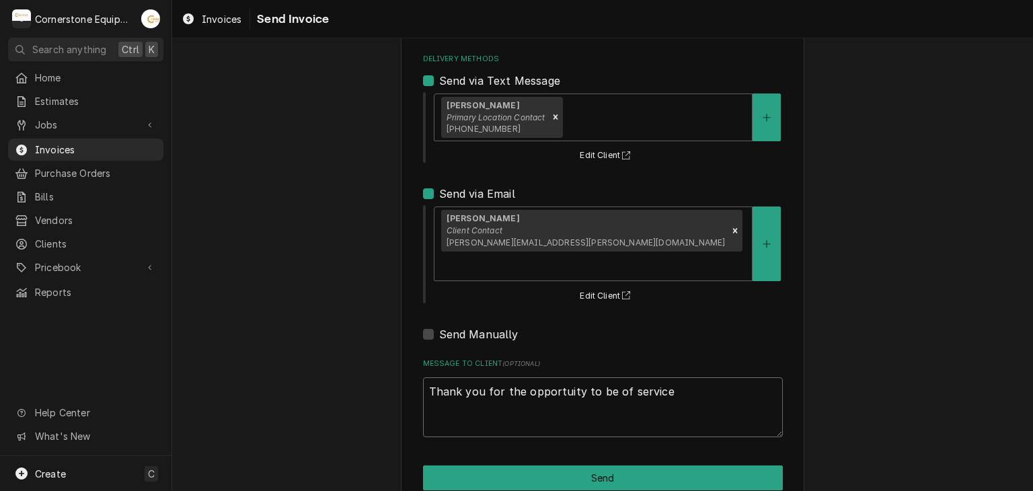
type textarea "Thank you for the opportuity to be of service!"
click at [473, 377] on textarea "Thank you for the opportuity to be of service!" at bounding box center [603, 407] width 360 height 61
type textarea "x"
type textarea "Thank you for the opportunity to be of service!"
click at [887, 361] on div "Please provide the following information to send this invoice to your client. I…" at bounding box center [602, 217] width 861 height 604
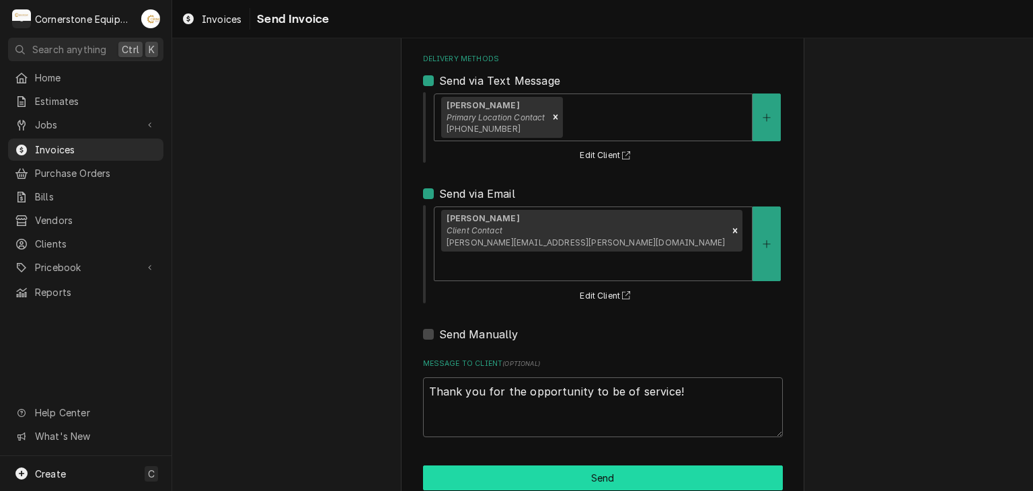
click at [686, 465] on button "Send" at bounding box center [603, 477] width 360 height 25
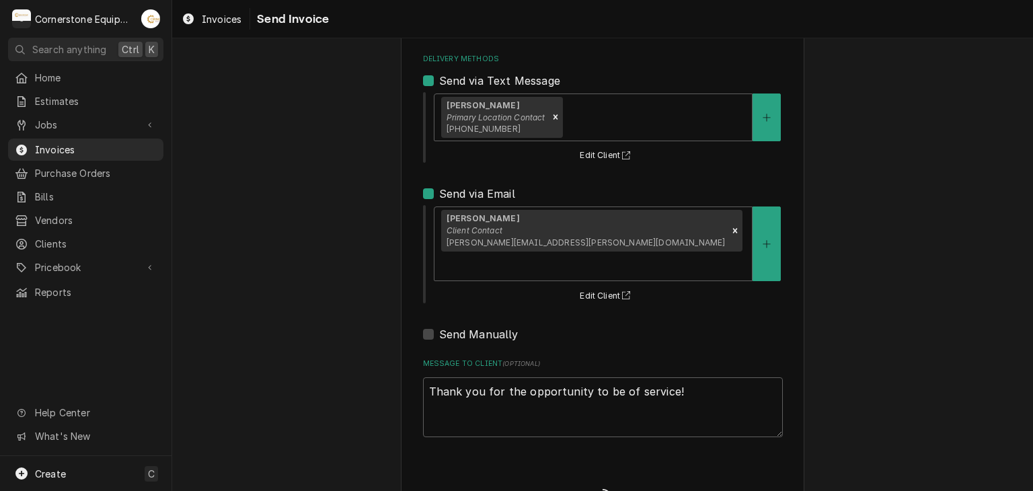
type textarea "x"
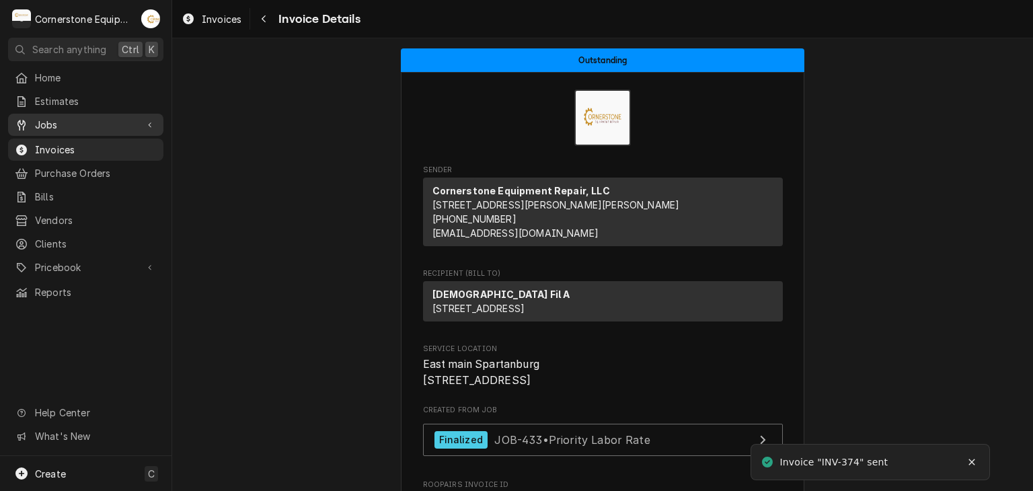
click at [52, 124] on span "Jobs" at bounding box center [86, 125] width 102 height 14
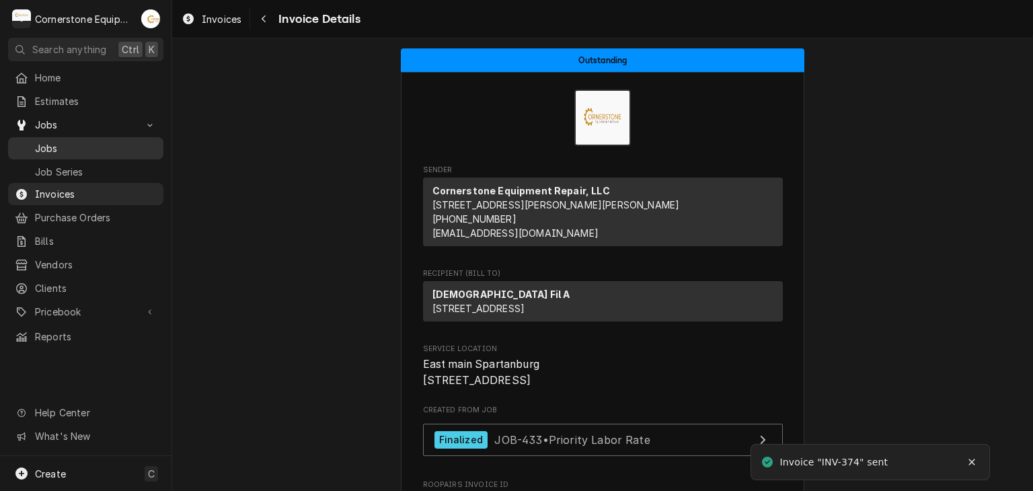
click at [50, 150] on span "Jobs" at bounding box center [96, 148] width 122 height 14
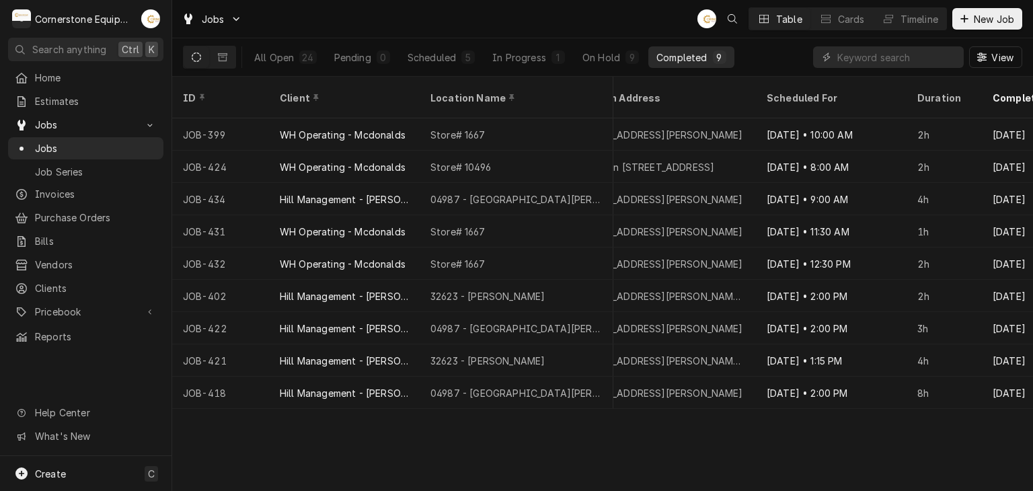
scroll to position [0, 1221]
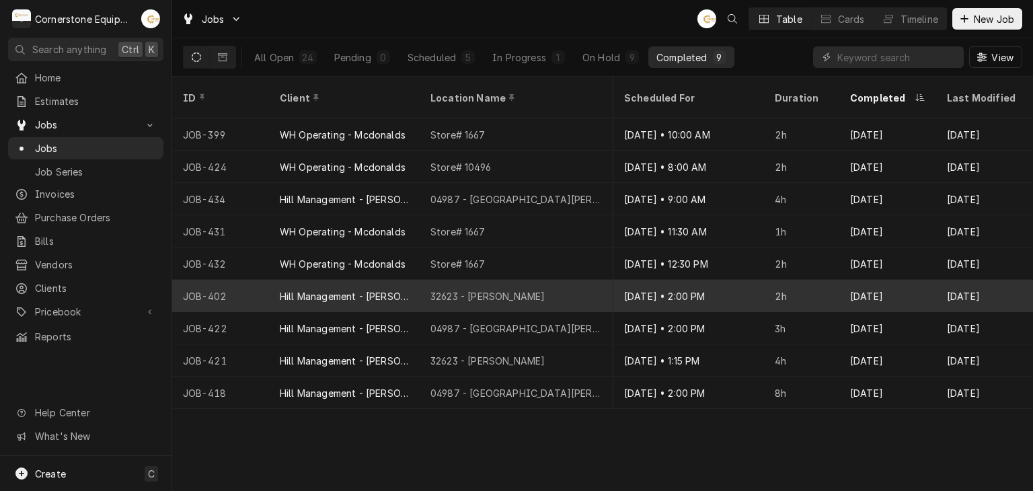
click at [977, 281] on div "[DATE]" at bounding box center [984, 296] width 97 height 32
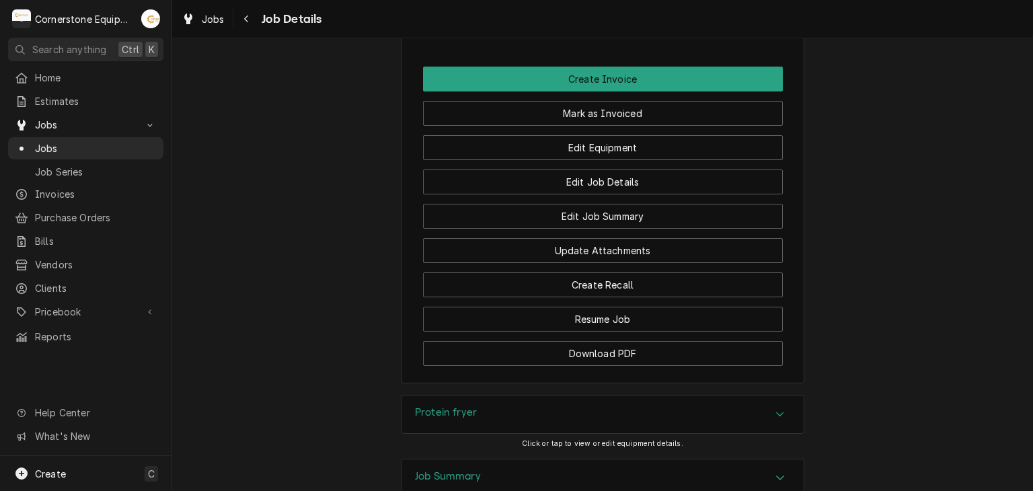
scroll to position [1076, 0]
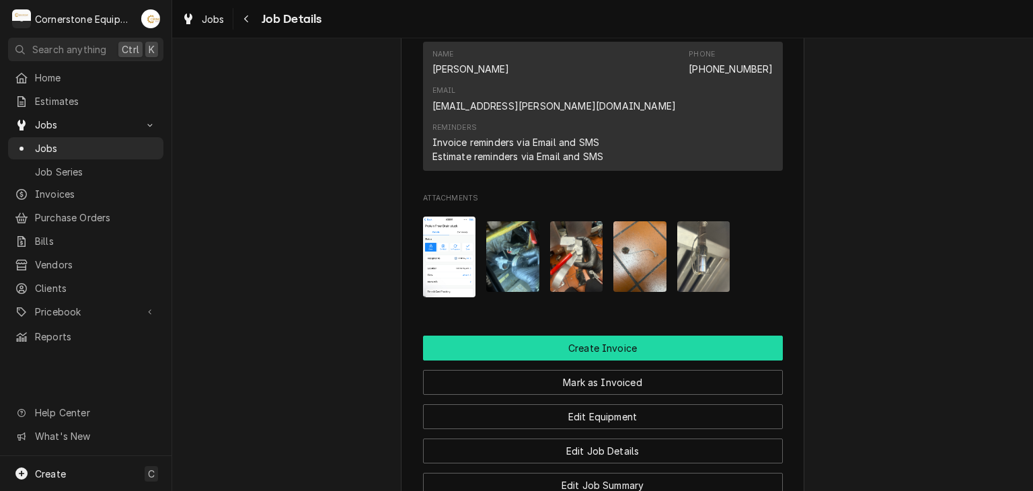
click at [630, 335] on button "Create Invoice" at bounding box center [603, 347] width 360 height 25
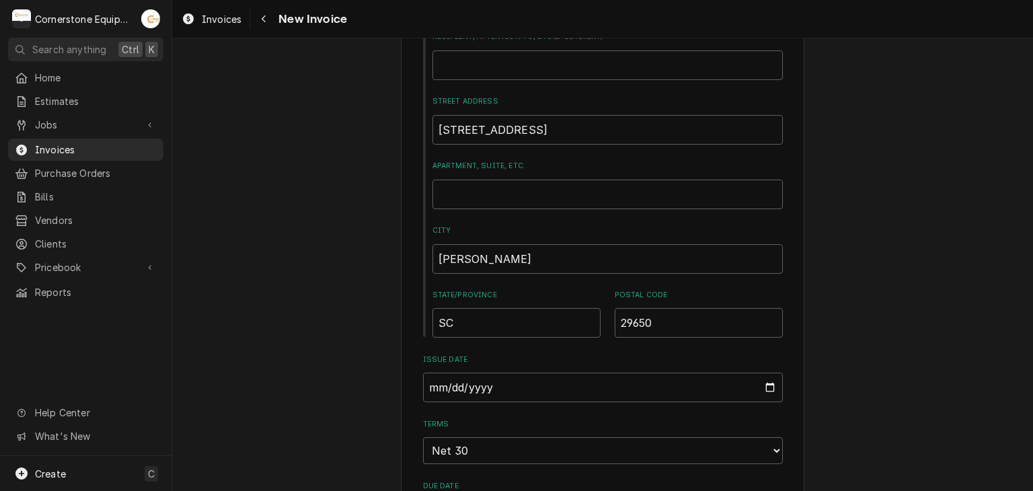
scroll to position [807, 0]
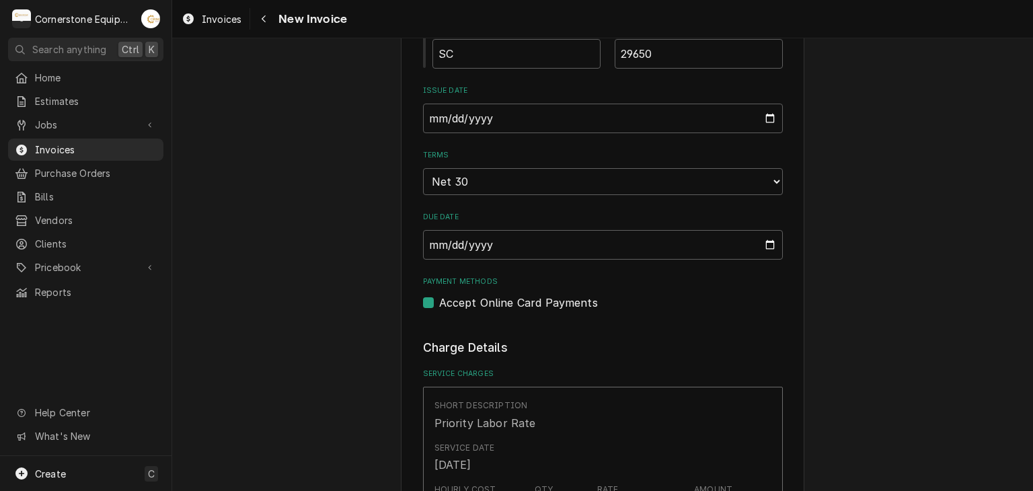
click at [567, 302] on label "Accept Online Card Payments" at bounding box center [518, 302] width 159 height 16
click at [567, 302] on input "Payment Methods" at bounding box center [619, 309] width 360 height 30
checkbox input "false"
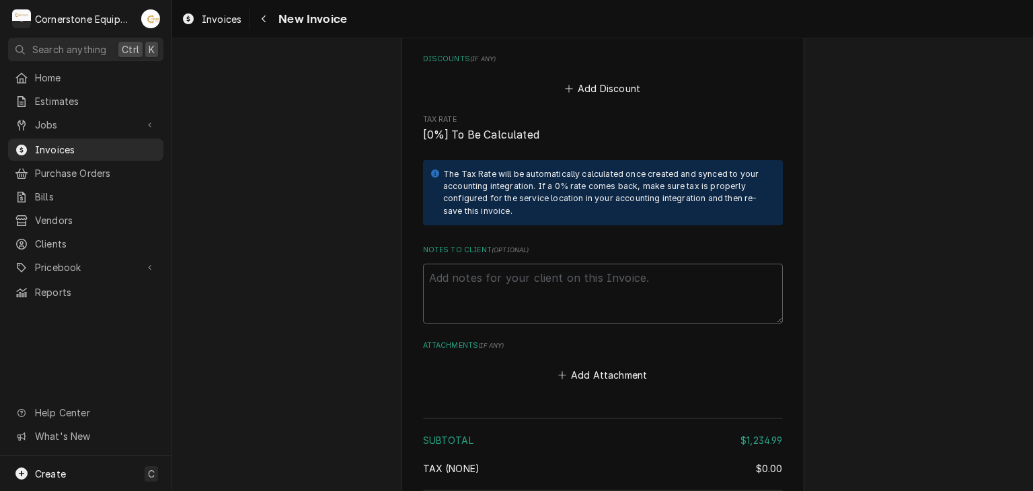
scroll to position [2390, 0]
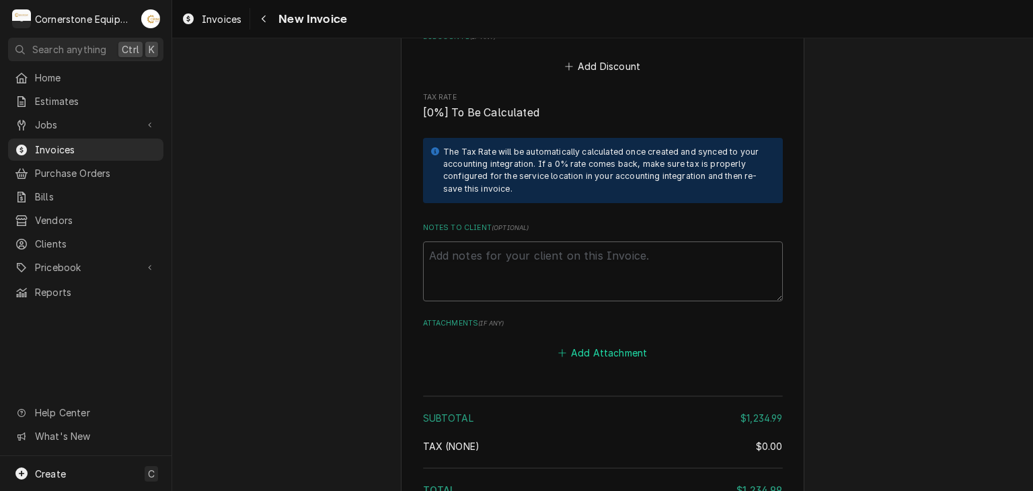
click at [632, 344] on button "Add Attachment" at bounding box center [602, 353] width 94 height 19
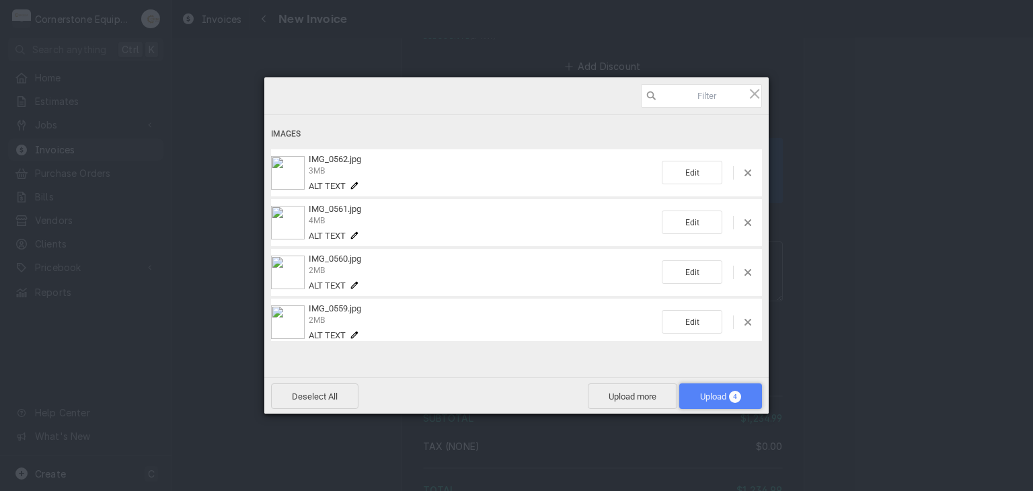
click at [721, 405] on span "Upload 4" at bounding box center [720, 396] width 83 height 26
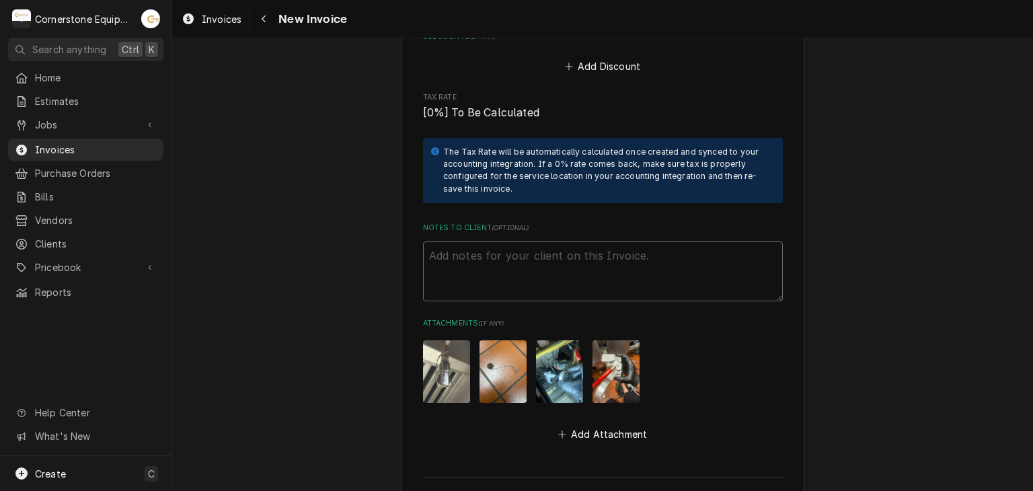
click at [594, 244] on textarea "Notes to Client ( optional )" at bounding box center [603, 271] width 360 height 61
drag, startPoint x: 594, startPoint y: 244, endPoint x: 520, endPoint y: 268, distance: 77.8
click at [520, 268] on textarea "Notes to Client ( optional )" at bounding box center [603, 271] width 360 height 61
paste textarea "INVOICE APPROVAL AND PAYMENT TERMS All invoices are due upon receipt unless oth…"
type textarea "x"
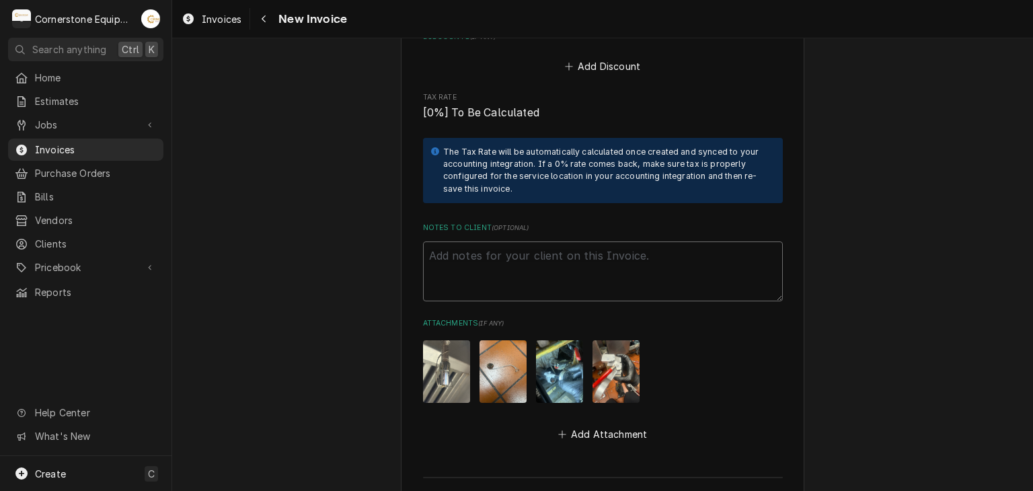
type textarea "INVOICE APPROVAL AND PAYMENT TERMS All invoices are due upon receipt unless oth…"
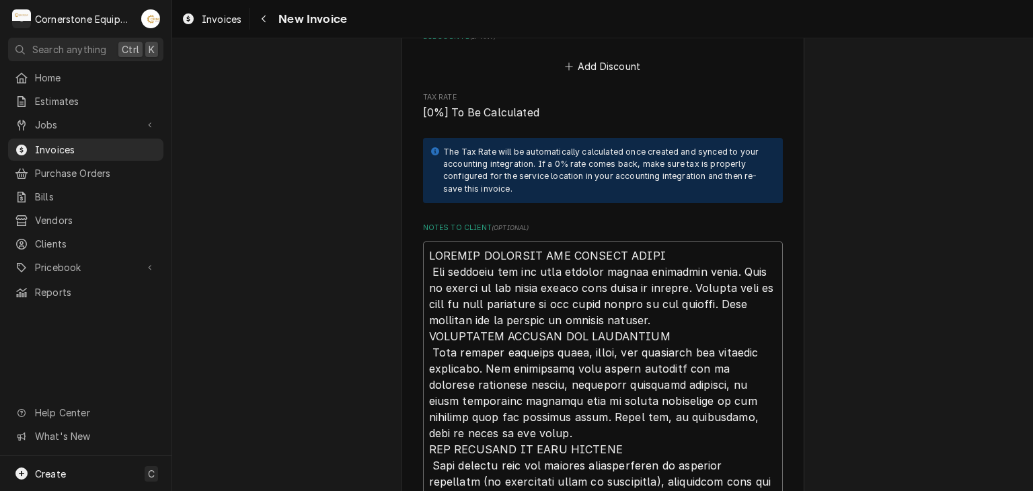
scroll to position [2761, 0]
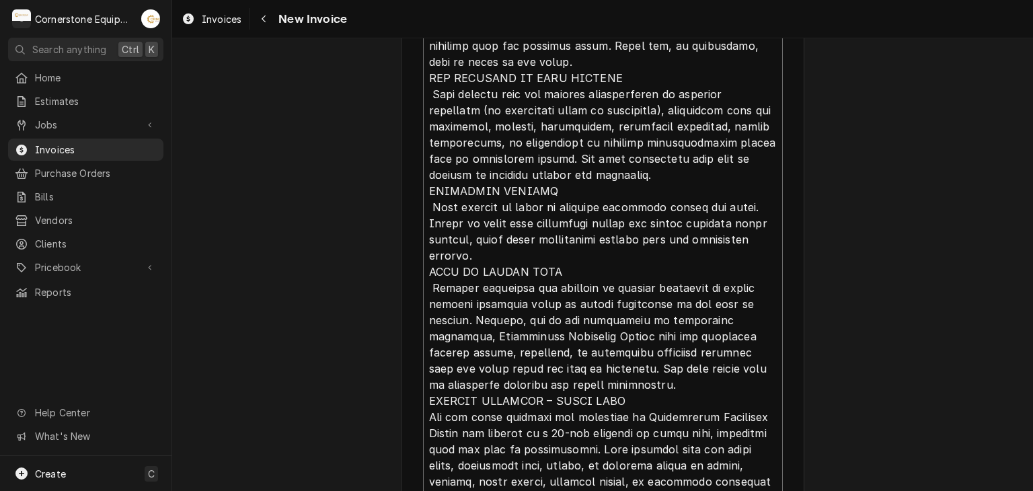
type textarea "x"
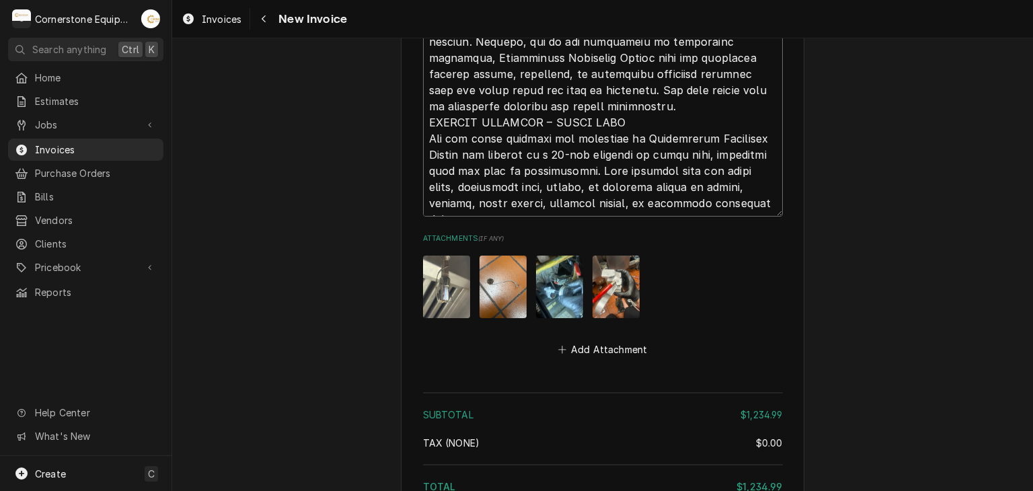
scroll to position [3170, 0]
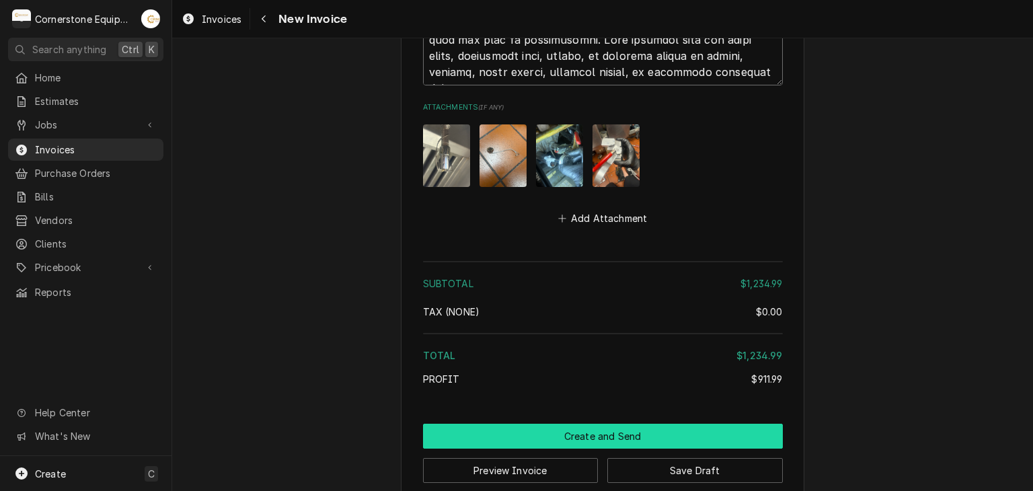
type textarea "INVOICE APPROVAL AND PAYMENT TERMS All invoices are due upon receipt unless oth…"
click at [587, 424] on button "Create and Send" at bounding box center [603, 436] width 360 height 25
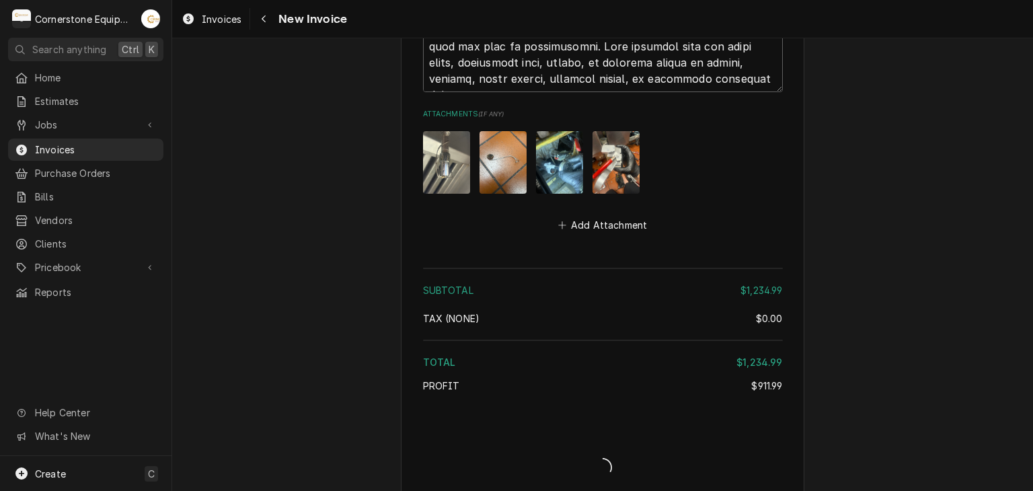
type textarea "x"
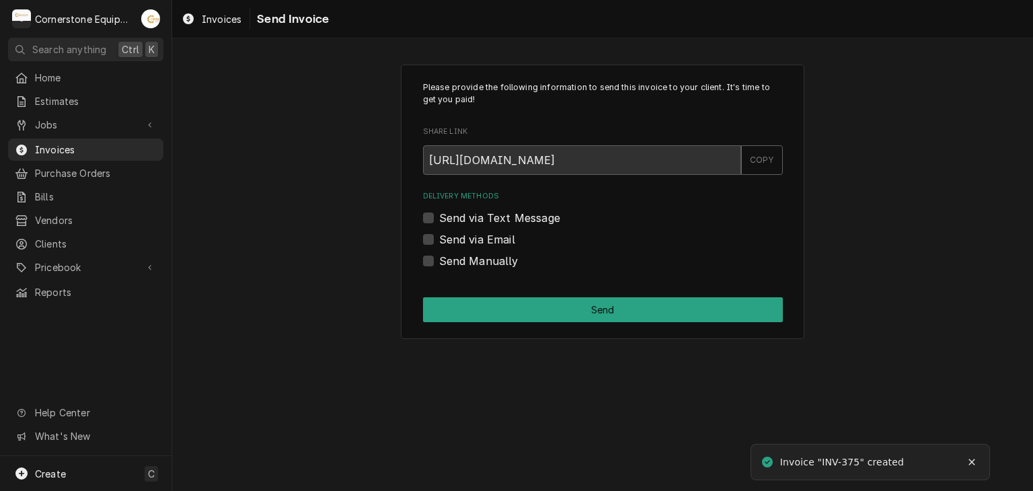
click at [493, 258] on label "Send Manually" at bounding box center [478, 261] width 79 height 16
click at [493, 258] on input "Send Manually" at bounding box center [619, 268] width 360 height 30
checkbox input "true"
click at [532, 290] on div "Please provide the following information to send this invoice to your client. I…" at bounding box center [602, 202] width 403 height 275
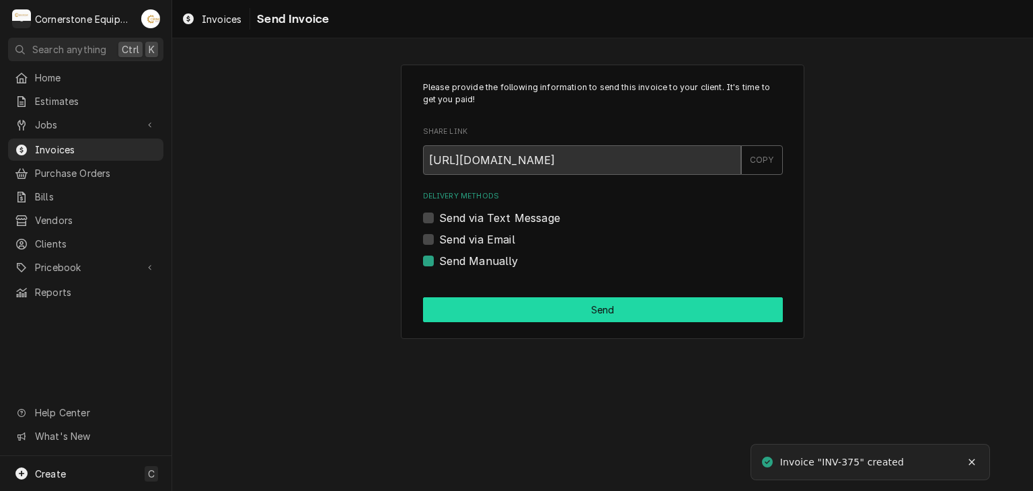
click at [535, 307] on button "Send" at bounding box center [603, 309] width 360 height 25
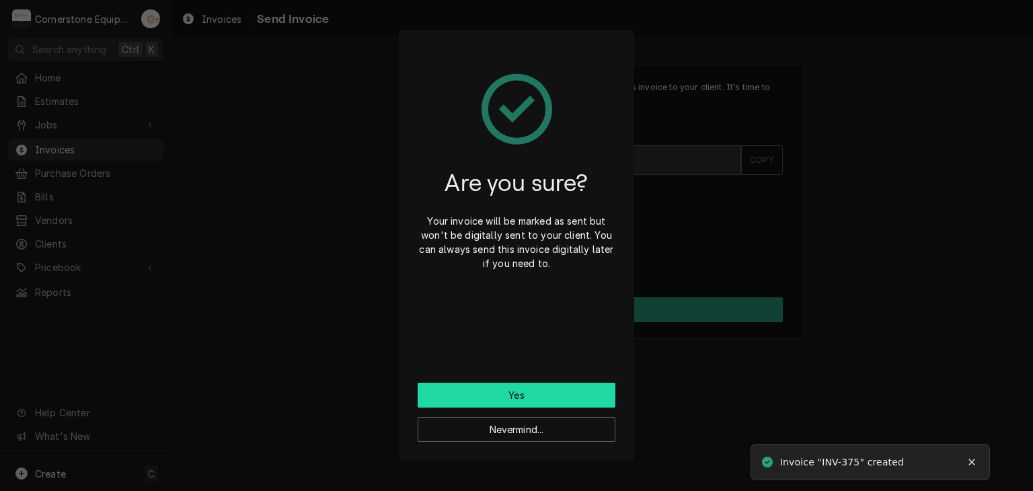
click at [521, 391] on button "Yes" at bounding box center [516, 395] width 198 height 25
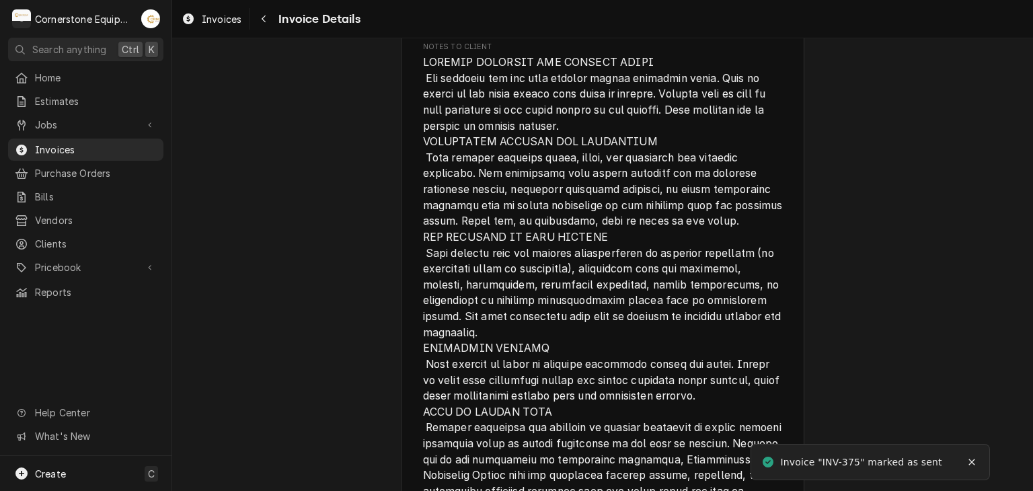
scroll to position [2692, 0]
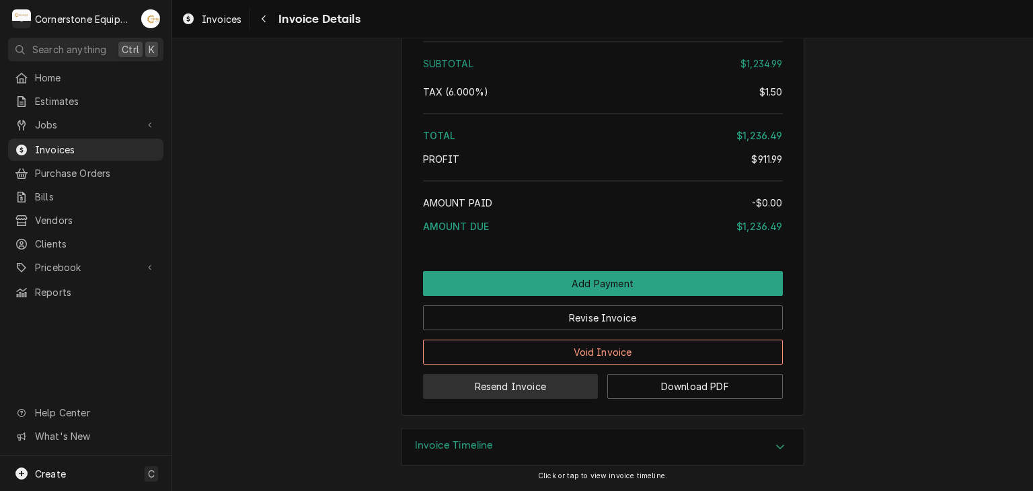
click at [493, 393] on button "Resend Invoice" at bounding box center [510, 386] width 175 height 25
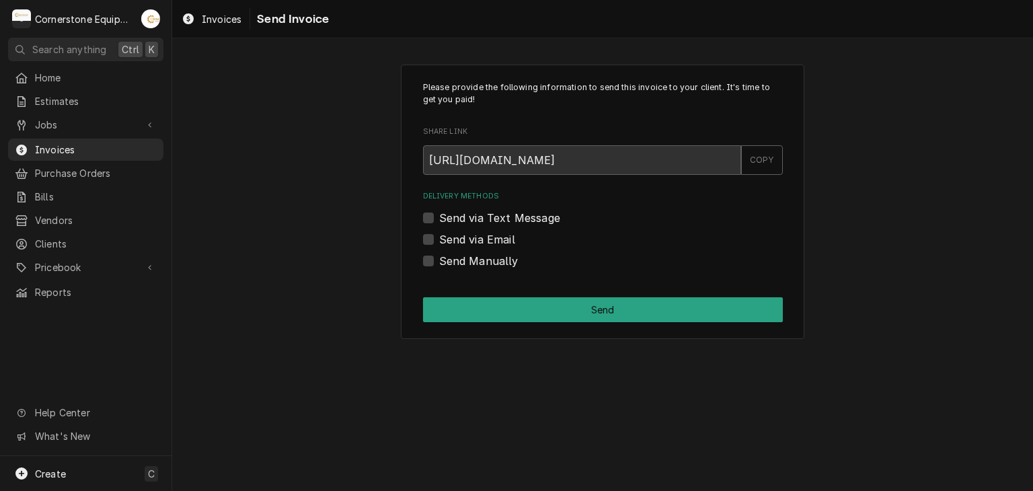
click at [477, 222] on label "Send via Text Message" at bounding box center [499, 218] width 121 height 16
click at [477, 222] on input "Send via Text Message" at bounding box center [619, 225] width 360 height 30
checkbox input "true"
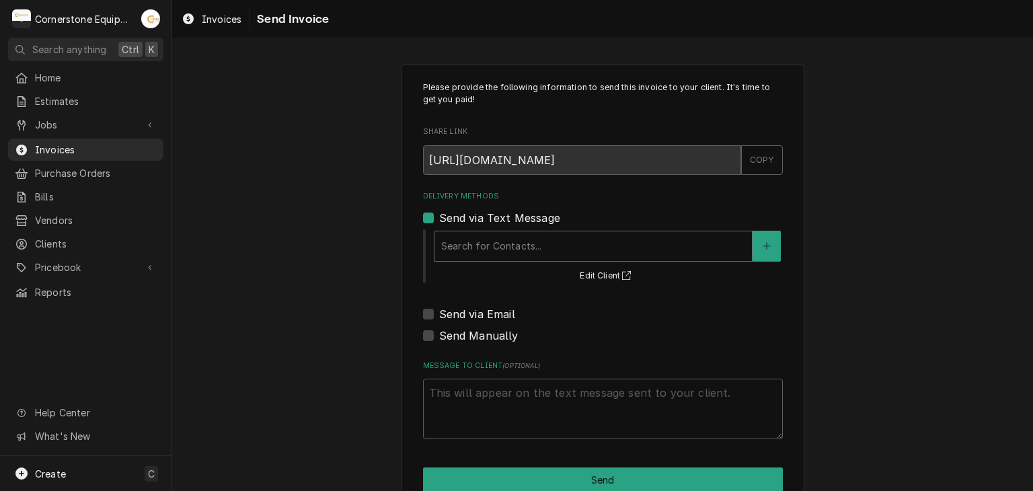
click at [467, 252] on div "Delivery Methods" at bounding box center [593, 246] width 304 height 24
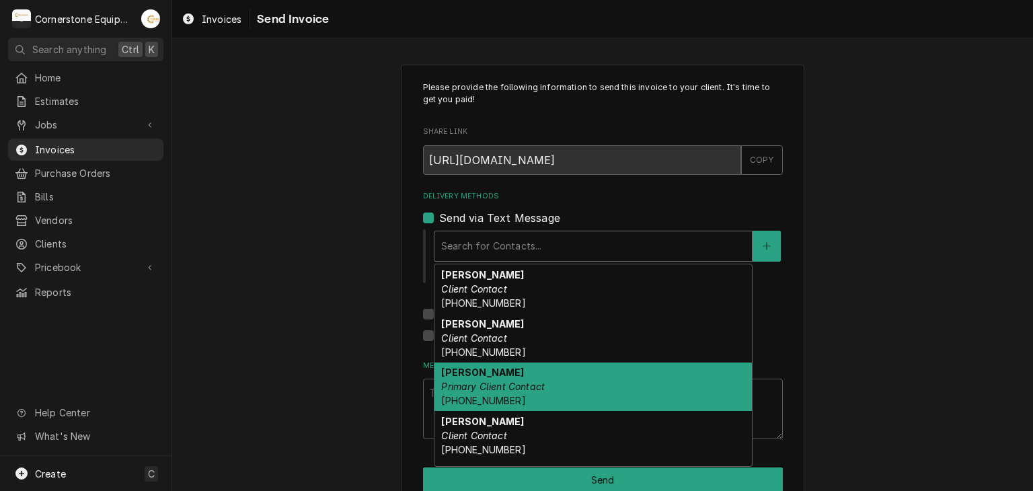
click at [463, 375] on strong "Ashton Vazquez" at bounding box center [482, 371] width 83 height 11
type textarea "x"
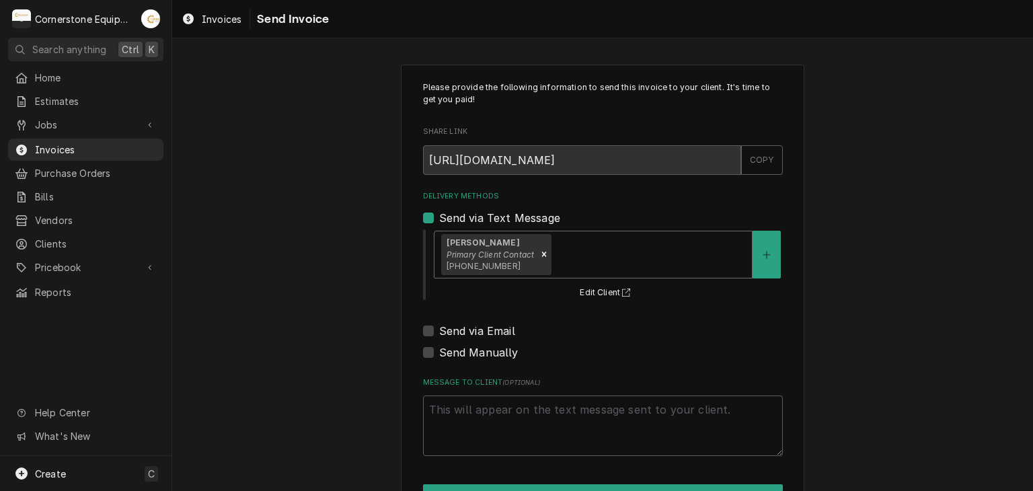
click at [457, 331] on label "Send via Email" at bounding box center [477, 331] width 76 height 16
click at [457, 331] on input "Send via Email" at bounding box center [619, 338] width 360 height 30
checkbox input "true"
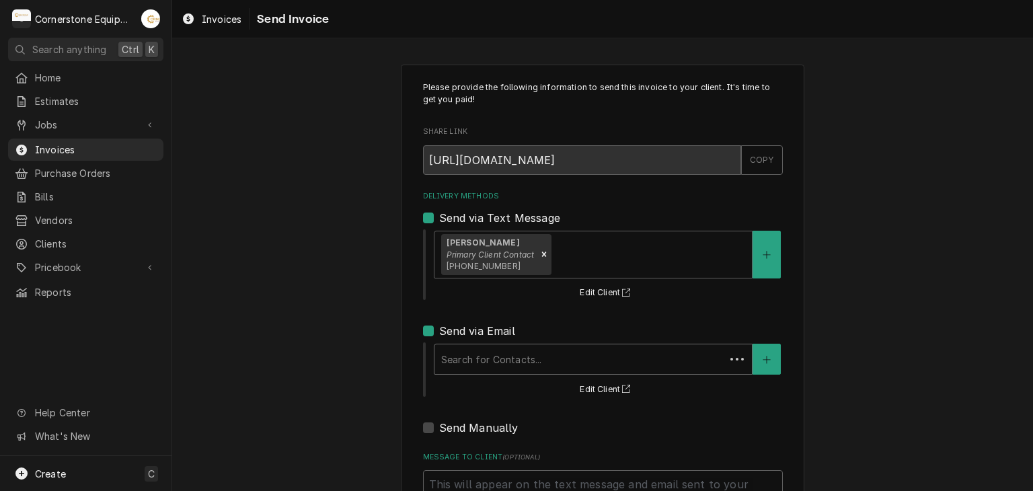
click at [458, 350] on div "Delivery Methods" at bounding box center [579, 359] width 277 height 24
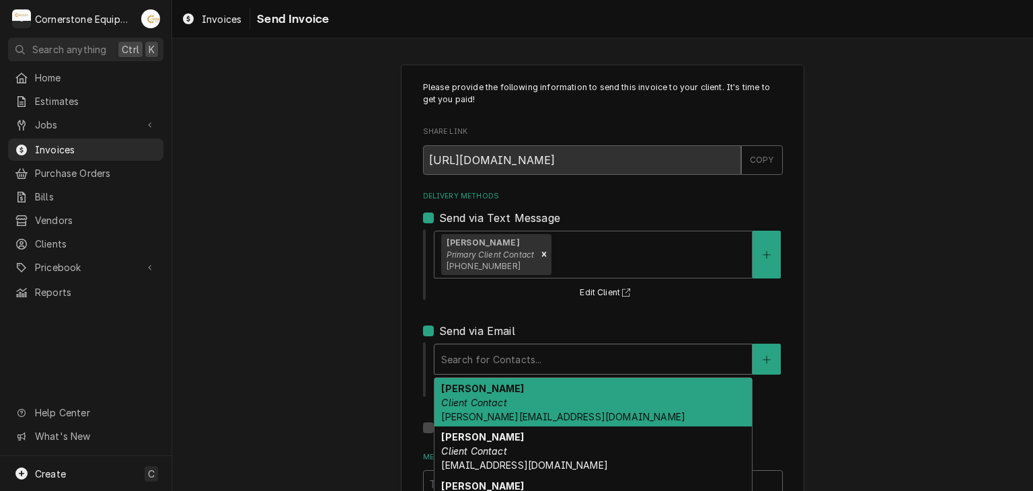
click at [468, 394] on div "Amy Moore Client Contact amy@masonmcdonalds.com" at bounding box center [592, 402] width 317 height 49
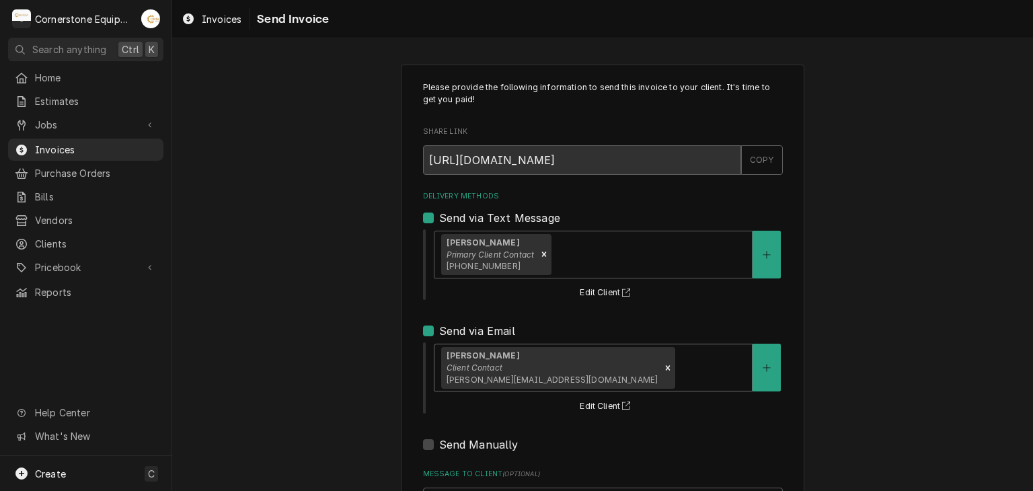
click at [360, 373] on div "Please provide the following information to send this invoice to your client. I…" at bounding box center [602, 340] width 861 height 577
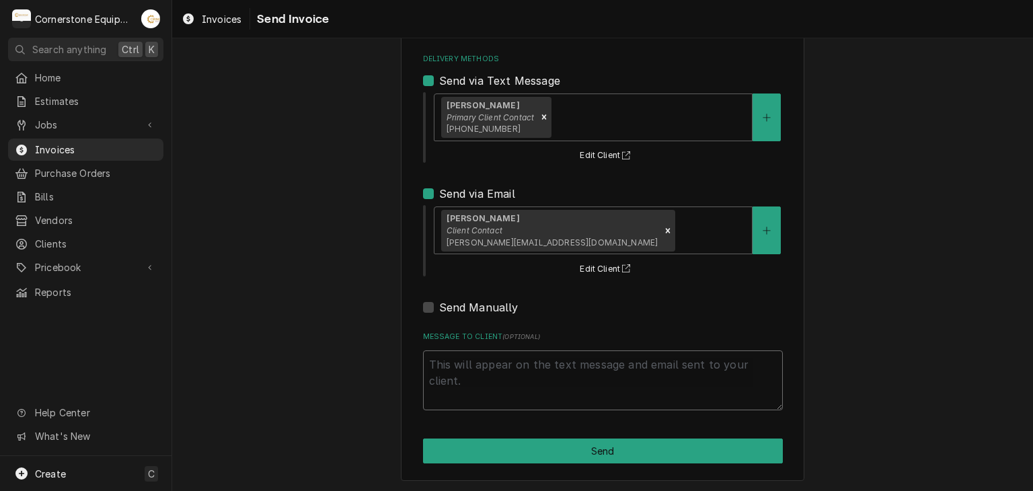
click at [463, 395] on textarea "Message to Client ( optional )" at bounding box center [603, 380] width 360 height 61
type textarea "x"
type textarea "T"
type textarea "x"
type textarea "Th"
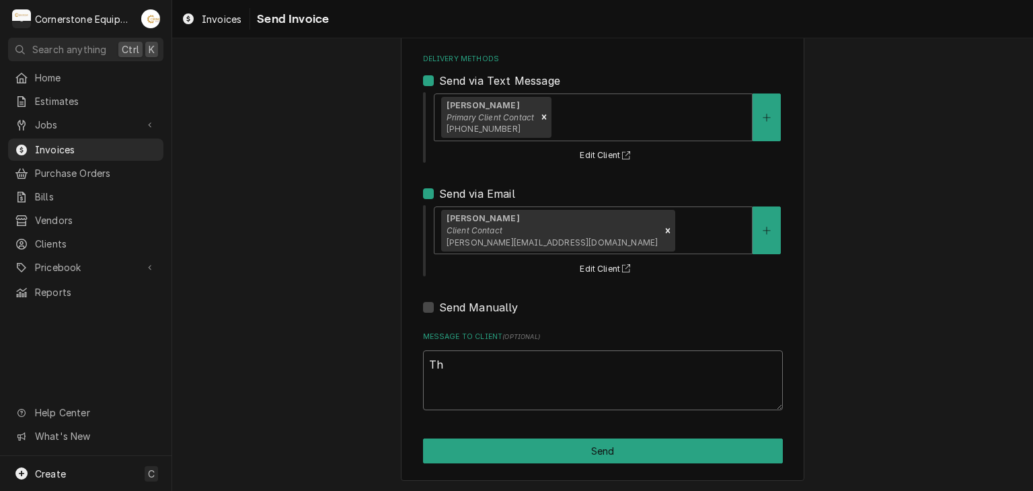
type textarea "x"
type textarea "Tha"
type textarea "x"
type textarea "Than"
type textarea "x"
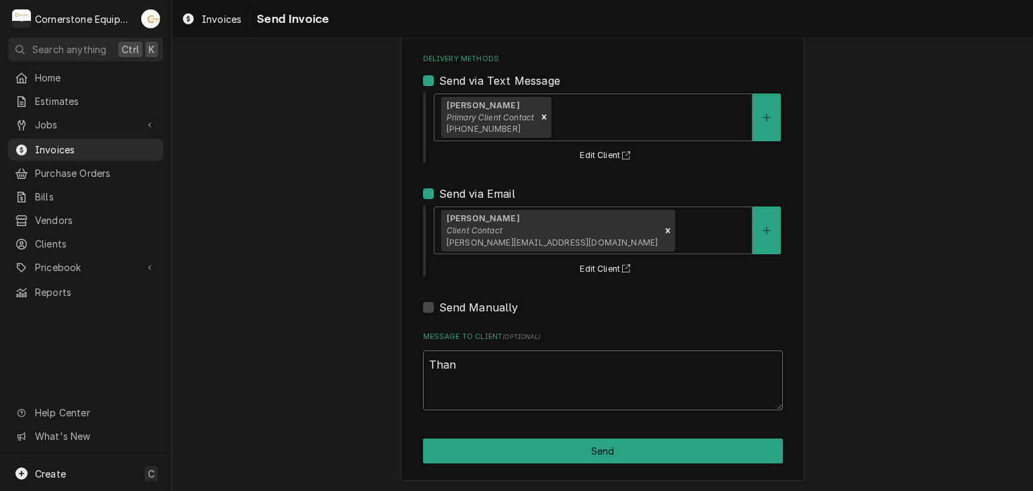
type textarea "Thank"
type textarea "x"
type textarea "Thank"
type textarea "x"
type textarea "Thank y"
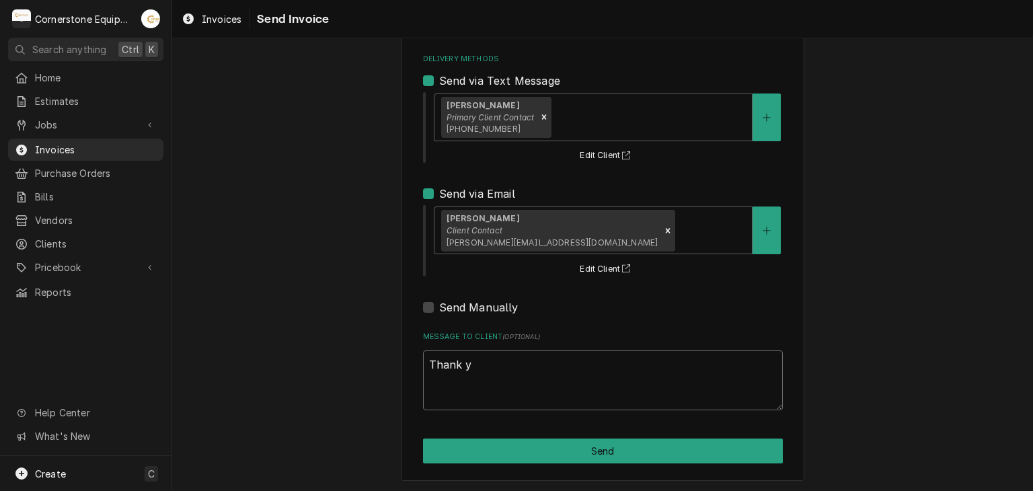
type textarea "x"
type textarea "Thank yo"
type textarea "x"
type textarea "Thank you"
type textarea "x"
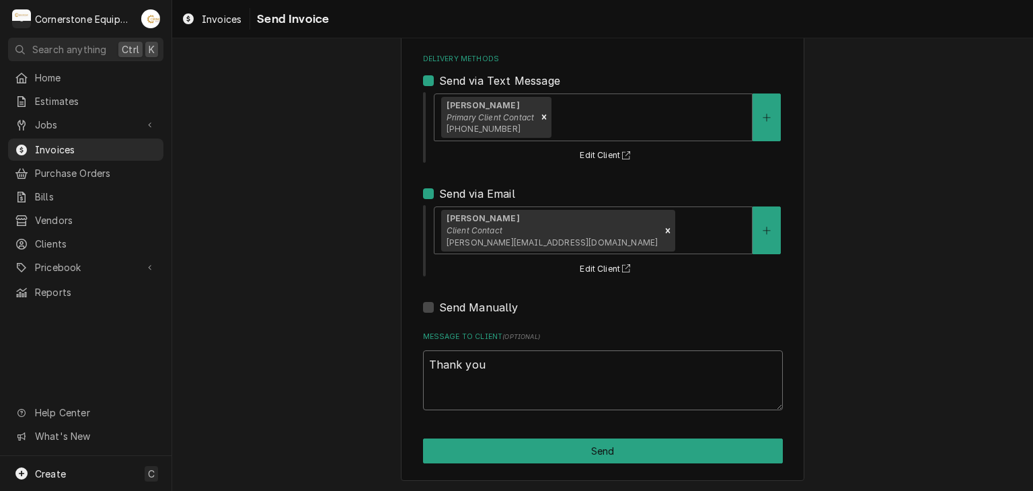
type textarea "Thank you"
type textarea "x"
type textarea "Thank you f"
type textarea "x"
type textarea "Thank you fo"
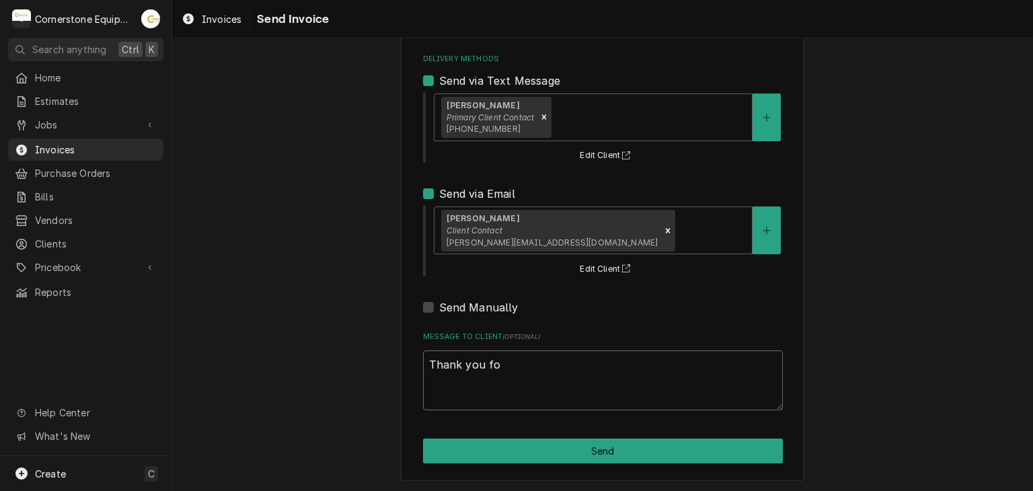
type textarea "x"
type textarea "Thank you for"
type textarea "x"
type textarea "Thank you for"
type textarea "x"
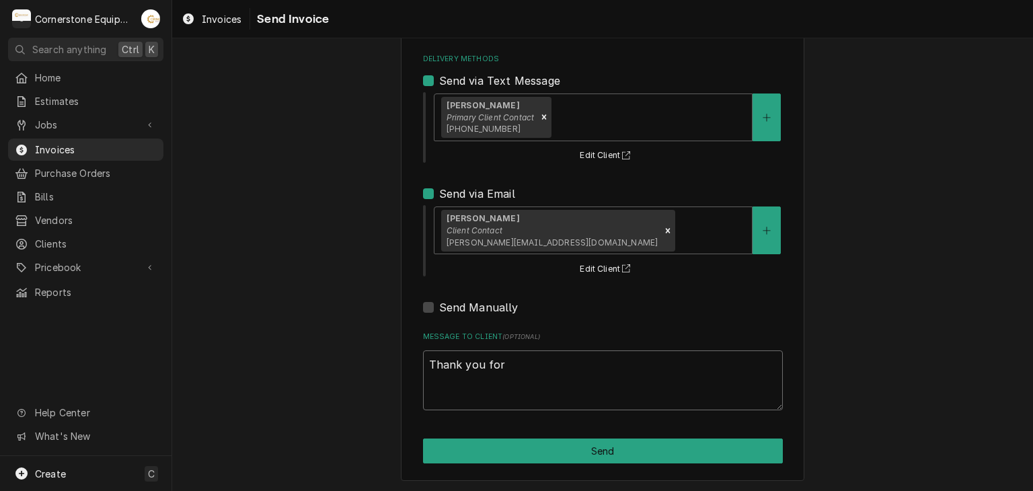
type textarea "Thank you for t"
type textarea "x"
type textarea "Thank you for th"
type textarea "x"
type textarea "Thank you for the"
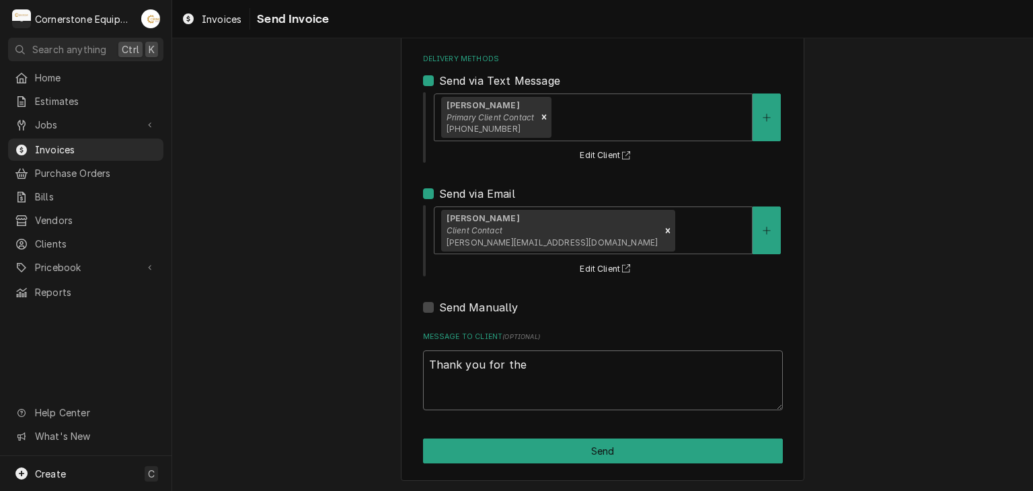
type textarea "x"
type textarea "Thank you for the"
type textarea "x"
type textarea "Thank you for the o"
type textarea "x"
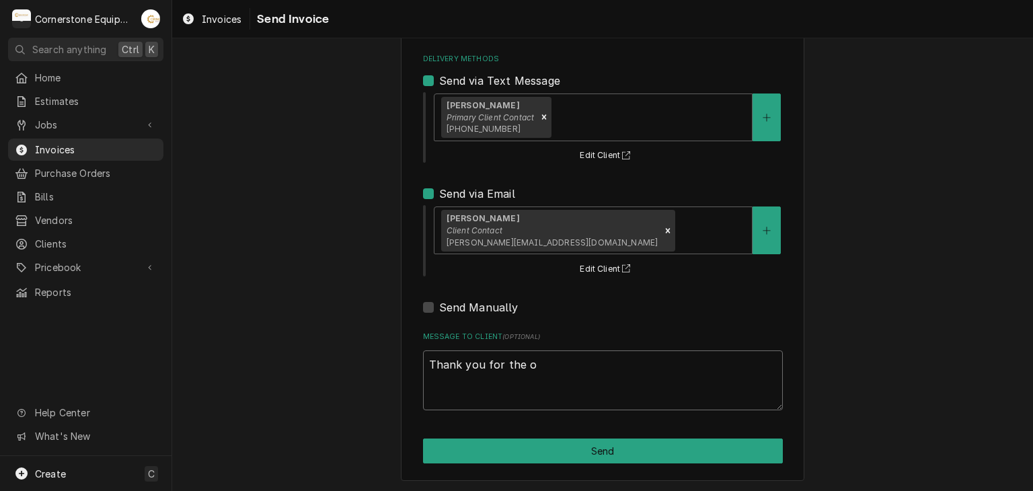
type textarea "Thank you for the op"
type textarea "x"
type textarea "Thank you for the opp"
type textarea "x"
type textarea "Thank you for the oppo"
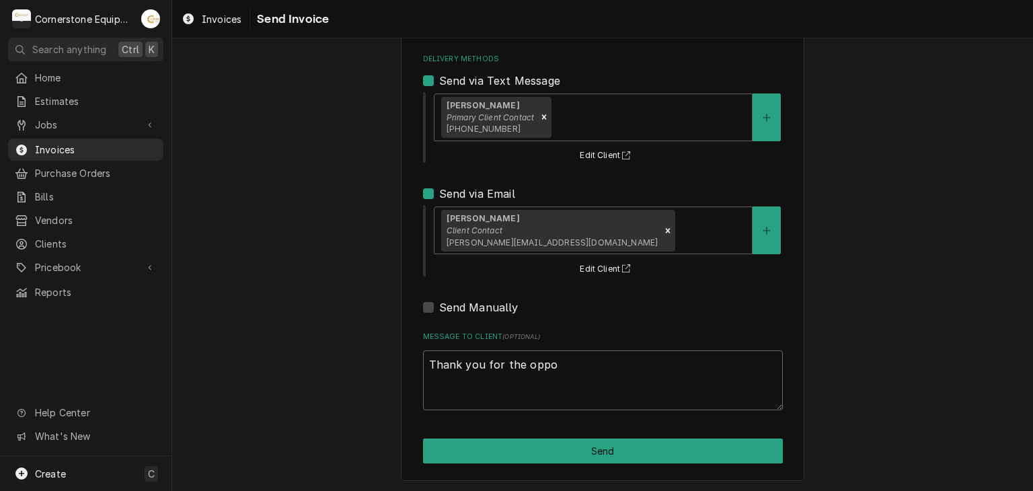
type textarea "x"
type textarea "Thank you for the oppor"
type textarea "x"
type textarea "Thank you for the opport"
type textarea "x"
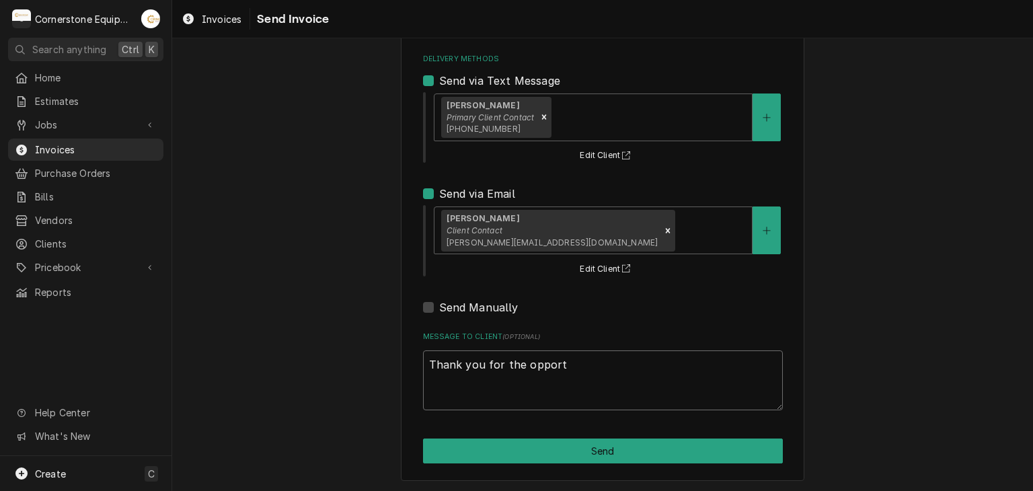
type textarea "Thank you for the opportu"
type textarea "x"
type textarea "Thank you for the opportun"
type textarea "x"
type textarea "Thank you for the opportuni"
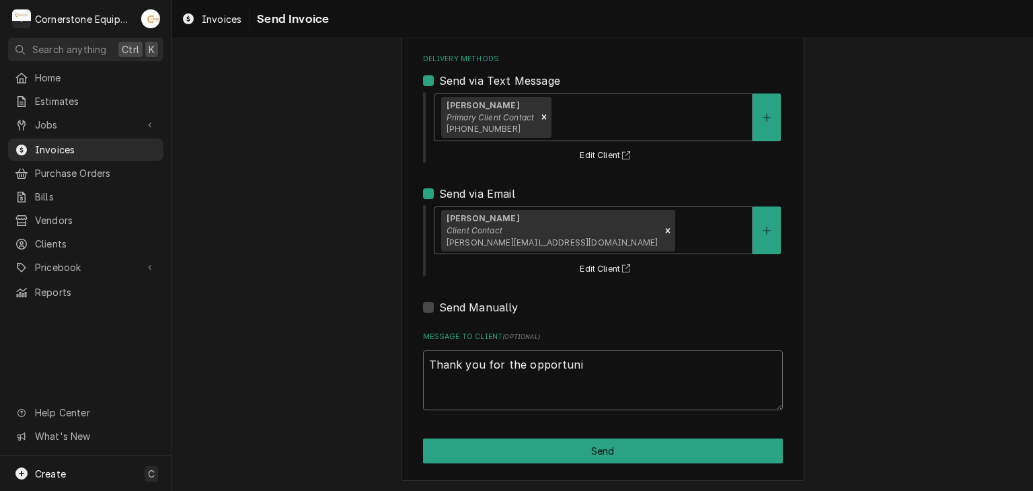
type textarea "x"
type textarea "Thank you for the opportunit"
type textarea "x"
type textarea "Thank you for the opportunity"
type textarea "x"
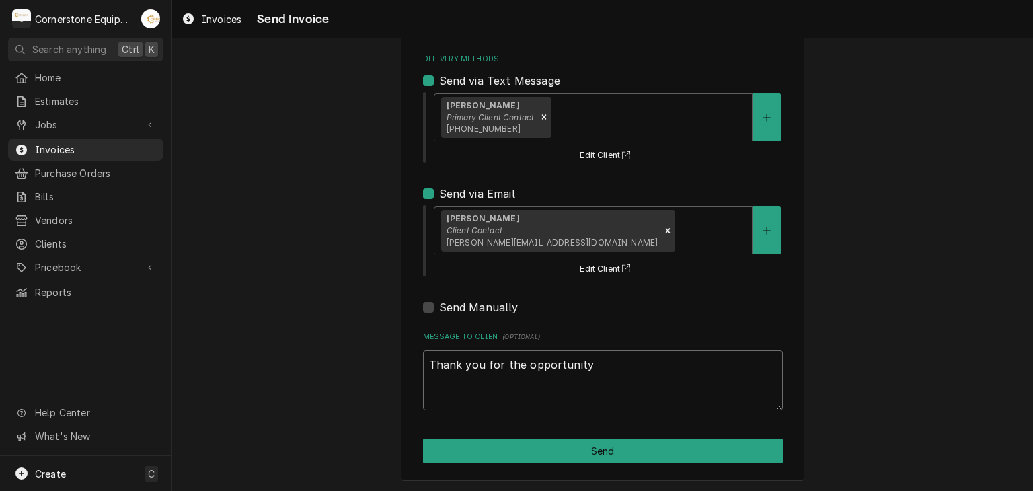
type textarea "Thank you for the opportunity"
type textarea "x"
type textarea "Thank you for the opportunity t"
type textarea "x"
type textarea "Thank you for the opportunity to"
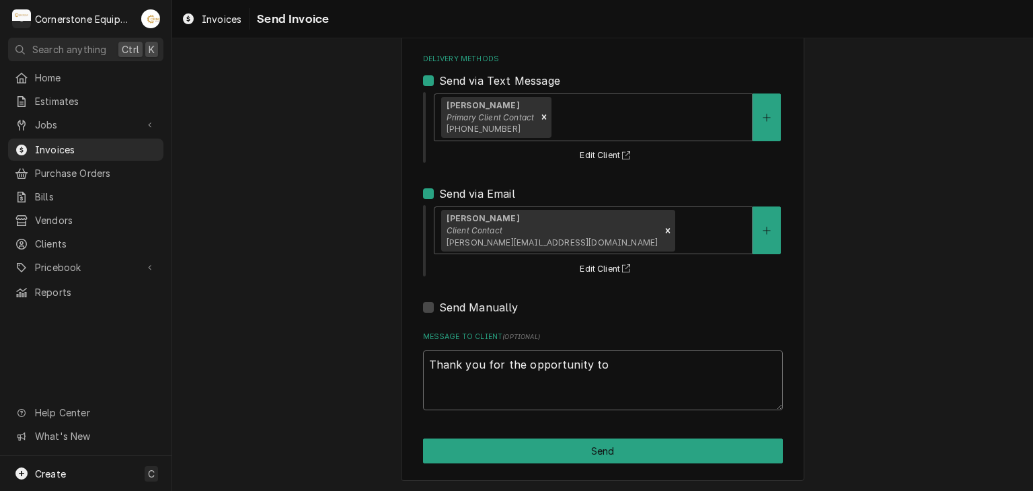
type textarea "x"
type textarea "Thank you for the opportunity to"
type textarea "x"
type textarea "Thank you for the opportunity to b"
type textarea "x"
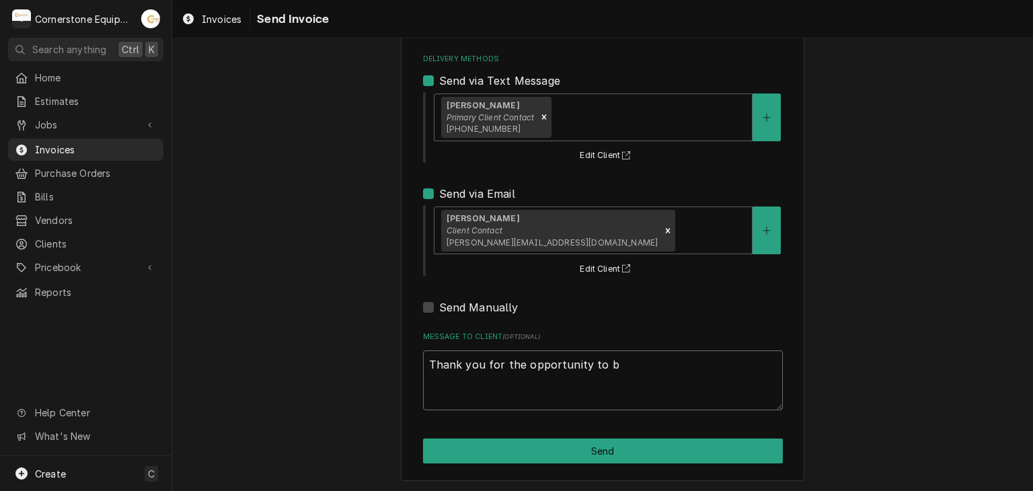
type textarea "Thank you for the opportunity to be"
type textarea "x"
type textarea "Thank you for the opportunity to be"
type textarea "x"
type textarea "Thank you for the opportunity to be o"
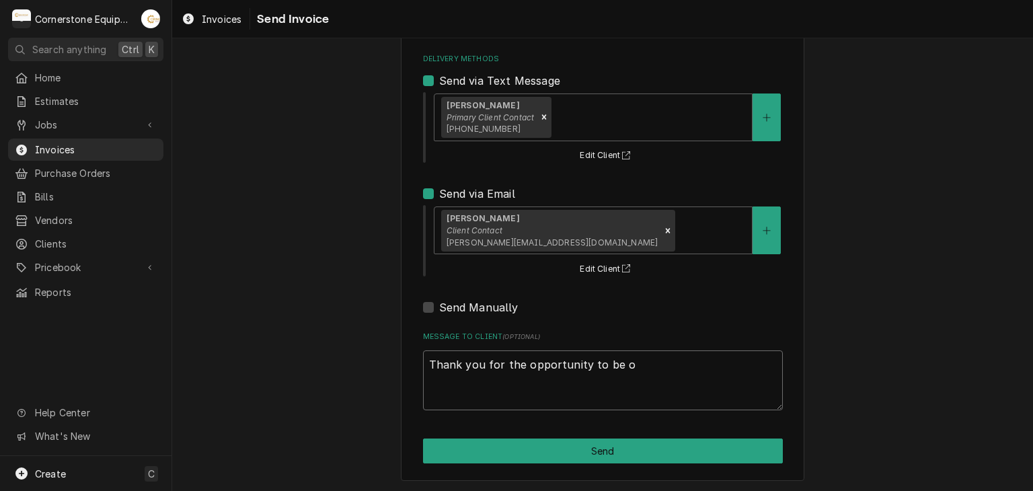
type textarea "x"
type textarea "Thank you for the opportunity to be of"
type textarea "x"
type textarea "Thank you for the opportunity to be of"
type textarea "x"
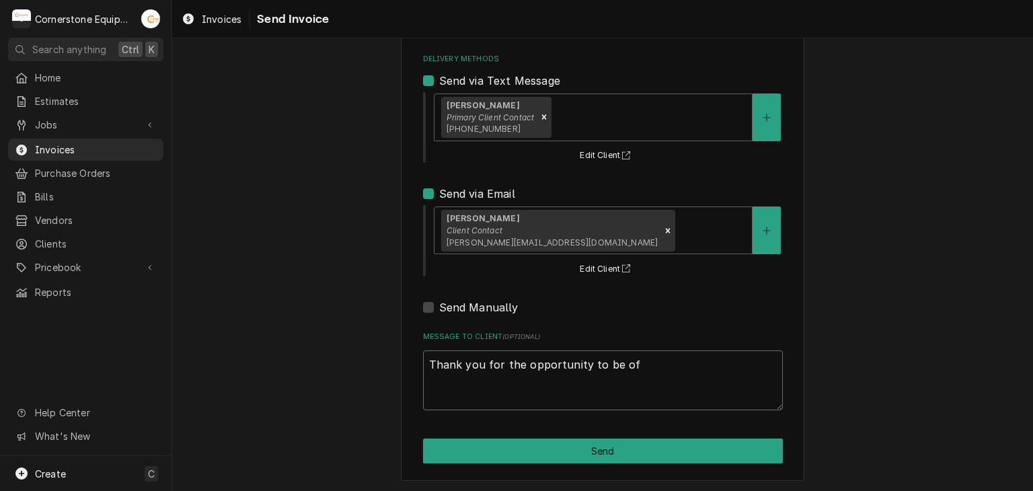
type textarea "Thank you for the opportunity to be of s"
type textarea "x"
type textarea "Thank you for the opportunity to be of se"
type textarea "x"
type textarea "Thank you for the opportunity to be of ser"
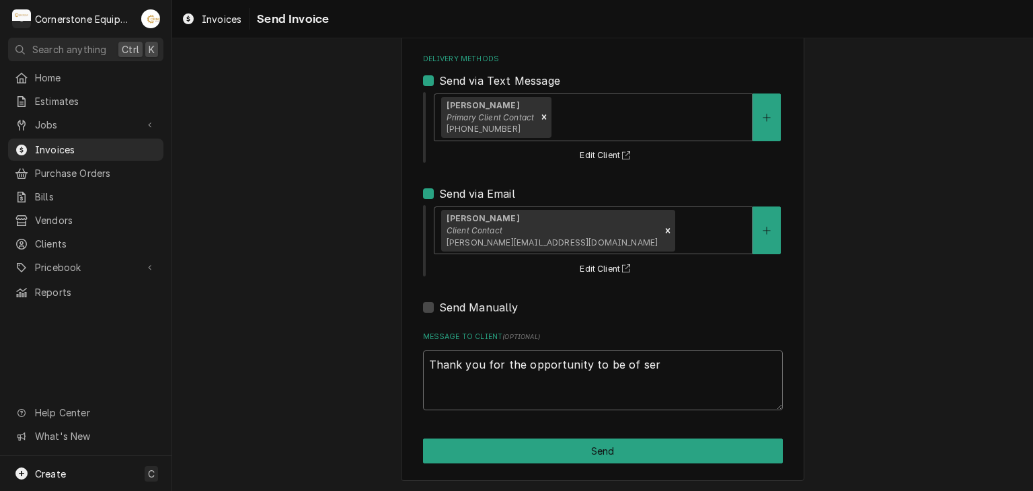
type textarea "x"
type textarea "Thank you for the opportunity to be of serv"
type textarea "x"
type textarea "Thank you for the opportunity to be of servi"
type textarea "x"
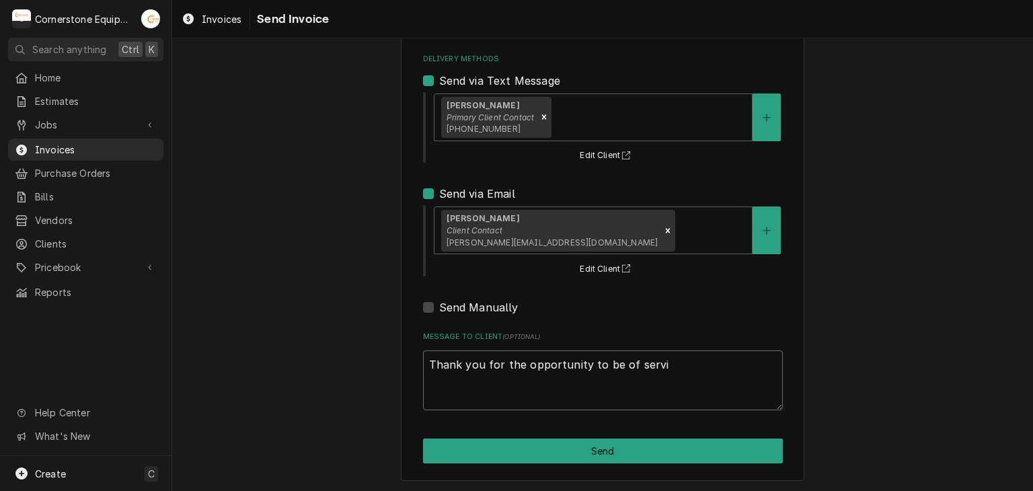
type textarea "Thank you for the opportunity to be of servic"
type textarea "x"
type textarea "Thank you for the opportunity to be of service"
type textarea "x"
click at [463, 395] on textarea "Thank you for the opportunity to be of service!" at bounding box center [603, 380] width 360 height 61
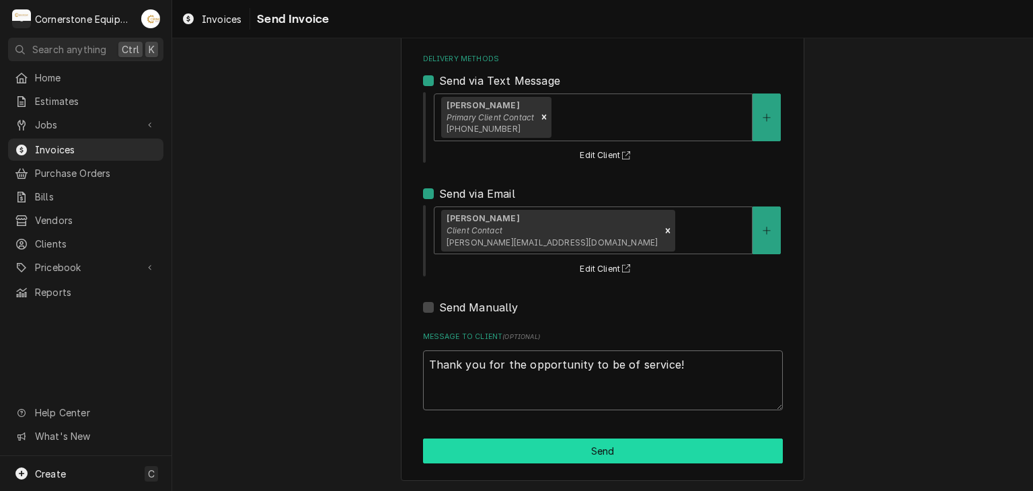
type textarea "Thank you for the opportunity to be of service!"
click at [530, 450] on button "Send" at bounding box center [603, 450] width 360 height 25
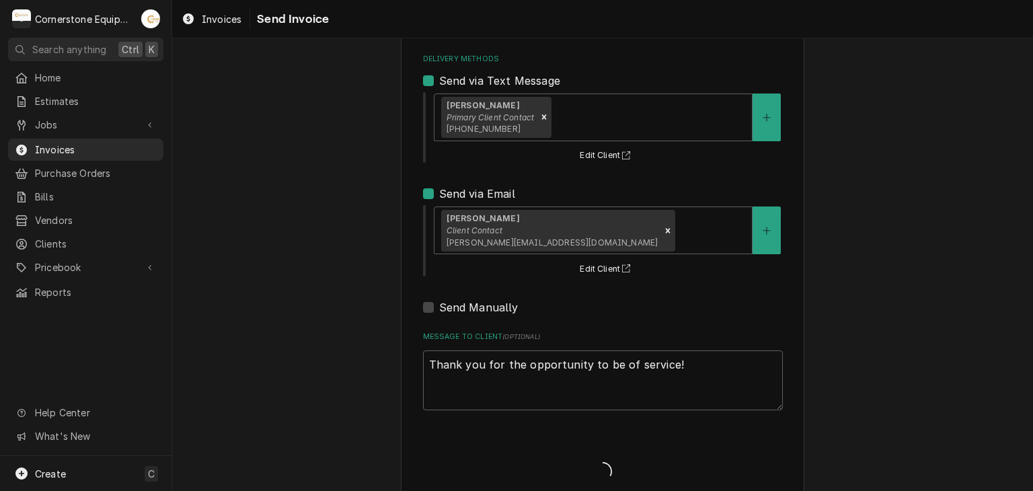
type textarea "x"
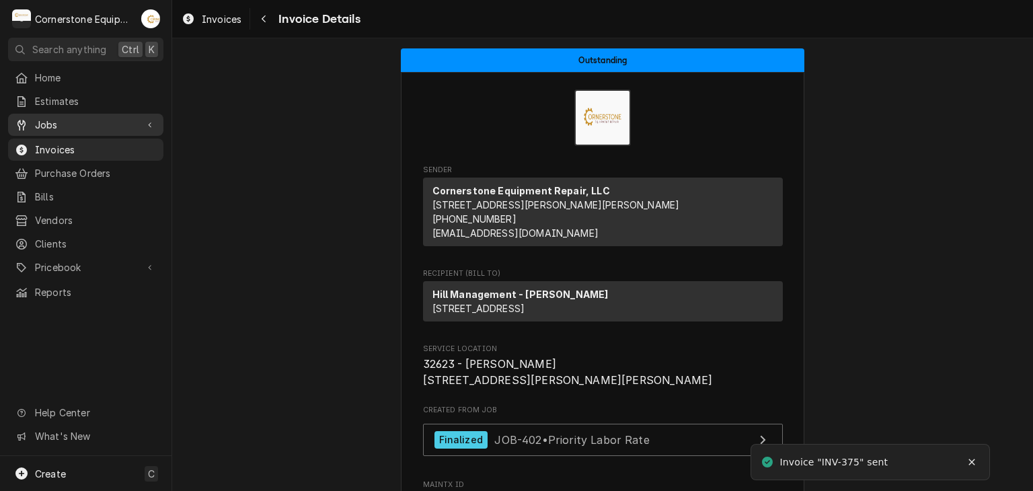
click at [48, 127] on span "Jobs" at bounding box center [86, 125] width 102 height 14
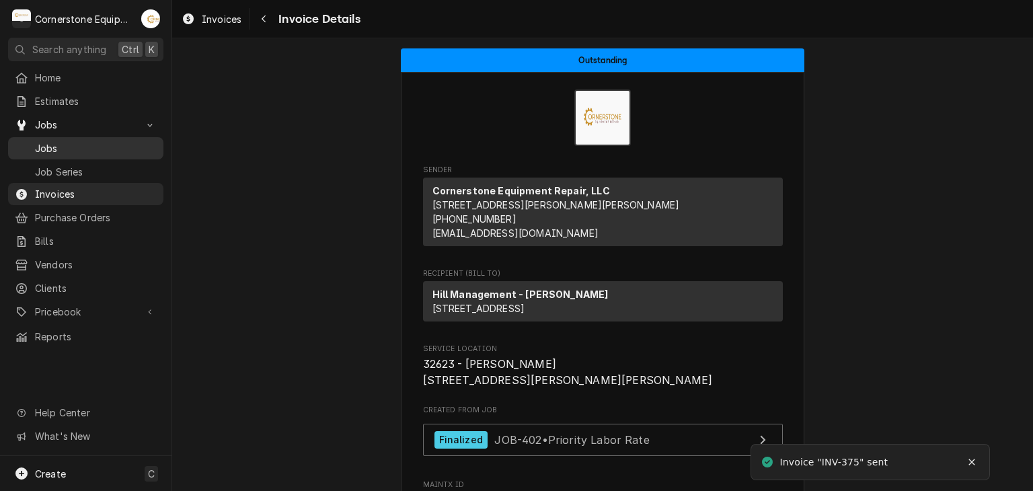
click at [53, 149] on span "Jobs" at bounding box center [96, 148] width 122 height 14
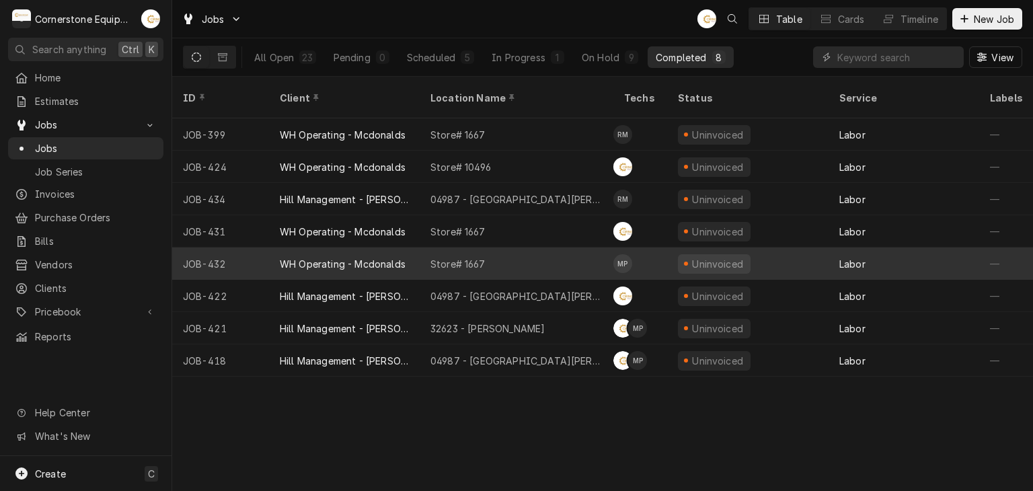
click at [400, 257] on div "WH Operating - Mcdonalds" at bounding box center [343, 264] width 126 height 14
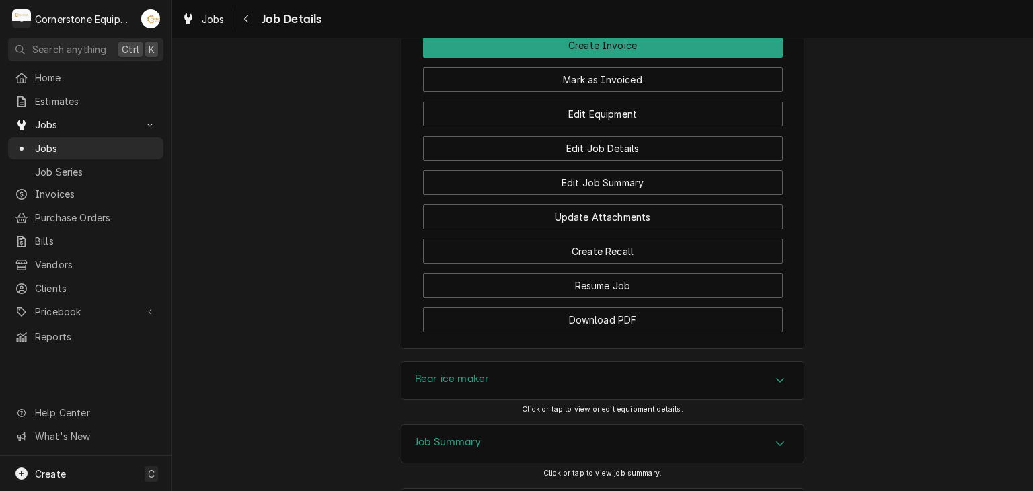
scroll to position [1237, 0]
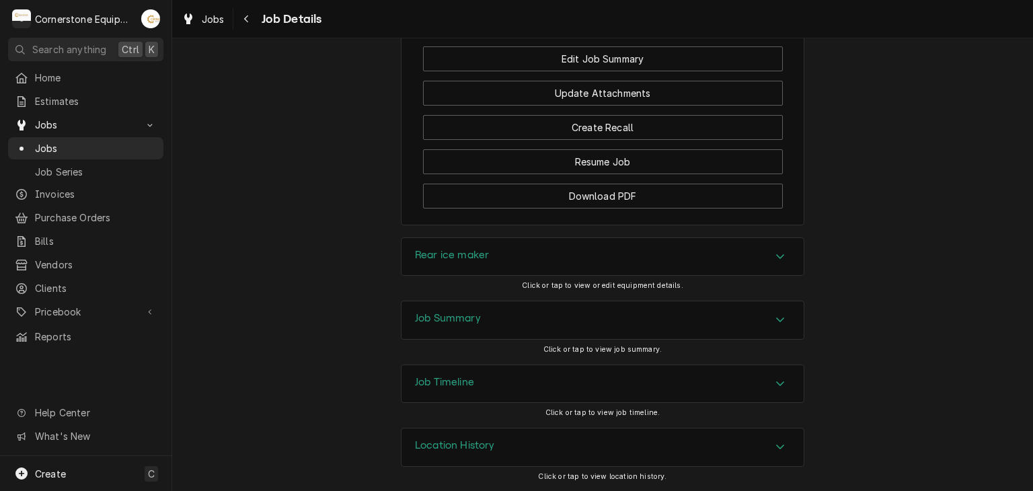
click at [424, 319] on h3 "Job Summary" at bounding box center [448, 318] width 66 height 13
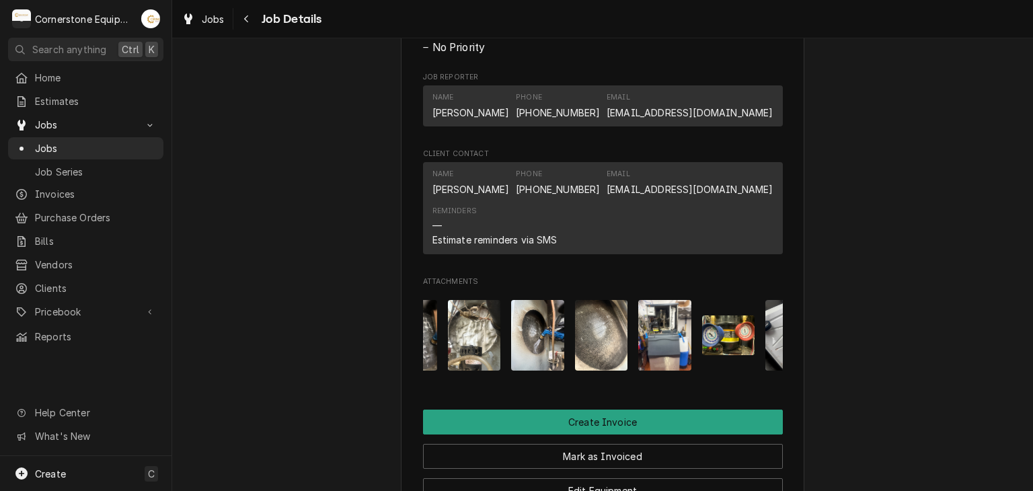
scroll to position [0, 148]
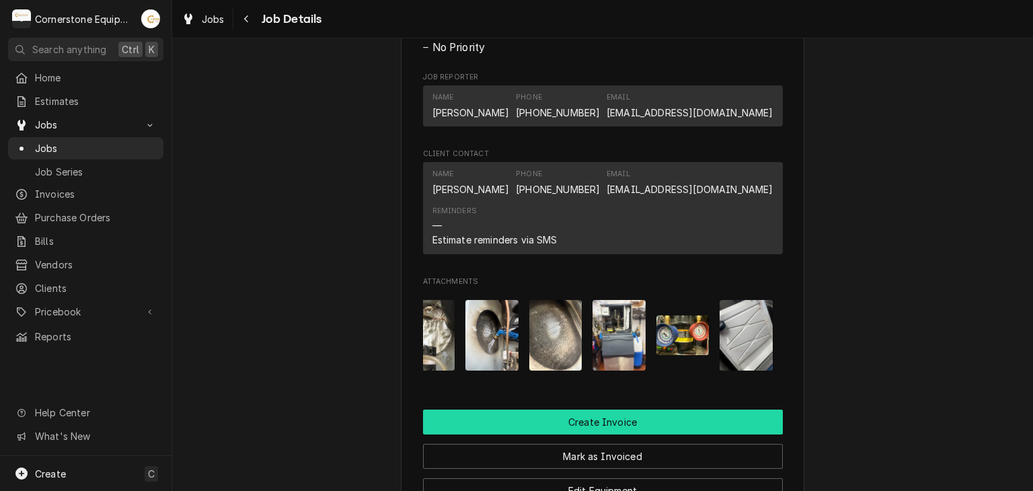
click at [680, 434] on button "Create Invoice" at bounding box center [603, 421] width 360 height 25
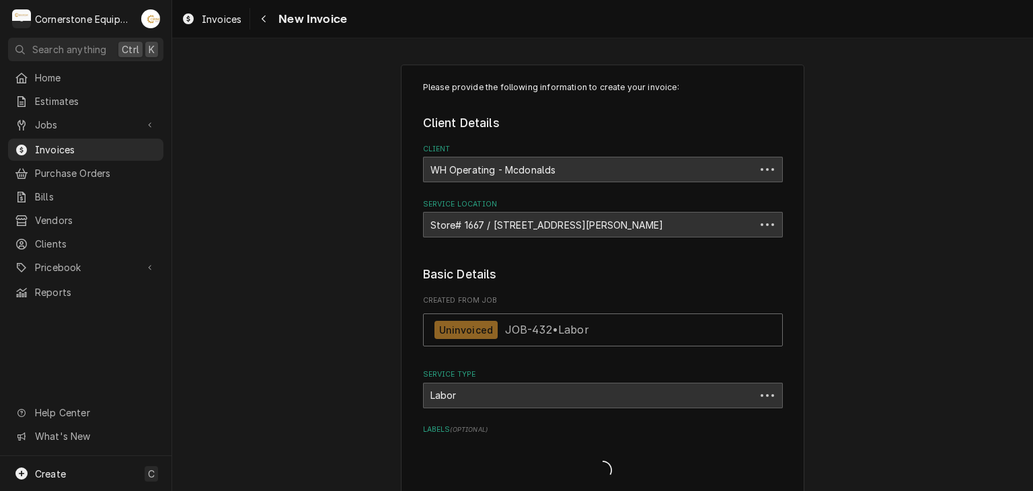
type textarea "x"
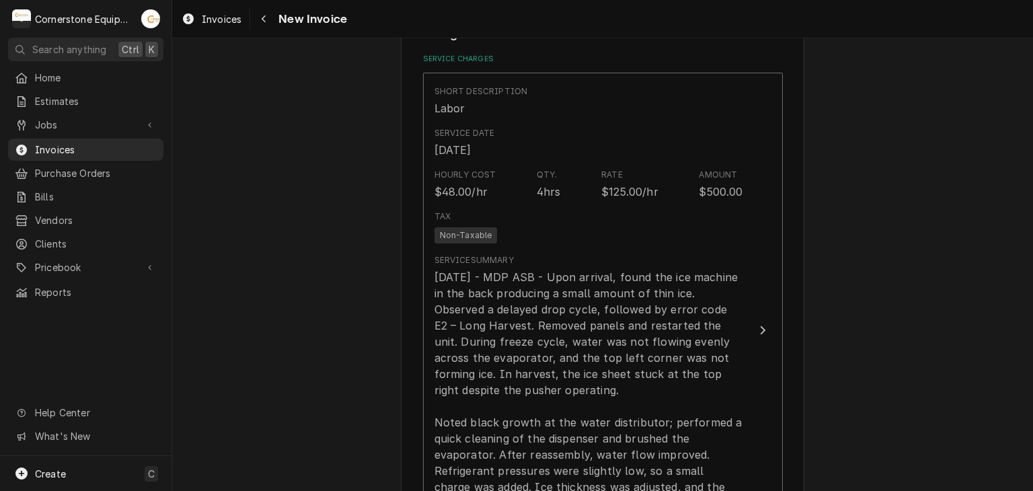
scroll to position [807, 0]
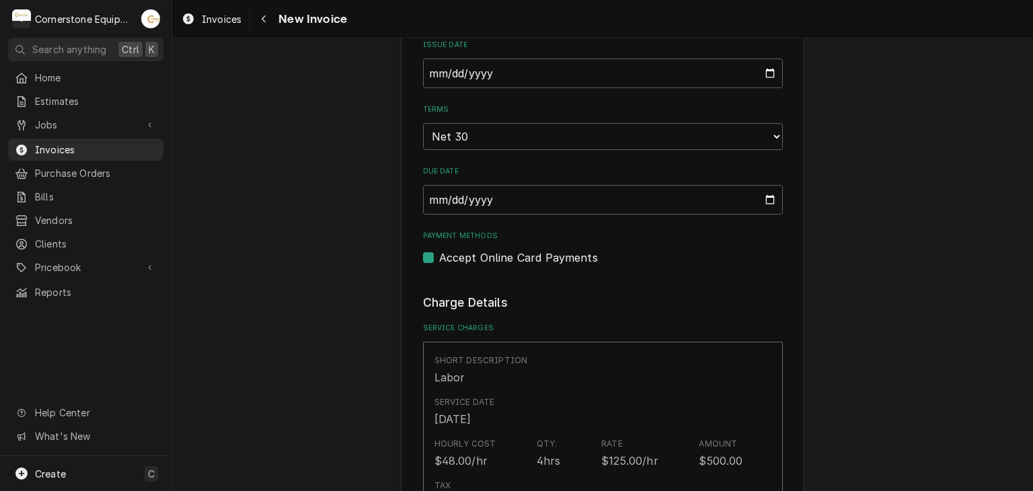
click at [439, 255] on label "Accept Online Card Payments" at bounding box center [518, 257] width 159 height 16
click at [439, 255] on input "Payment Methods" at bounding box center [619, 264] width 360 height 30
checkbox input "false"
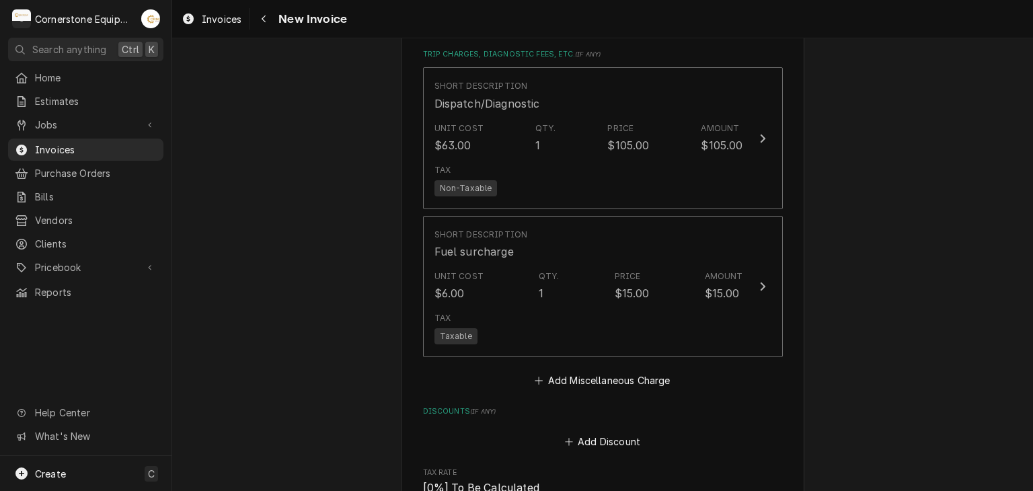
scroll to position [2689, 0]
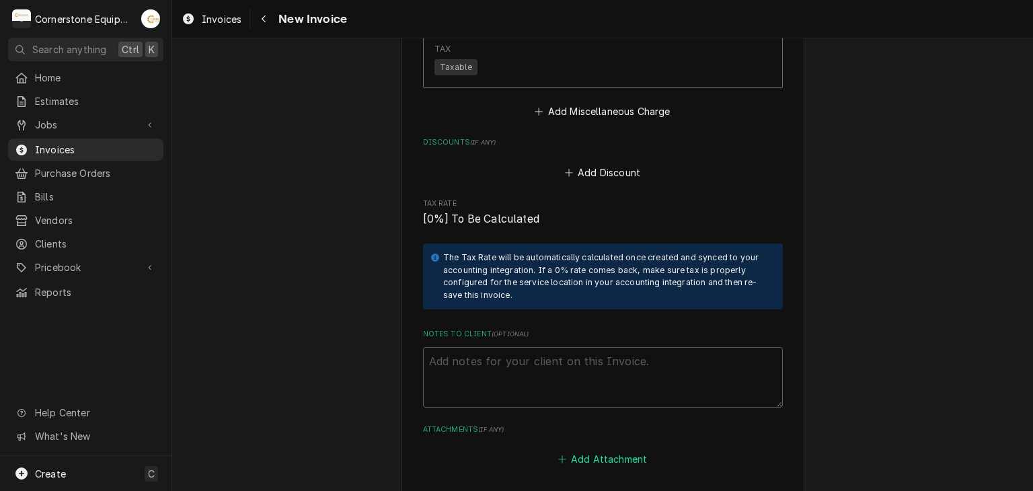
click at [580, 454] on button "Add Attachment" at bounding box center [602, 458] width 94 height 19
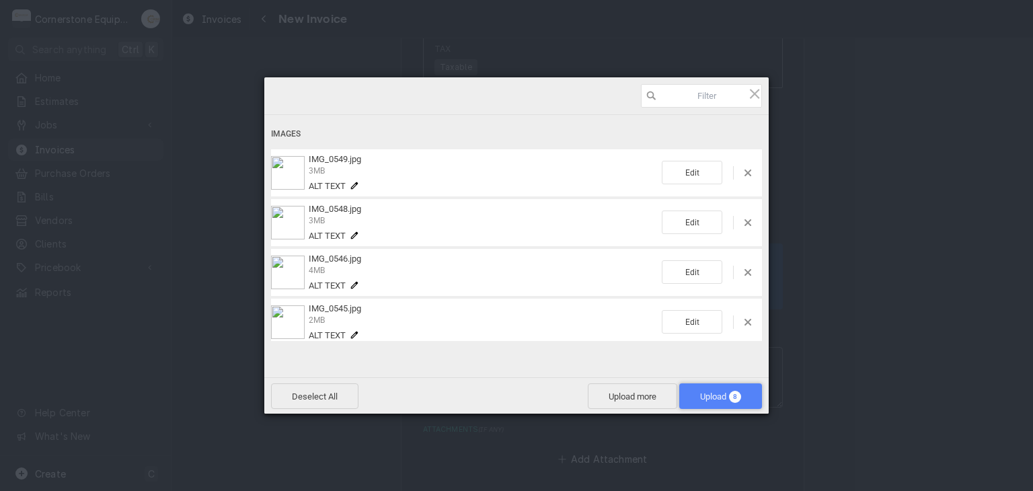
click at [702, 401] on span "Upload 8" at bounding box center [720, 396] width 83 height 26
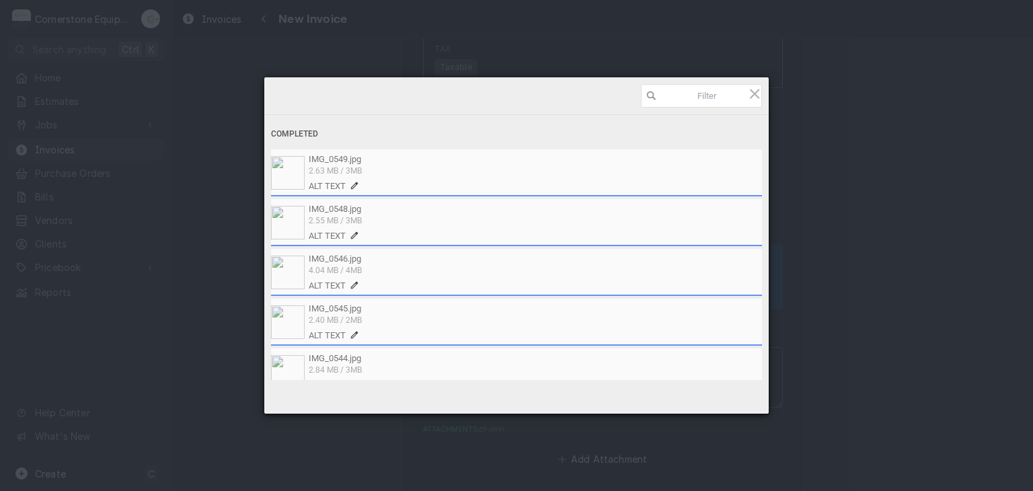
type textarea "x"
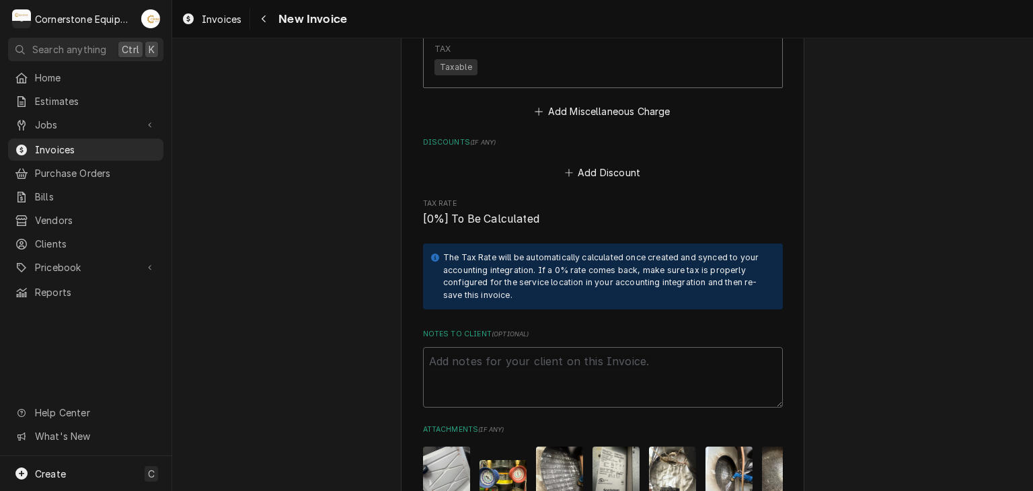
click at [598, 337] on div "Notes to Client ( optional )" at bounding box center [603, 368] width 360 height 79
click at [600, 357] on textarea "Notes to Client ( optional )" at bounding box center [603, 377] width 360 height 61
paste textarea "INVOICE APPROVAL AND PAYMENT TERMS All invoices are due upon receipt unless oth…"
type textarea "INVOICE APPROVAL AND PAYMENT TERMS All invoices are due upon receipt unless oth…"
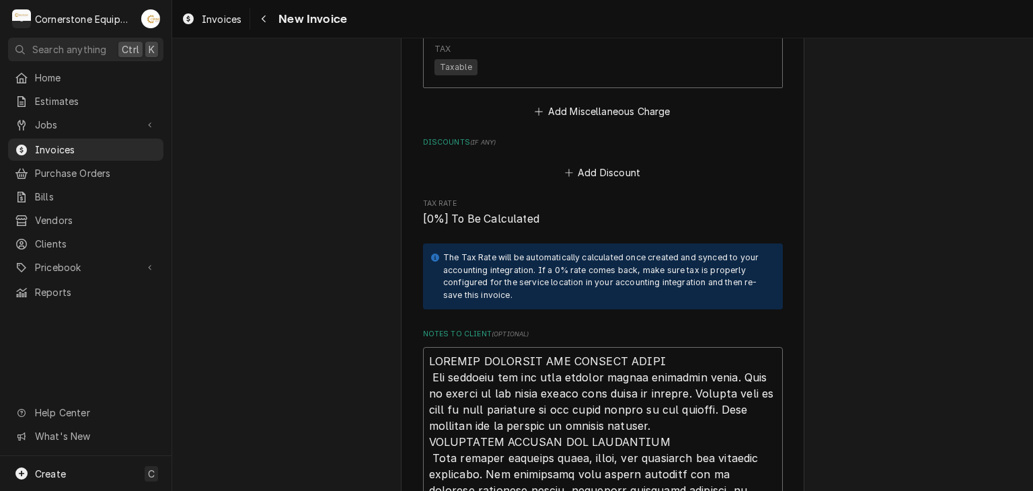
scroll to position [3181, 0]
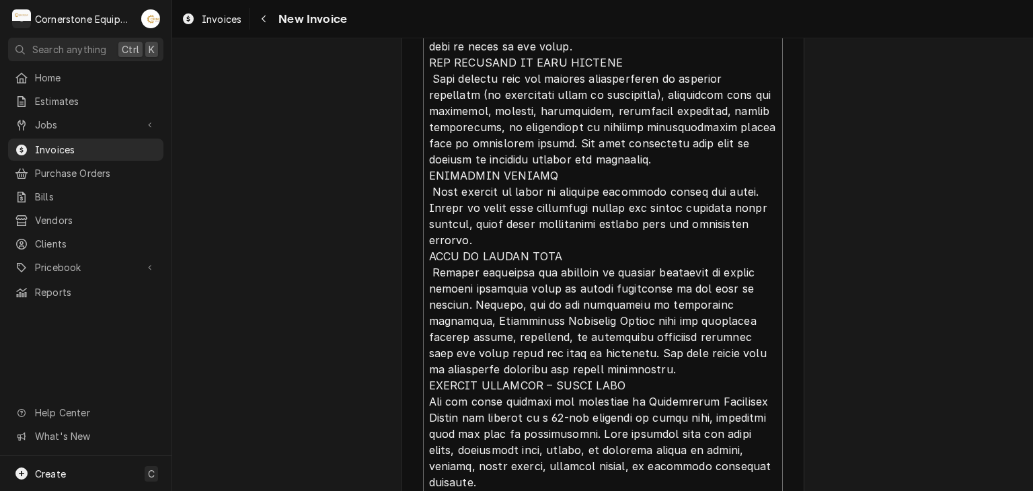
type textarea "x"
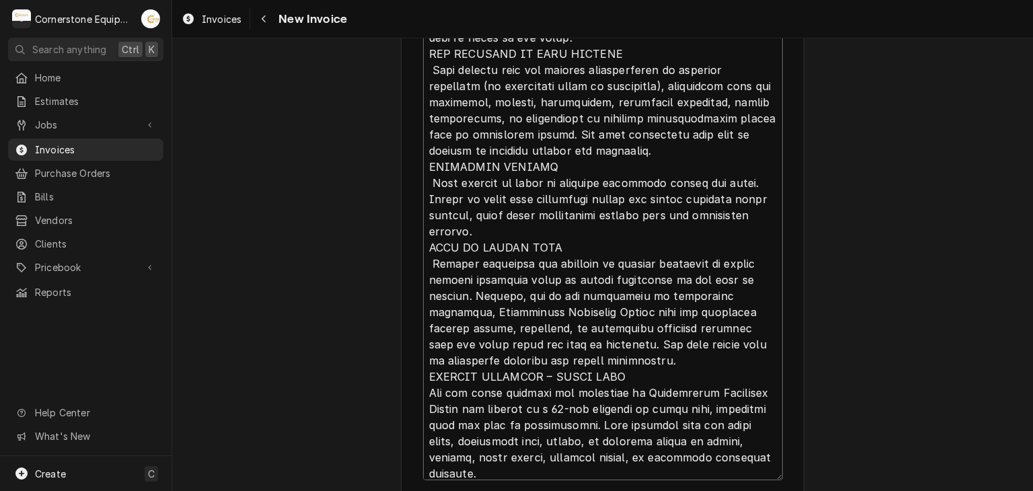
scroll to position [0, 0]
type textarea "INVOICE APPROVAL AND PAYMENT TERMS All invoices are due upon receipt unless oth…"
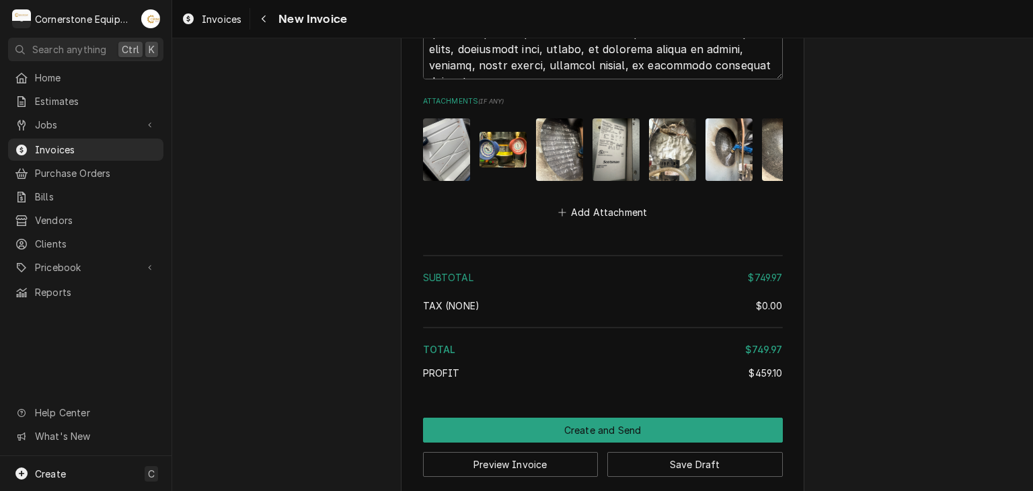
scroll to position [3601, 0]
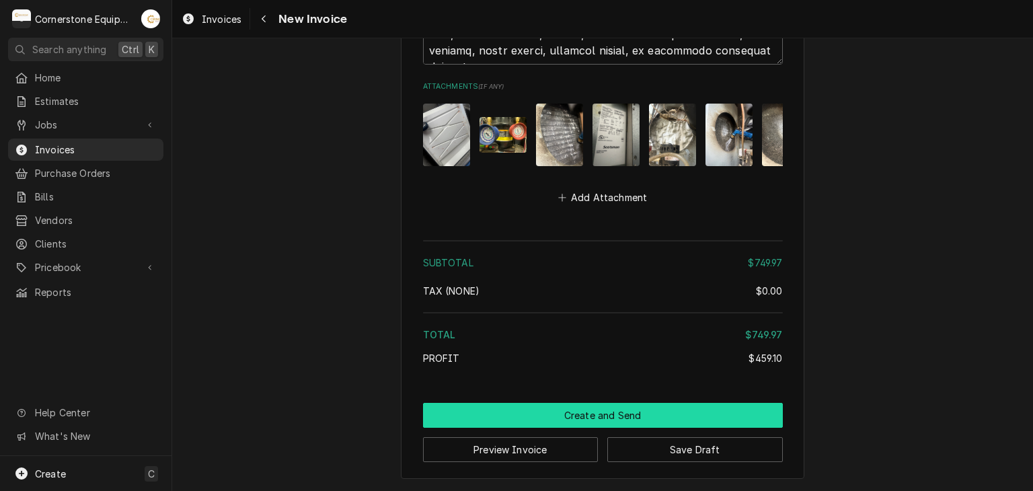
click at [603, 422] on button "Create and Send" at bounding box center [603, 415] width 360 height 25
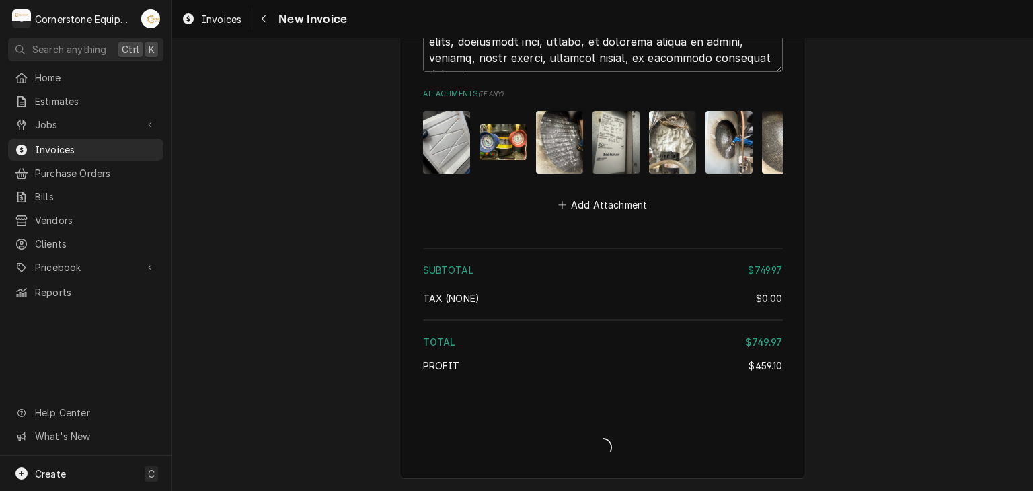
scroll to position [3595, 0]
type textarea "x"
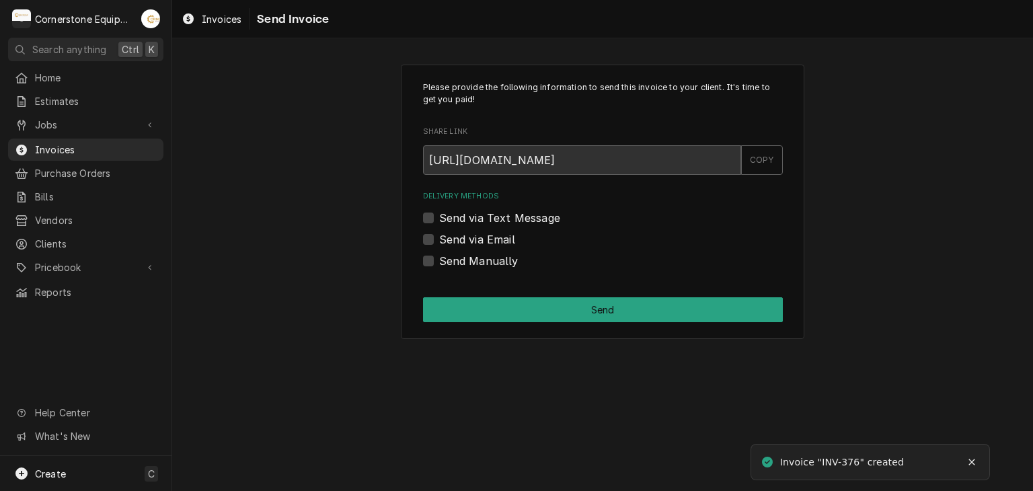
click at [495, 253] on label "Send Manually" at bounding box center [478, 261] width 79 height 16
click at [495, 253] on input "Send Manually" at bounding box center [619, 268] width 360 height 30
checkbox input "true"
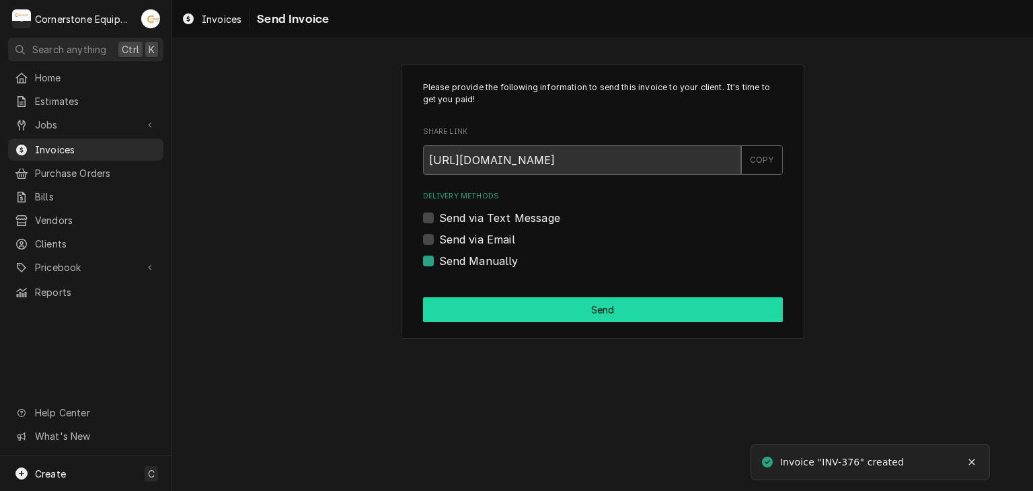
click at [544, 314] on button "Send" at bounding box center [603, 309] width 360 height 25
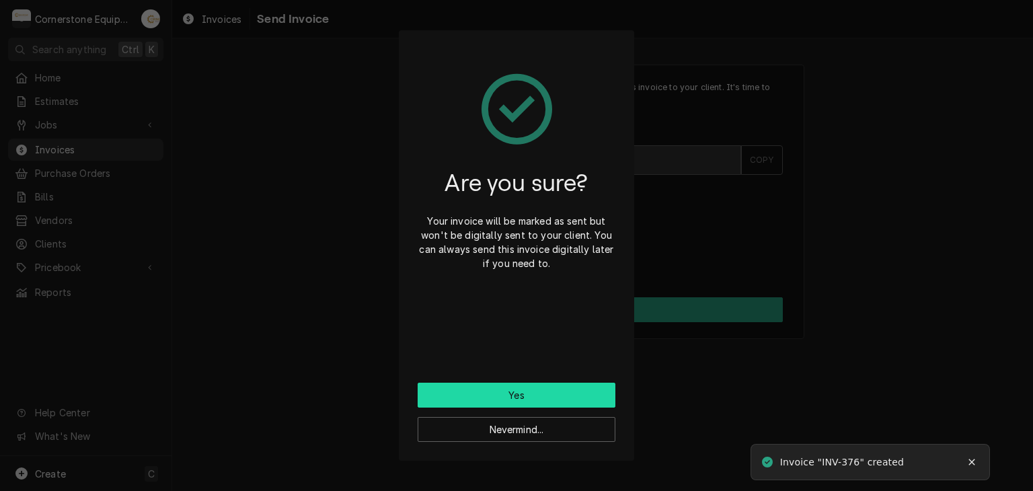
click at [553, 396] on button "Yes" at bounding box center [516, 395] width 198 height 25
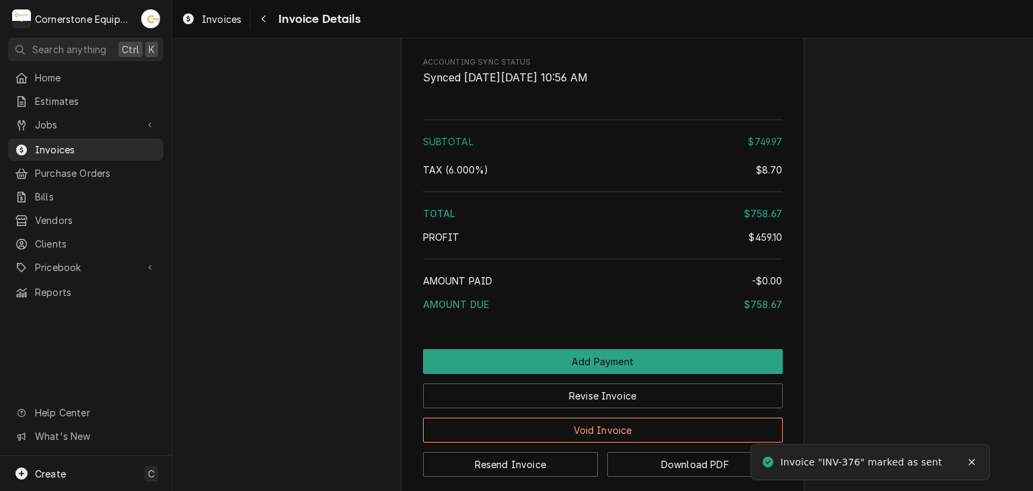
scroll to position [3076, 0]
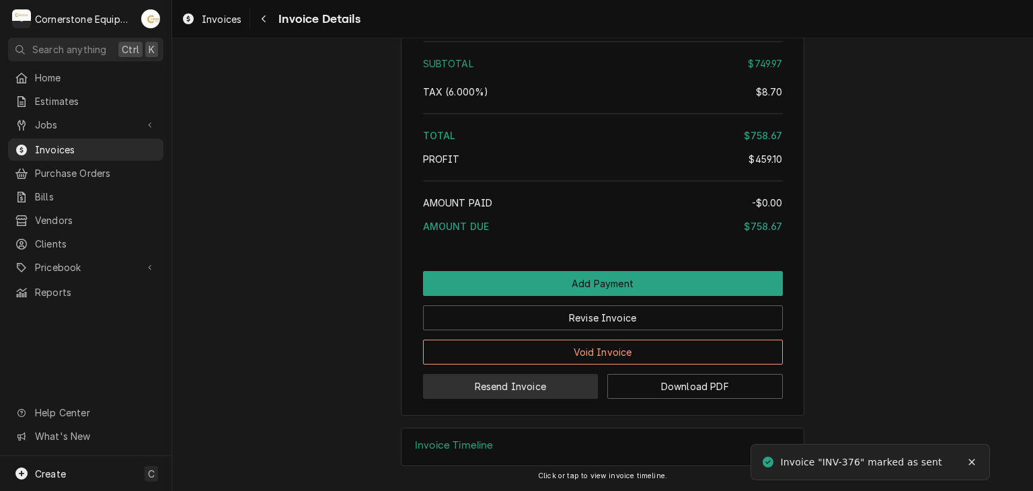
click at [491, 384] on button "Resend Invoice" at bounding box center [510, 386] width 175 height 25
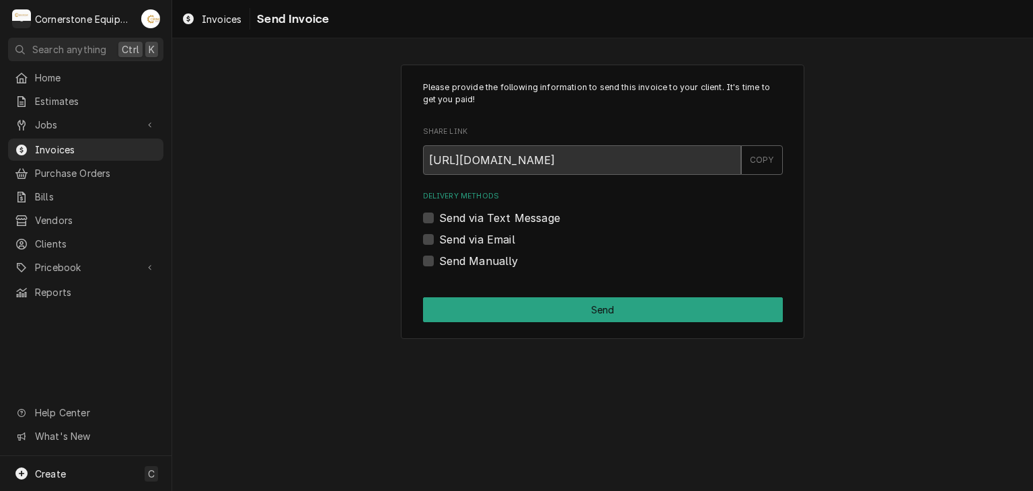
click at [487, 217] on label "Send via Text Message" at bounding box center [499, 218] width 121 height 16
click at [487, 217] on input "Send via Text Message" at bounding box center [619, 225] width 360 height 30
checkbox input "true"
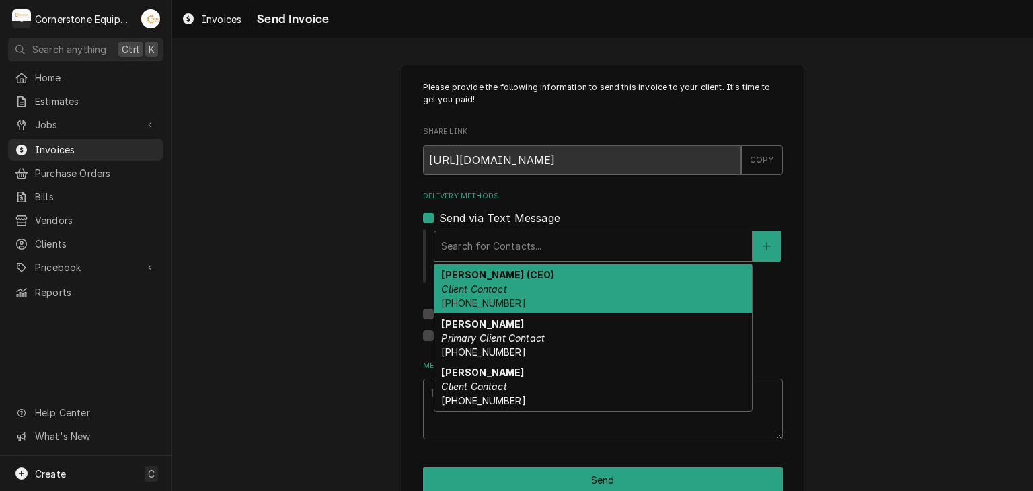
click at [482, 243] on div "Delivery Methods" at bounding box center [593, 246] width 304 height 24
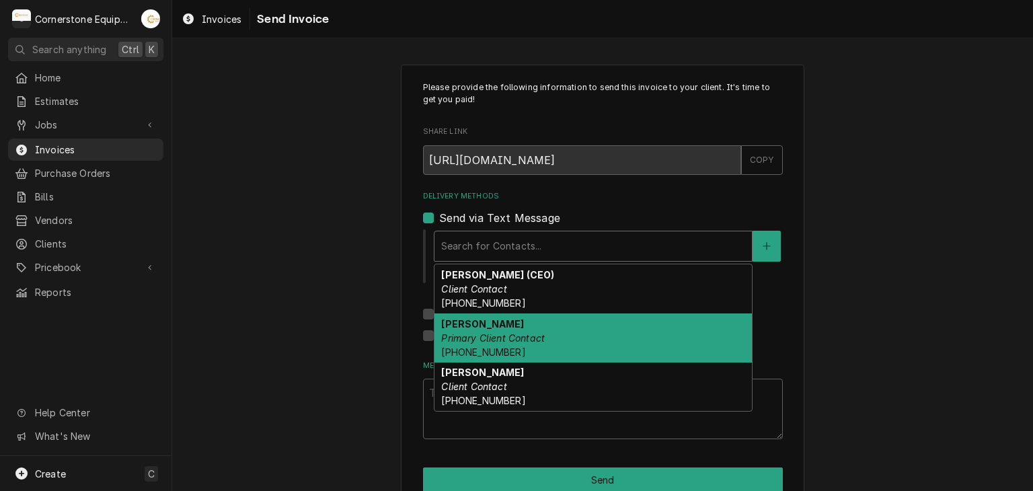
click at [481, 344] on div "Robert Harrison Primary Client Contact (864) 435-3825" at bounding box center [592, 337] width 317 height 49
type textarea "x"
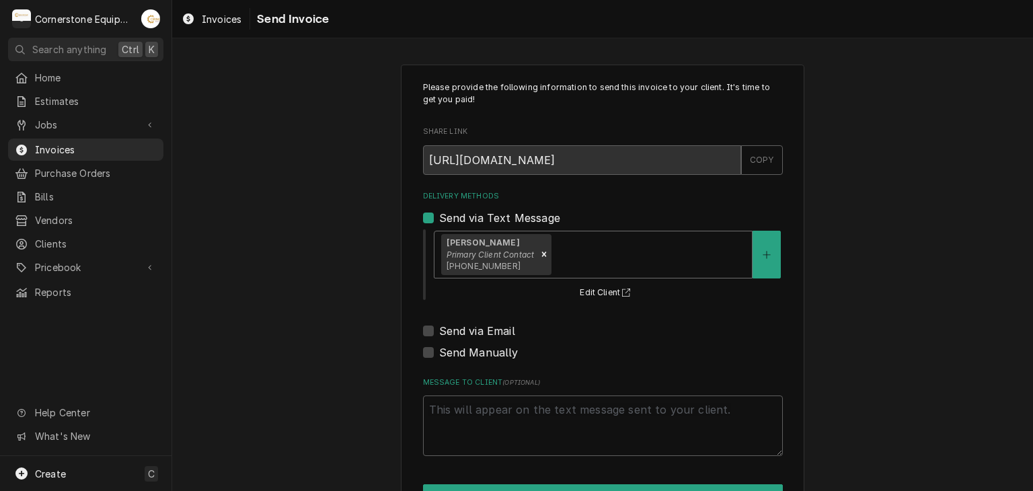
click at [470, 329] on label "Send via Email" at bounding box center [477, 331] width 76 height 16
click at [470, 329] on input "Send via Email" at bounding box center [619, 338] width 360 height 30
checkbox input "true"
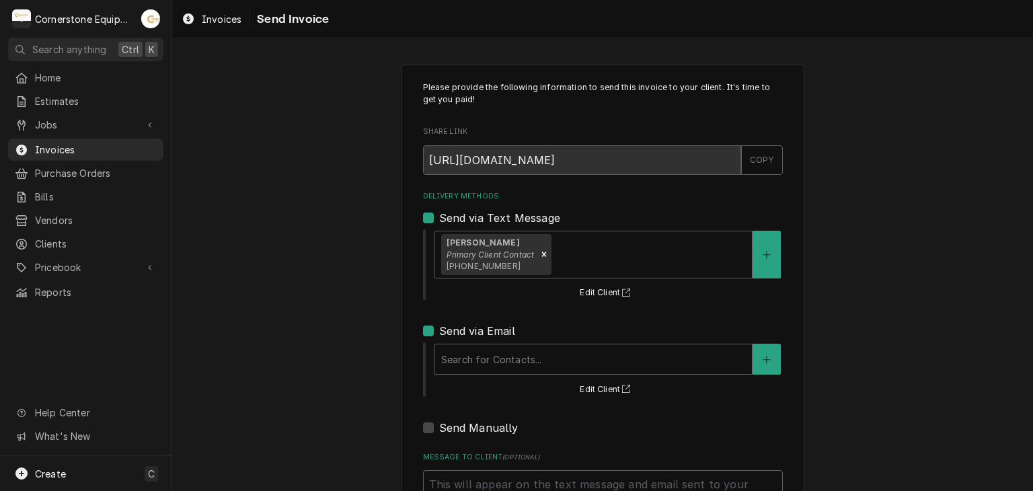
click at [470, 342] on div "Search for Contacts... Edit Client" at bounding box center [607, 370] width 350 height 56
click at [471, 352] on div "Delivery Methods" at bounding box center [593, 359] width 304 height 24
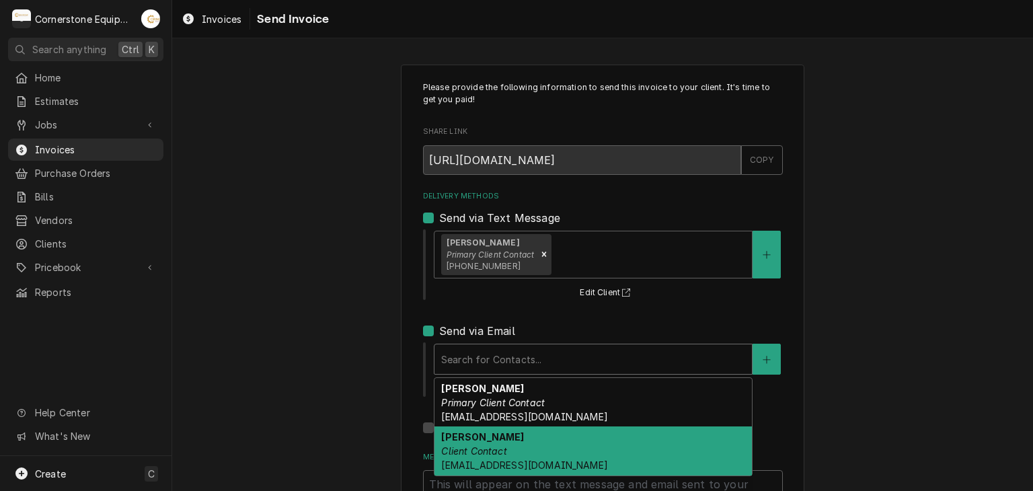
click at [465, 443] on div "Tracy Dunaway Client Contact whoperating.tracyd@gmail.com" at bounding box center [592, 450] width 317 height 49
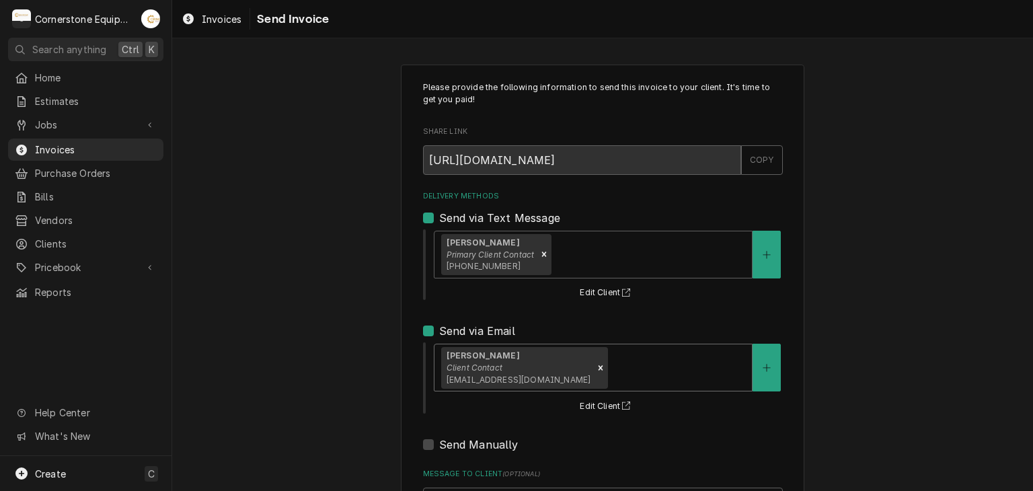
click at [356, 374] on div "Please provide the following information to send this invoice to your client. I…" at bounding box center [602, 340] width 861 height 577
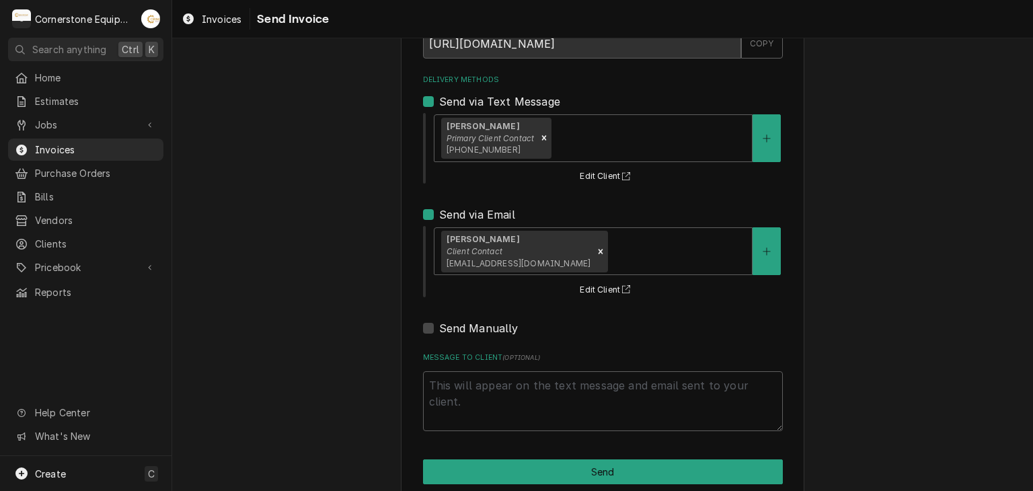
scroll to position [137, 0]
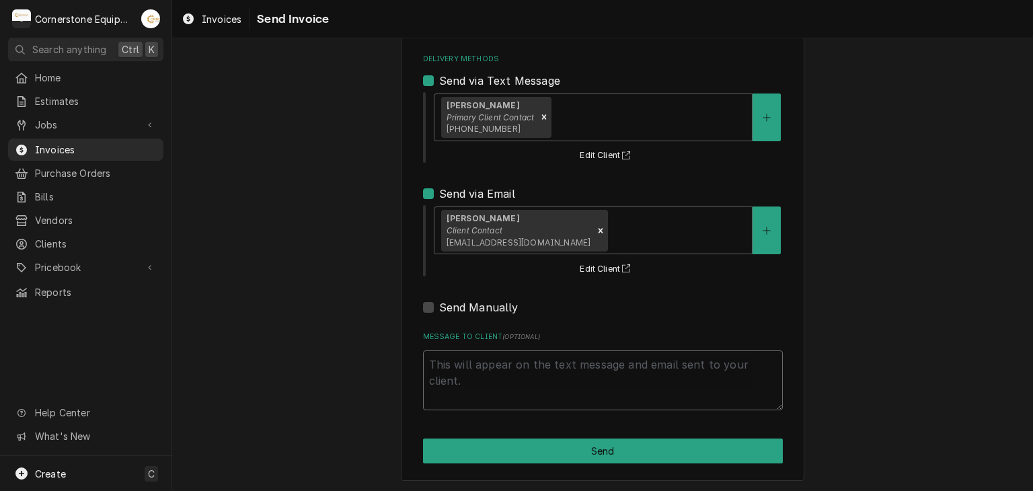
click at [470, 374] on textarea "Message to Client ( optional )" at bounding box center [603, 380] width 360 height 61
type textarea "x"
type textarea "T"
type textarea "x"
type textarea "Th"
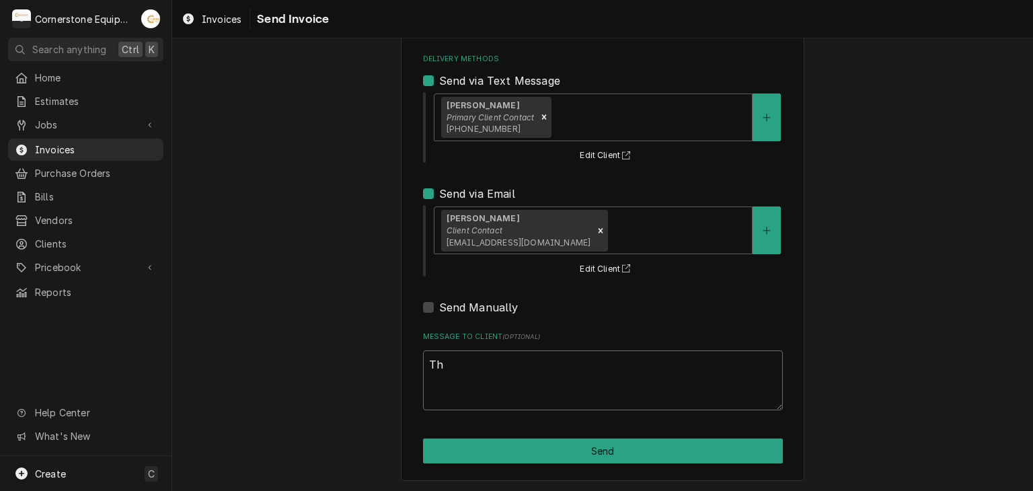
type textarea "x"
type textarea "Tha"
type textarea "x"
type textarea "Than"
type textarea "x"
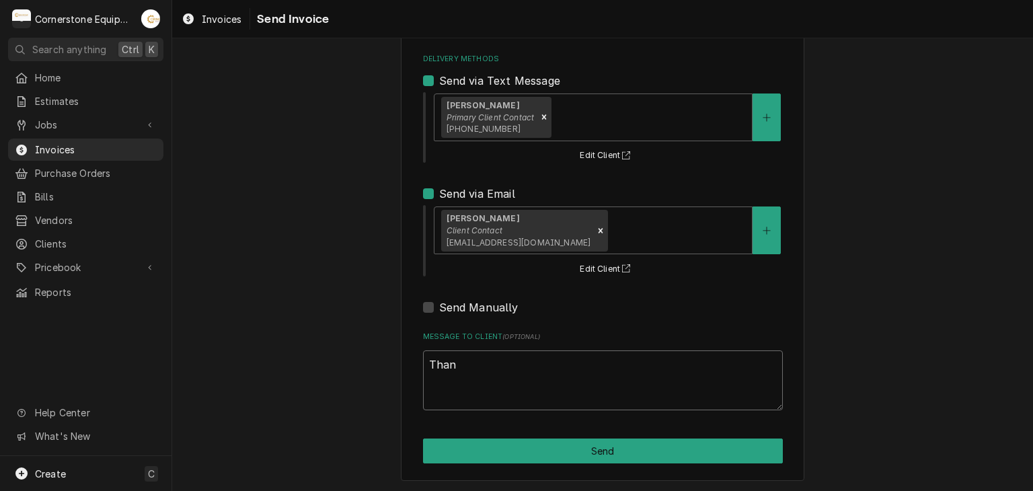
type textarea "Thank"
type textarea "x"
type textarea "Thank"
type textarea "x"
type textarea "Thank y"
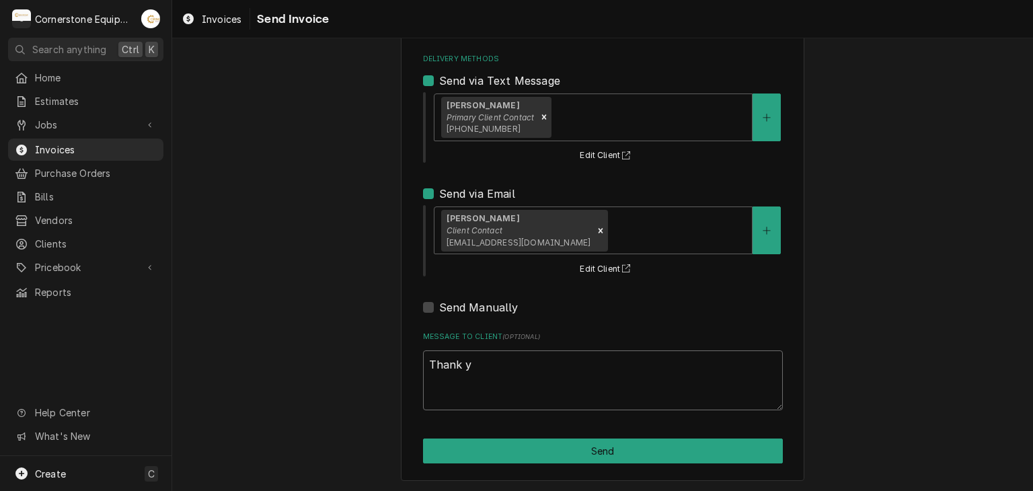
type textarea "x"
type textarea "Thank yo"
type textarea "x"
type textarea "Thank you"
type textarea "x"
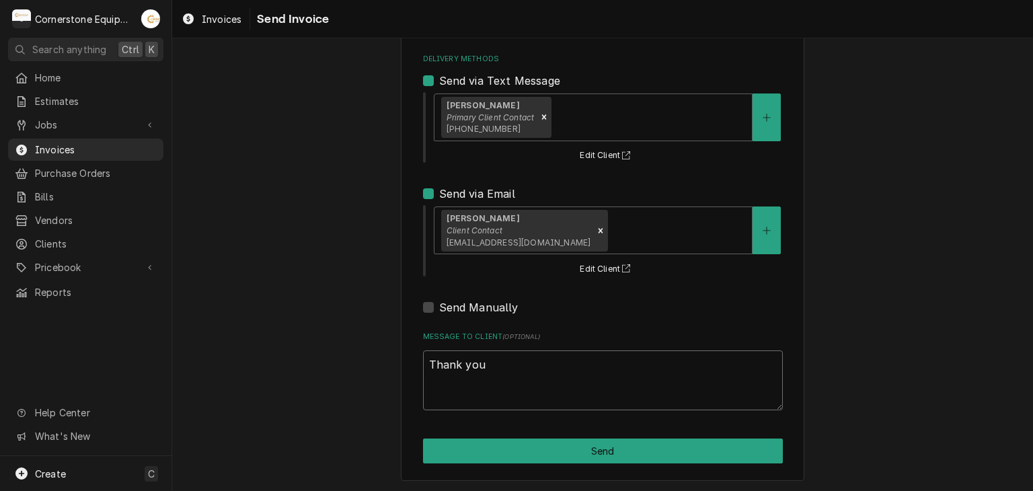
type textarea "Thank you"
type textarea "x"
type textarea "Thank you f"
type textarea "x"
type textarea "Thank you fo"
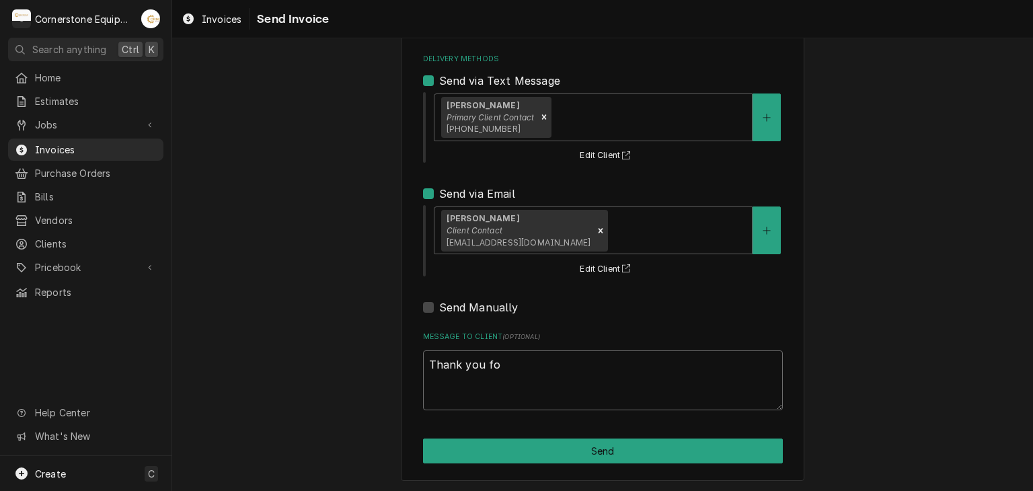
type textarea "x"
type textarea "Thank you for"
type textarea "x"
type textarea "Thank you for"
type textarea "x"
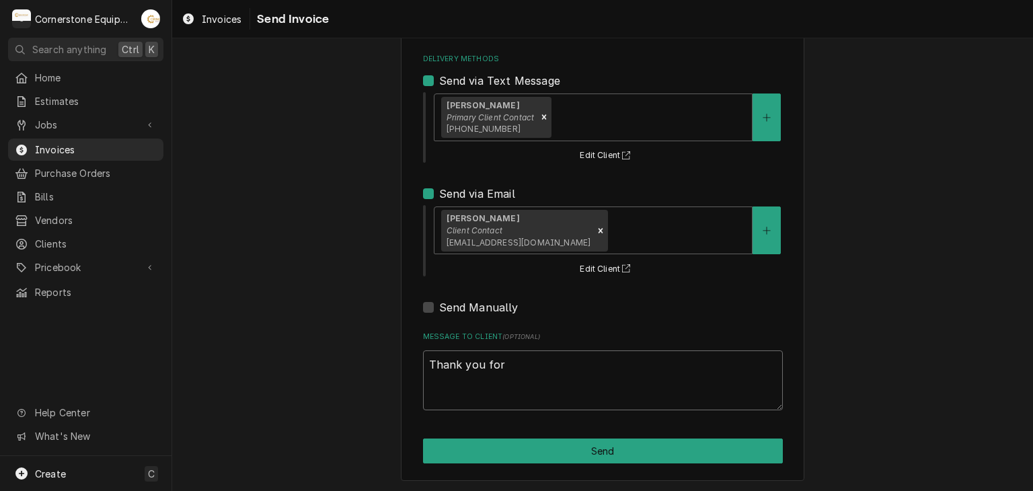
type textarea "Thank you for t"
type textarea "x"
type textarea "Thank you for th"
type textarea "x"
type textarea "Thank you for the"
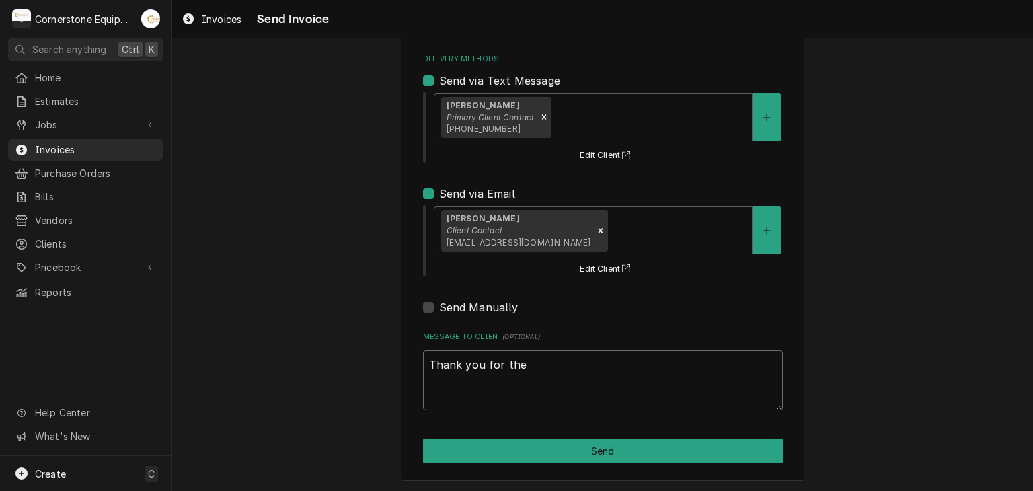
type textarea "x"
type textarea "Thank you for the"
type textarea "x"
type textarea "Thank you for the o"
type textarea "x"
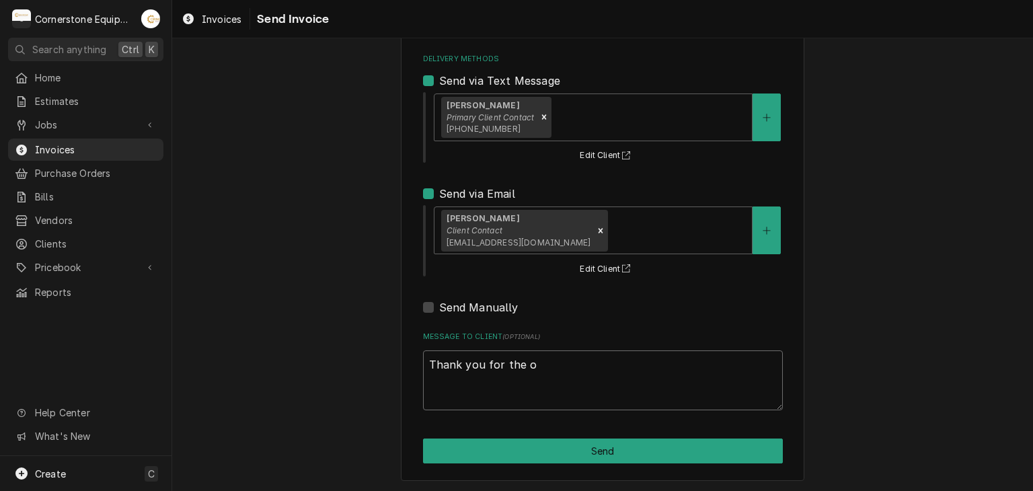
type textarea "Thank you for the op"
type textarea "x"
type textarea "Thank you for the opp"
type textarea "x"
type textarea "Thank you for the oppo"
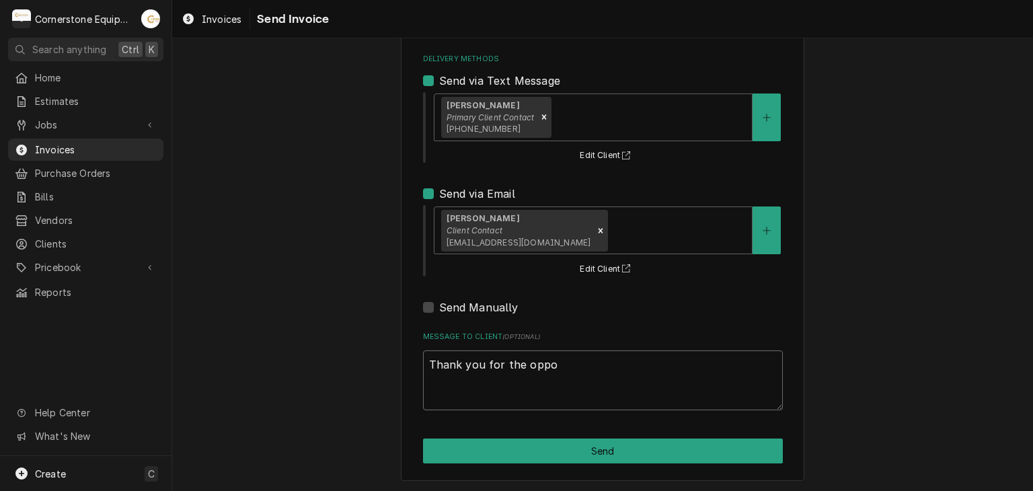
type textarea "x"
type textarea "Thank you for the oppor"
type textarea "x"
type textarea "Thank you for the opport"
type textarea "x"
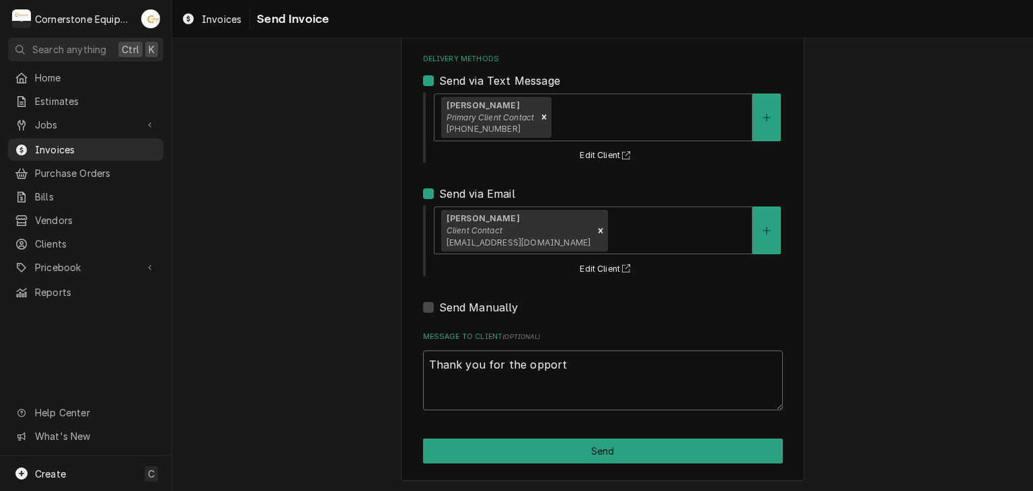
type textarea "Thank you for the opportu"
type textarea "x"
type textarea "Thank you for the opportun"
type textarea "x"
type textarea "Thank you for the opportuni"
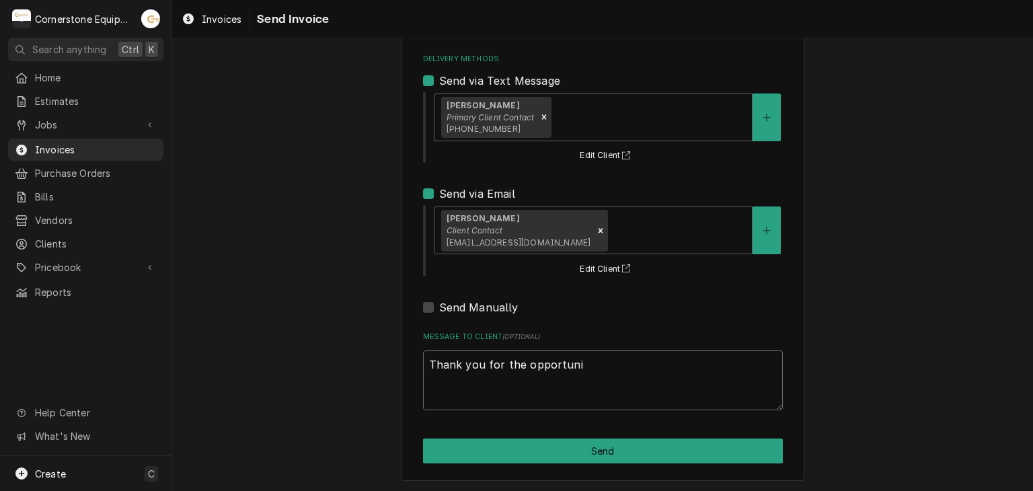
type textarea "x"
type textarea "Thank you for the opportunit"
type textarea "x"
type textarea "Thank you for the opportunity"
type textarea "x"
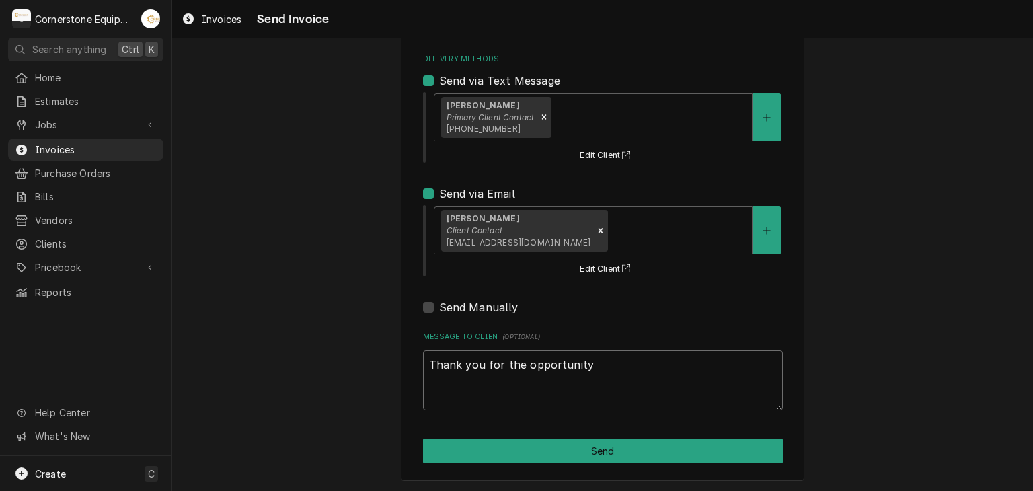
type textarea "Thank you for the opportunity"
type textarea "x"
type textarea "Thank you for the opportunity to"
type textarea "x"
type textarea "Thank you for the opportunity to"
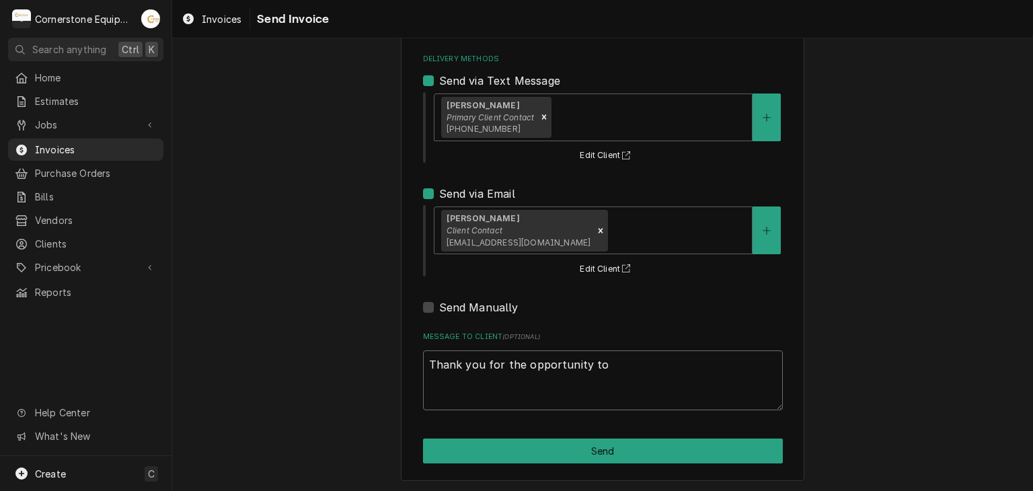
type textarea "x"
type textarea "Thank you for the opportunity to b"
type textarea "x"
type textarea "Thank you for the opportunity to be"
type textarea "x"
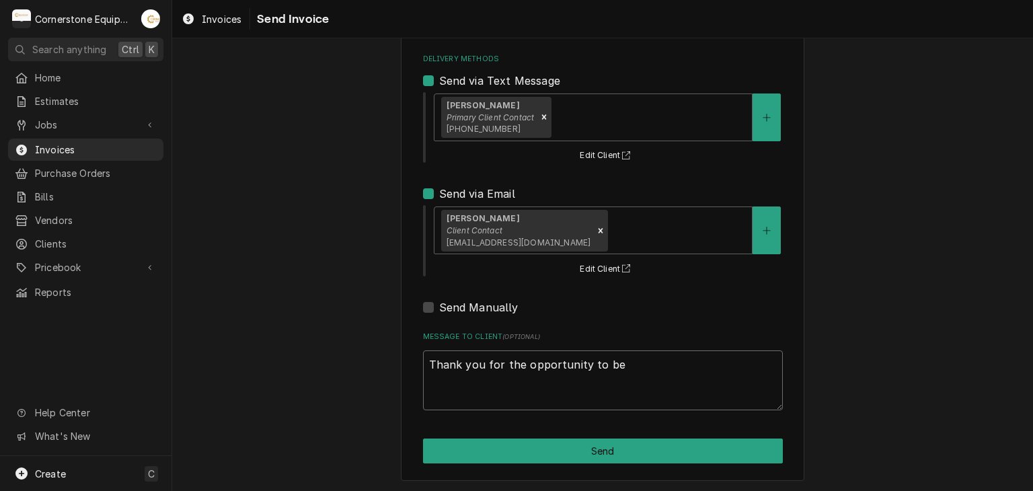
type textarea "Thank you for the opportunity to be"
type textarea "x"
type textarea "Thank you for the opportunity to be o"
type textarea "x"
type textarea "Thank you for the opportunity to be of"
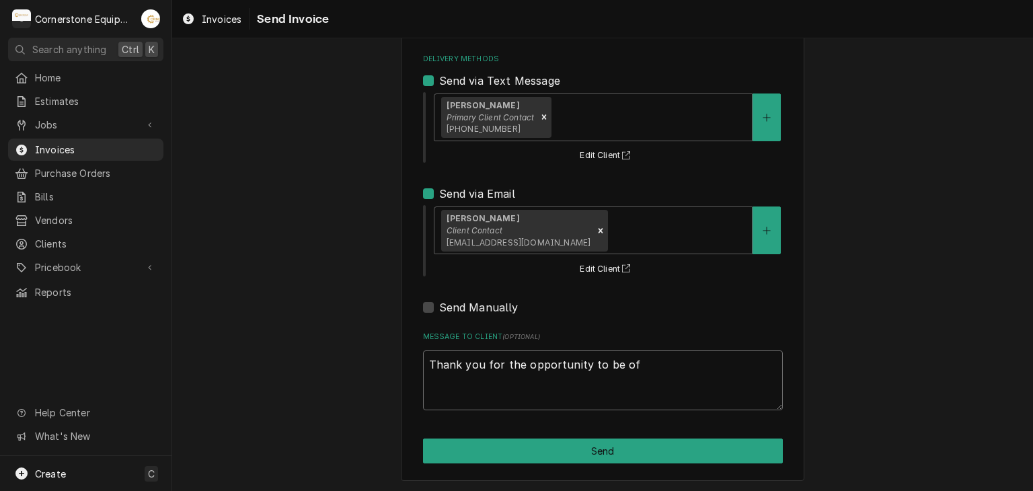
type textarea "x"
type textarea "Thank you for the opportunity to be of"
type textarea "x"
type textarea "Thank you for the opportunity to be of s"
type textarea "x"
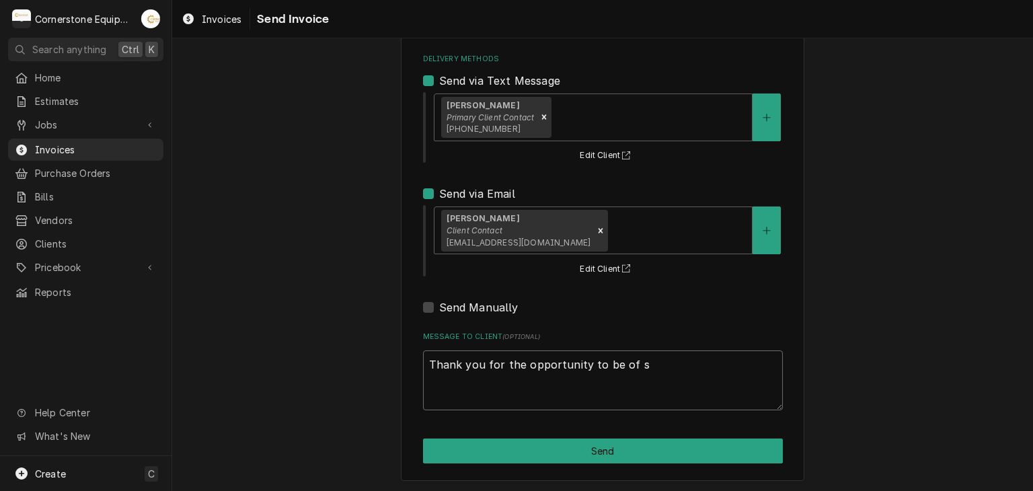
type textarea "Thank you for the opportunity to be of se"
type textarea "x"
type textarea "Thank you for the opportunity to be of ser"
type textarea "x"
type textarea "Thank you for the opportunity to be of serv"
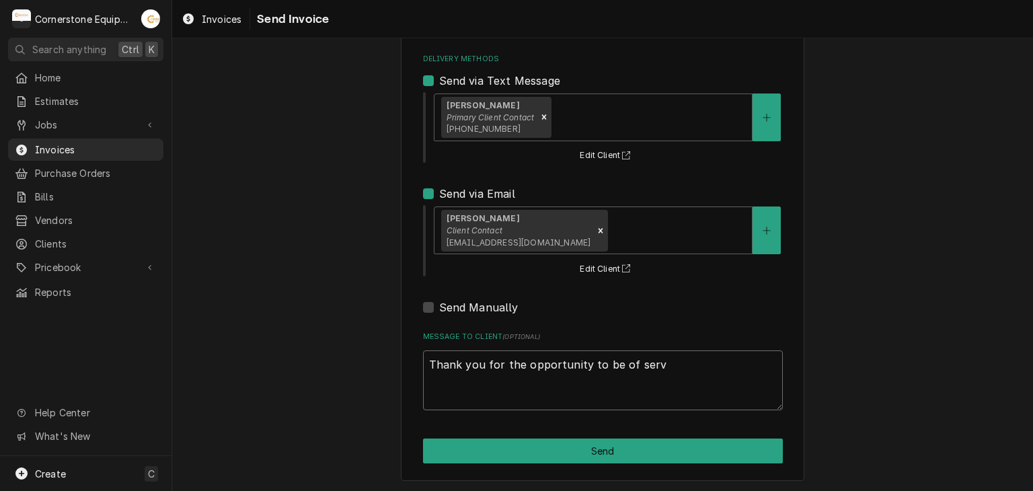
type textarea "x"
type textarea "Thank you for the opportunity to be of servi"
type textarea "x"
type textarea "Thank you for the opportunity to be of servic"
type textarea "x"
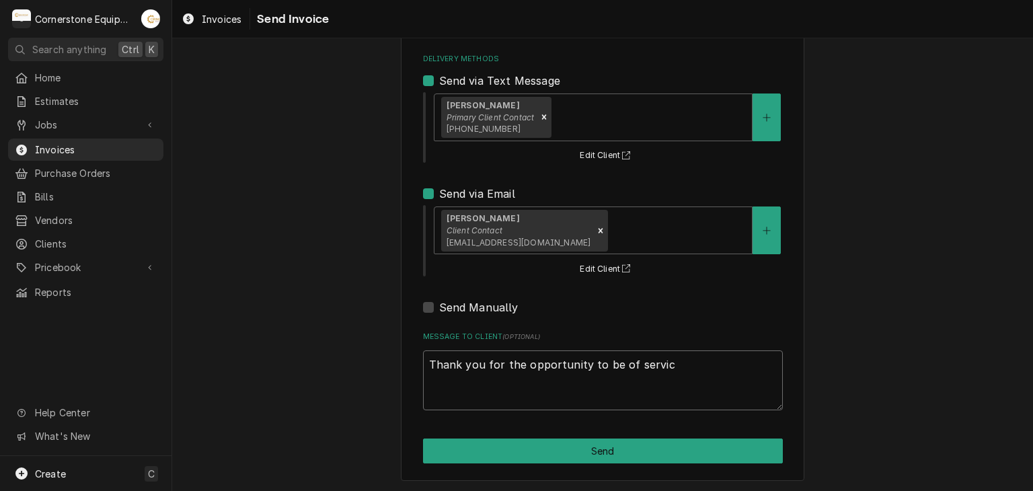
type textarea "Thank you for the opportunity to be of service"
type textarea "x"
click at [470, 373] on textarea "Thank you for the opportunity to be of service!" at bounding box center [603, 380] width 360 height 61
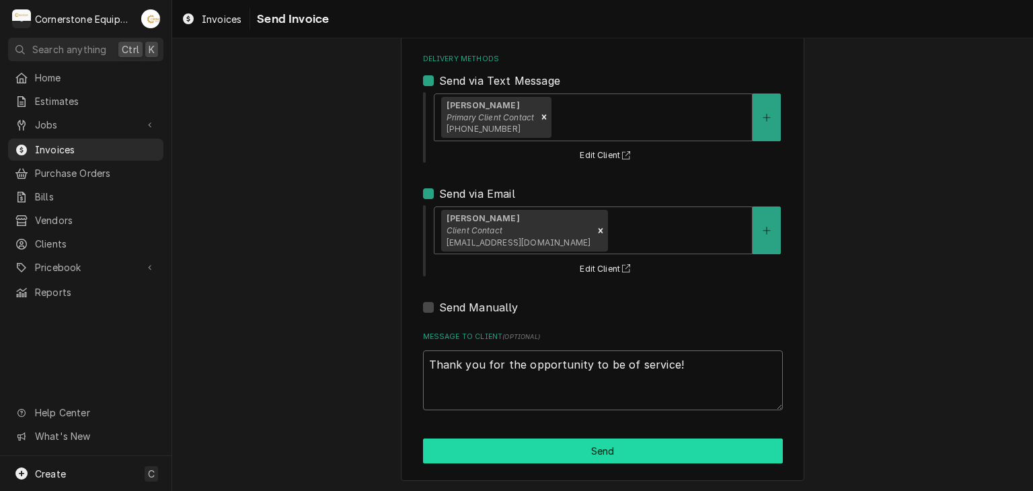
type textarea "Thank you for the opportunity to be of service!"
click at [653, 458] on button "Send" at bounding box center [603, 450] width 360 height 25
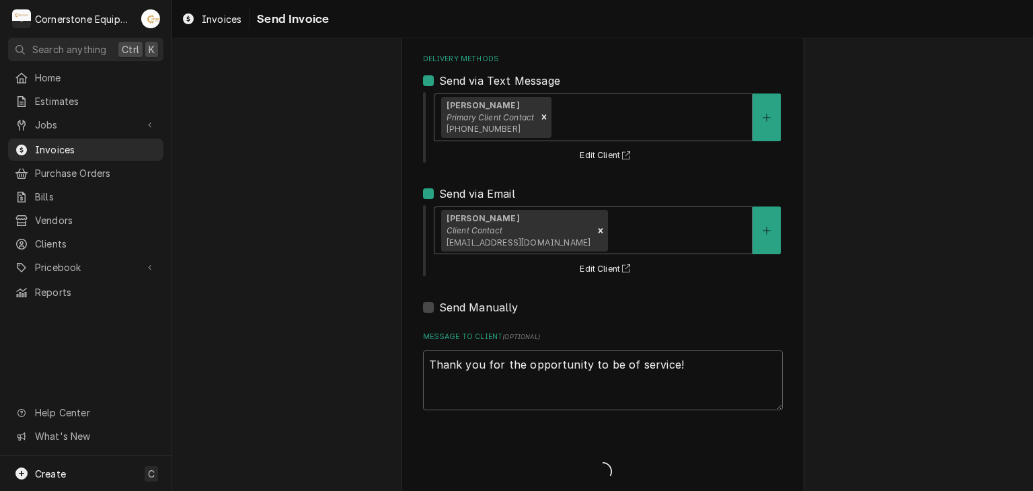
type textarea "x"
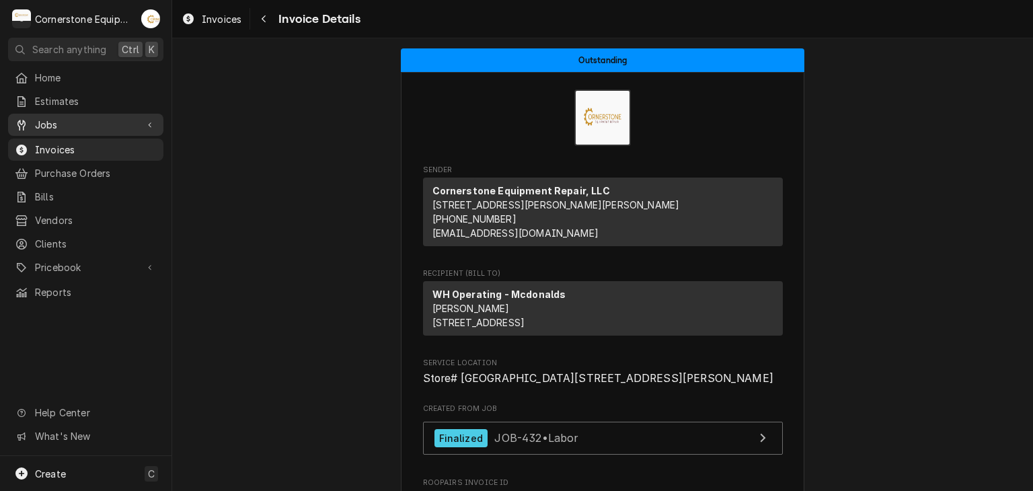
click at [56, 122] on span "Jobs" at bounding box center [86, 125] width 102 height 14
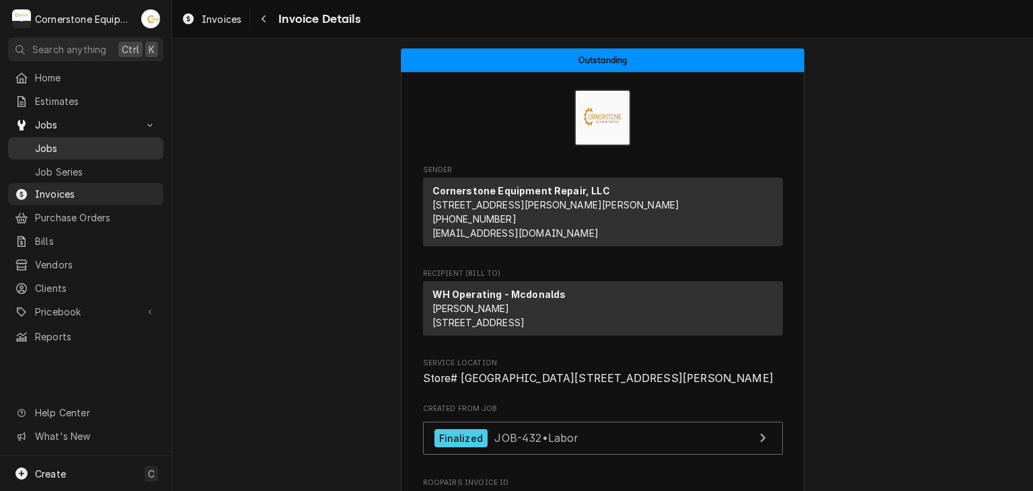
click at [56, 141] on span "Jobs" at bounding box center [96, 148] width 122 height 14
